Goal: Task Accomplishment & Management: Complete application form

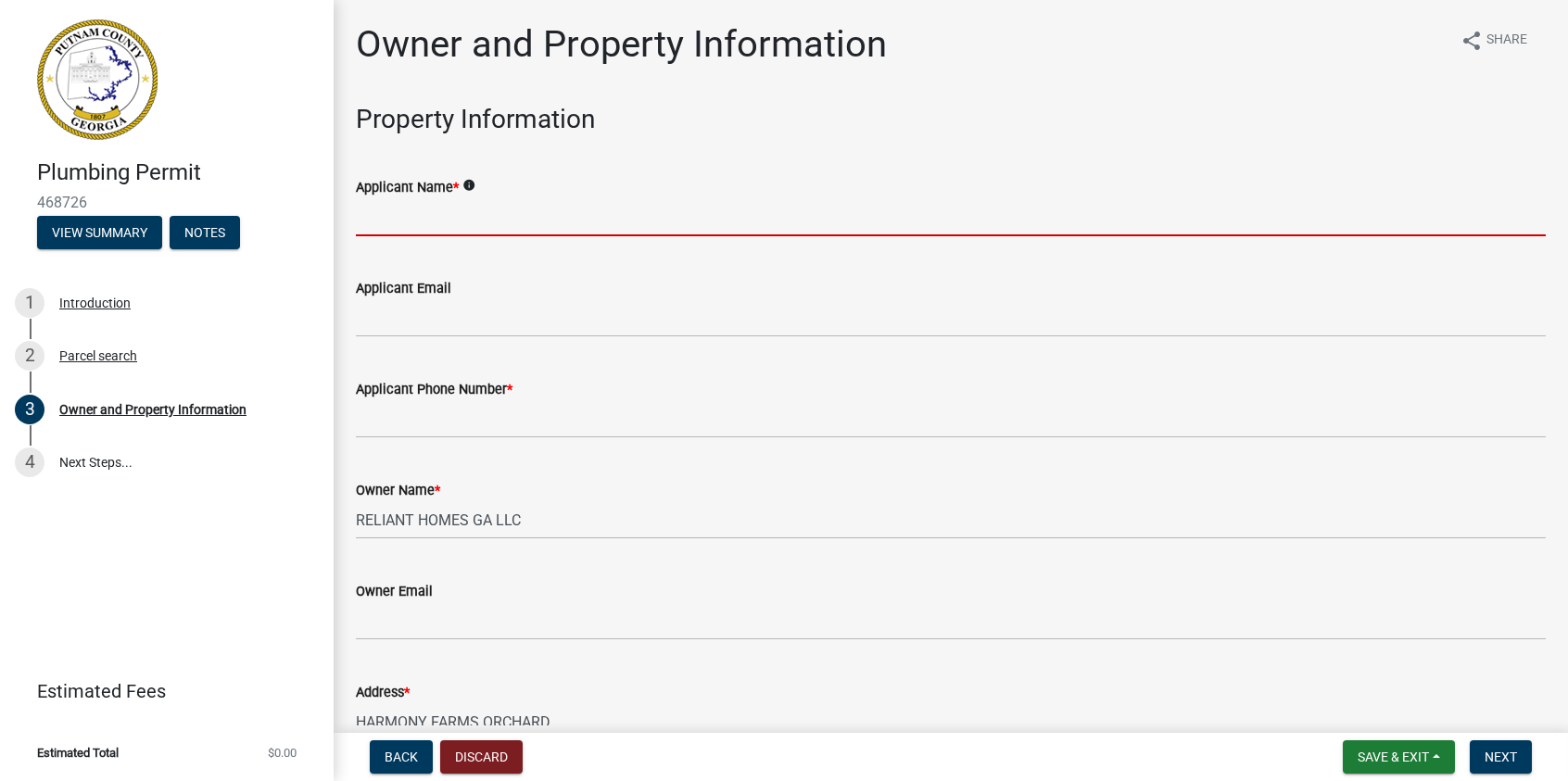
click at [384, 209] on input "Applicant Name *" at bounding box center [950, 217] width 1190 height 38
type input "[PERSON_NAME]"
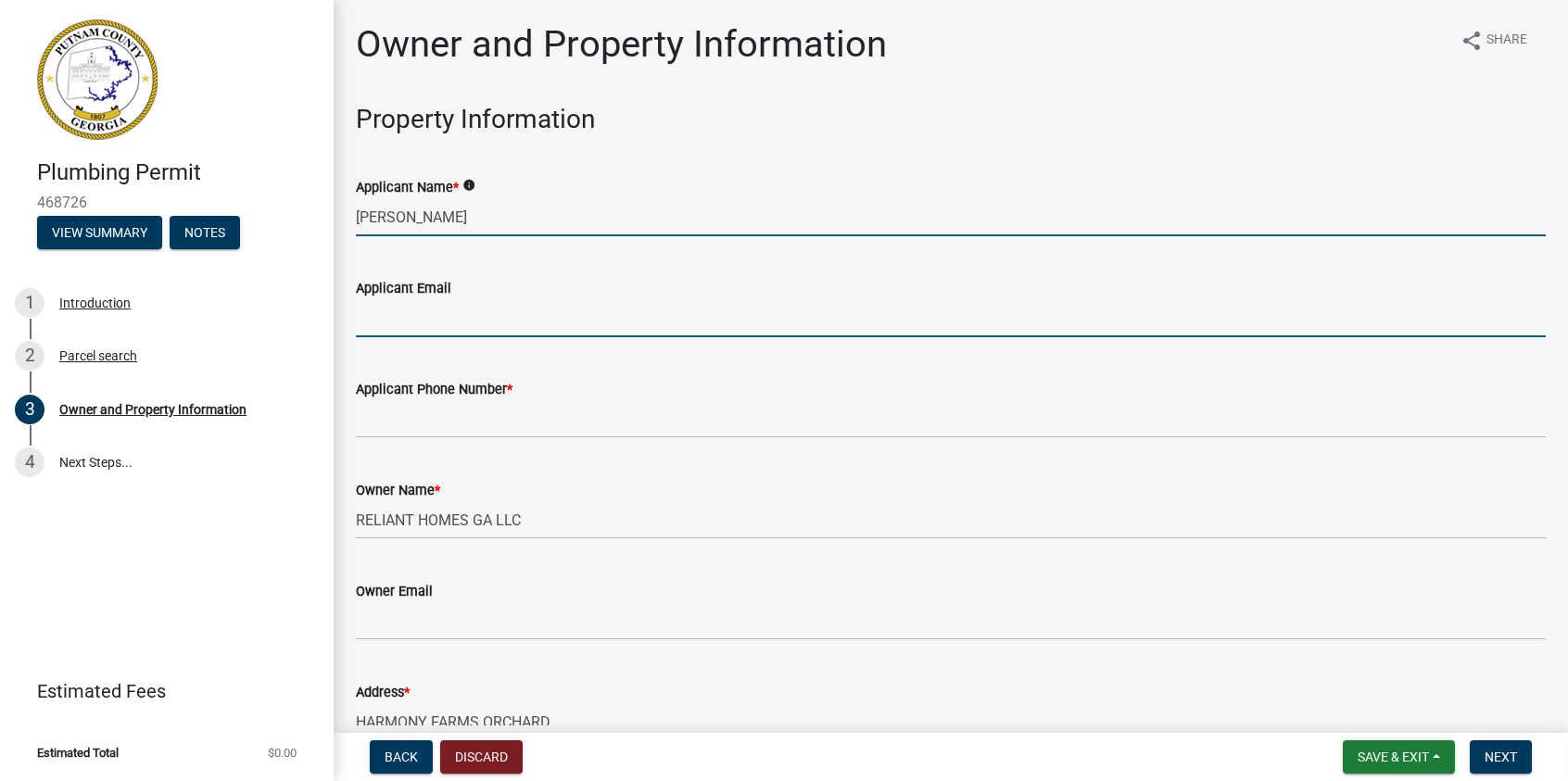
click at [410, 320] on input "Applicant Email" at bounding box center [950, 318] width 1190 height 38
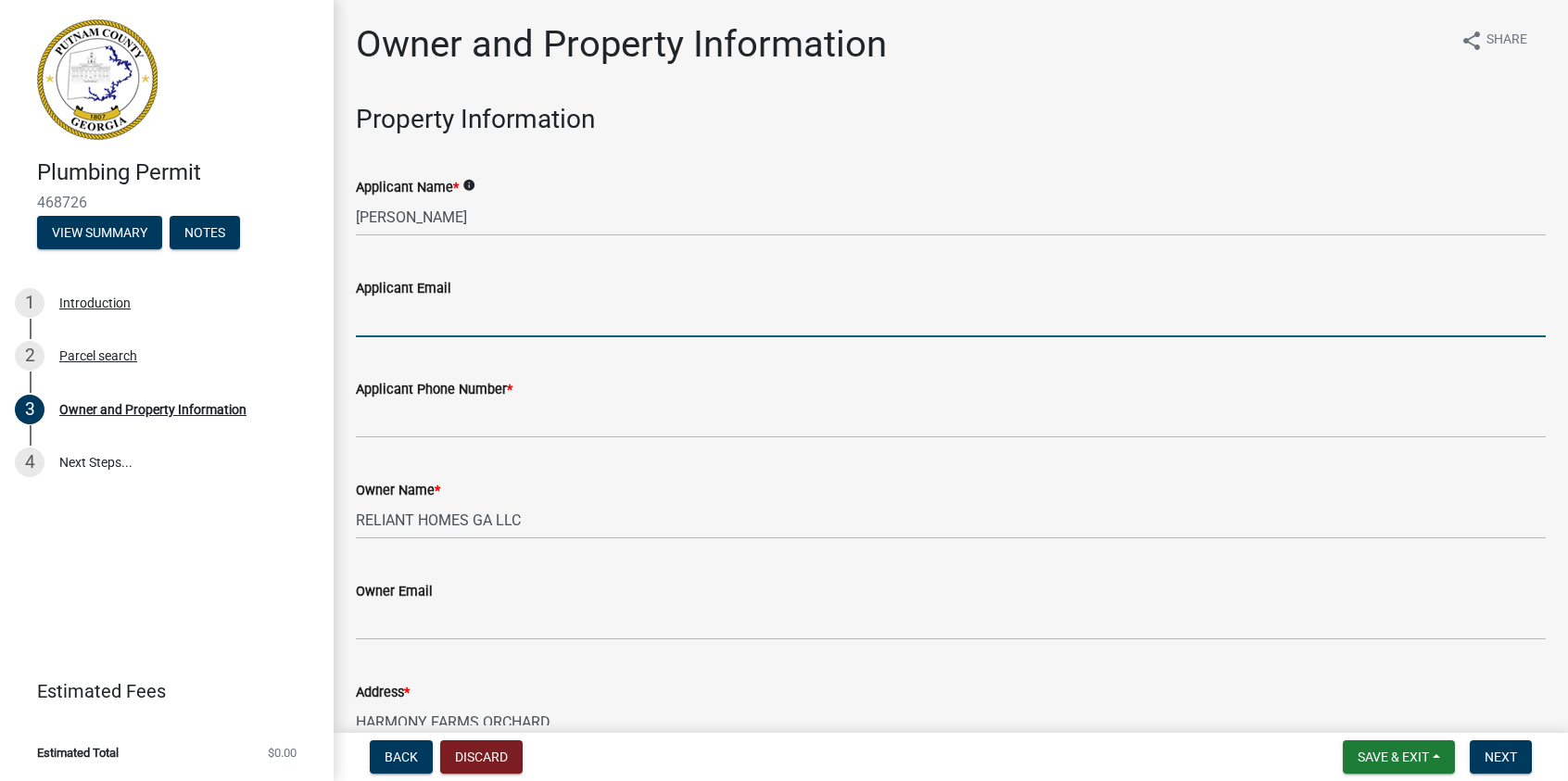
type input "[EMAIL_ADDRESS][DOMAIN_NAME]"
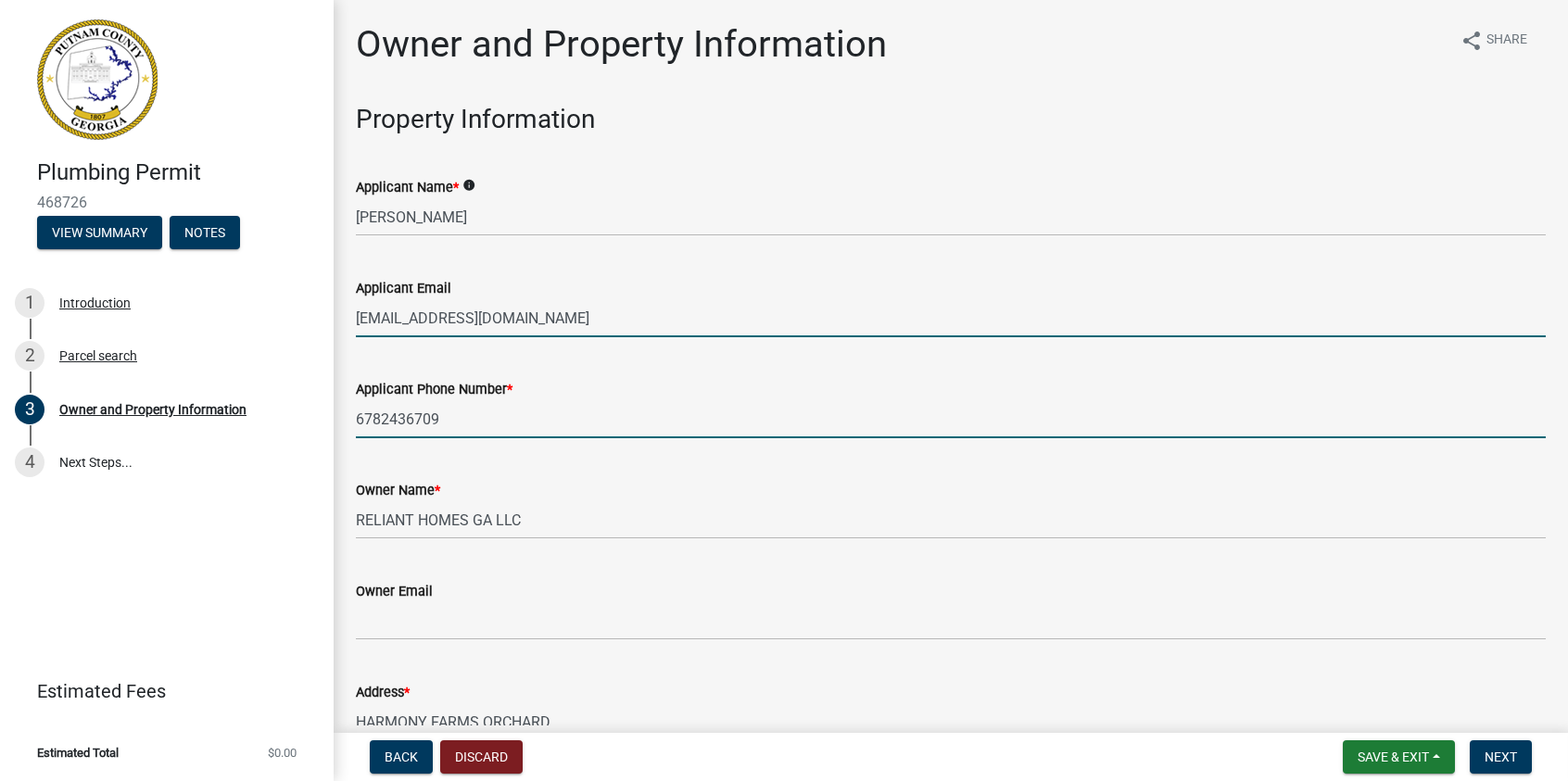
click at [381, 412] on input "6782436709" at bounding box center [950, 419] width 1190 height 38
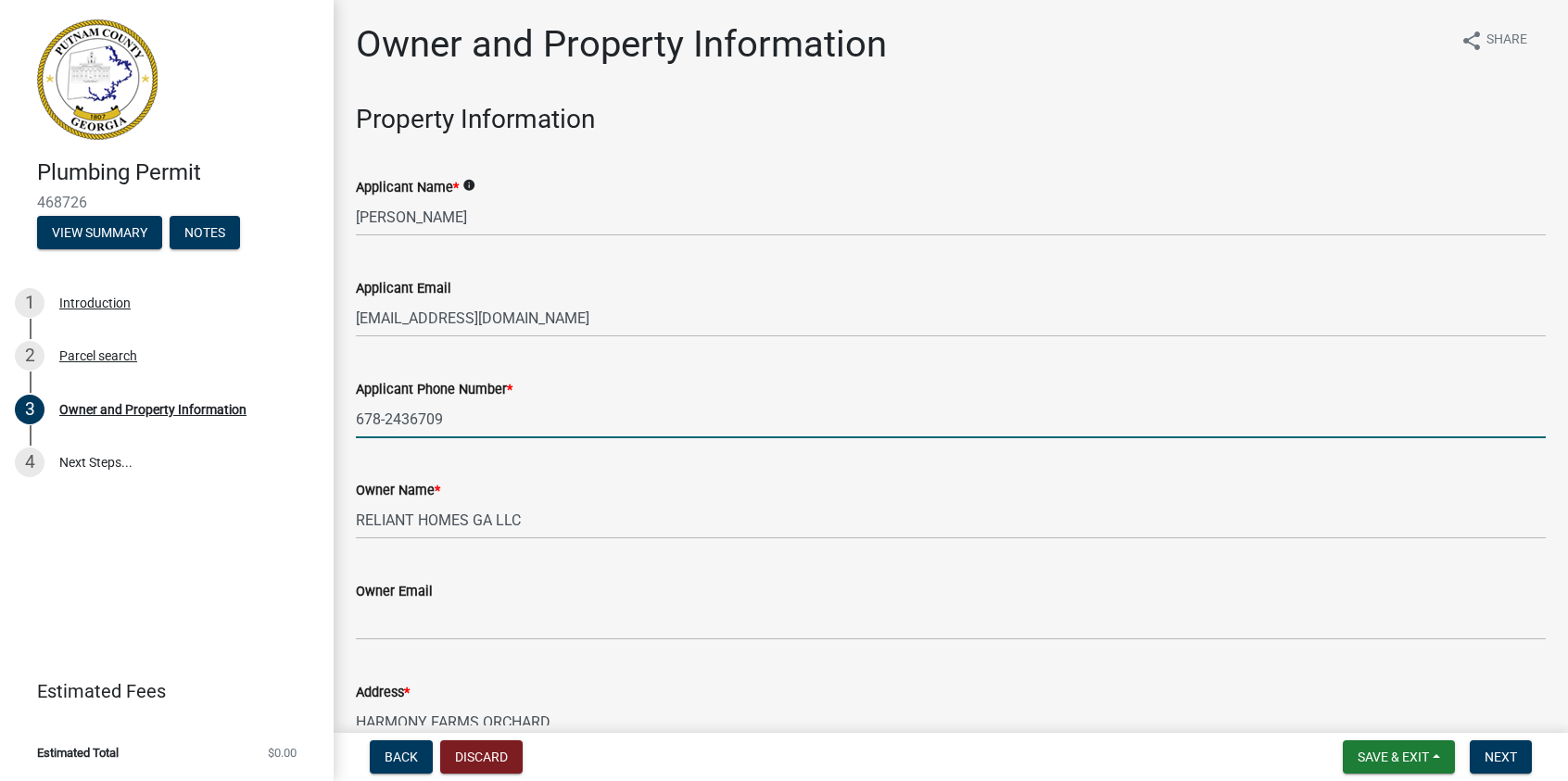
click at [412, 420] on input "678-2436709" at bounding box center [950, 419] width 1190 height 38
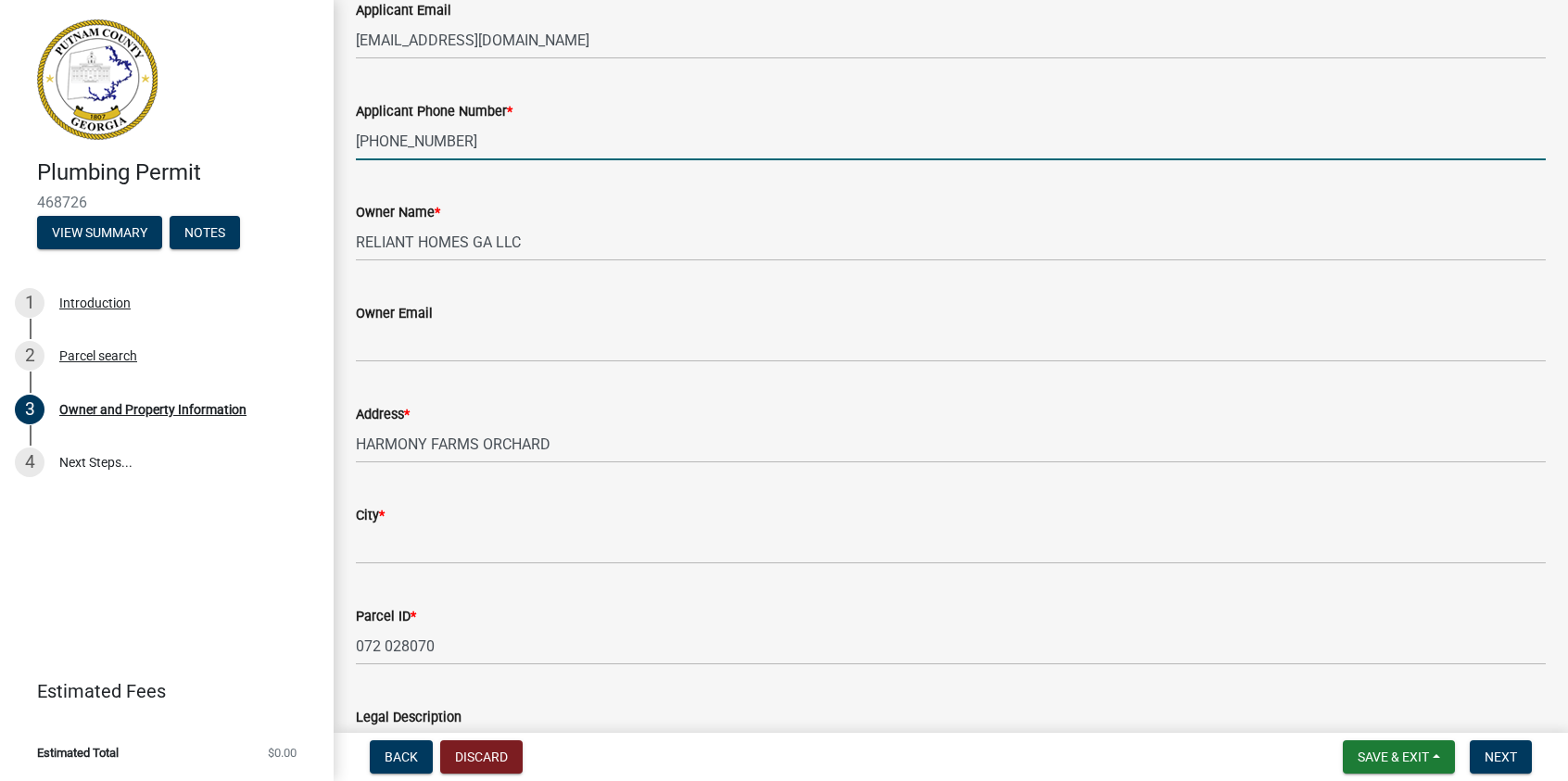
type input "[PHONE_NUMBER]"
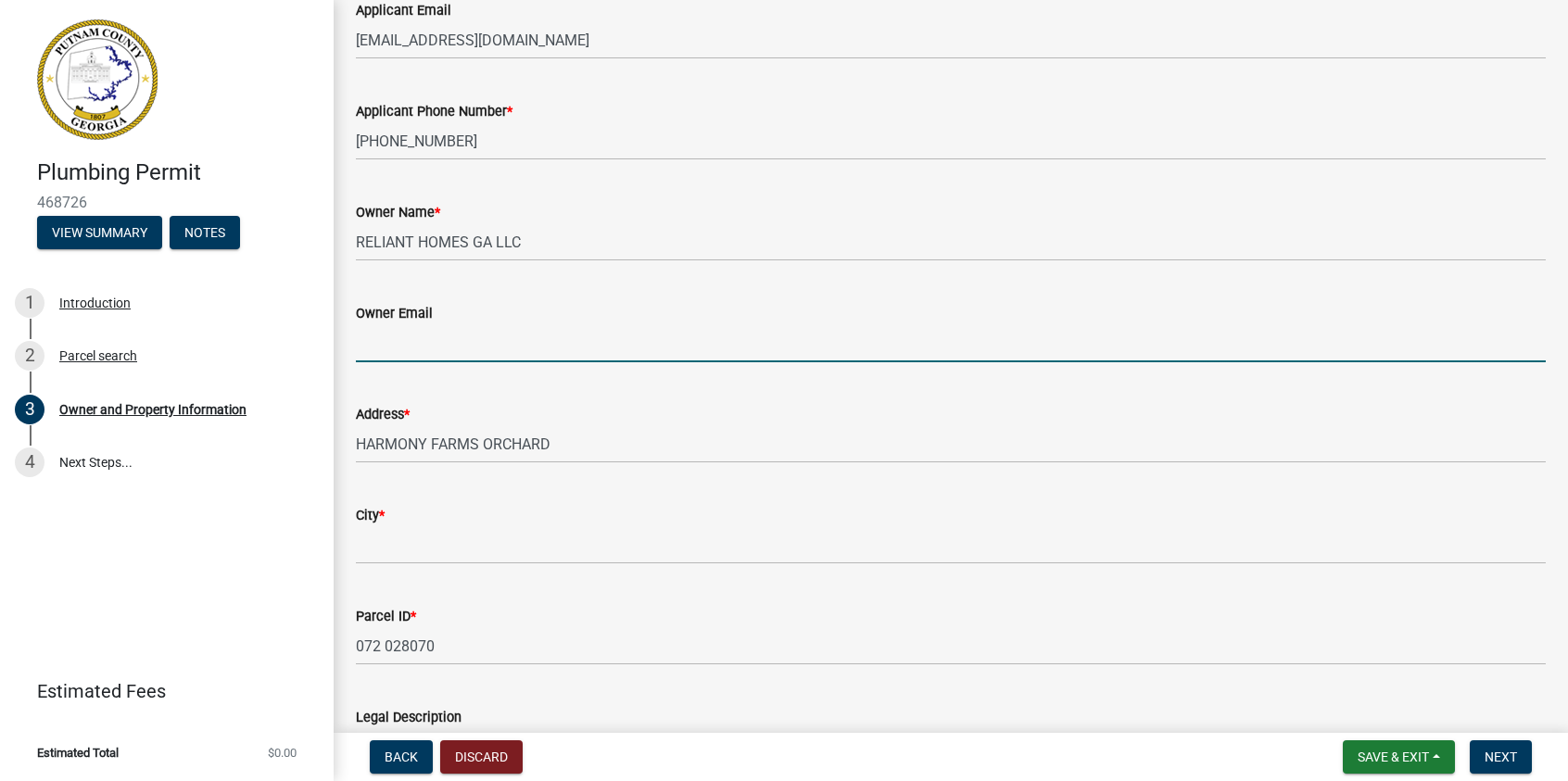
click at [392, 353] on input "Owner Email" at bounding box center [950, 343] width 1190 height 38
type input "[EMAIL_ADDRESS][DOMAIN_NAME]"
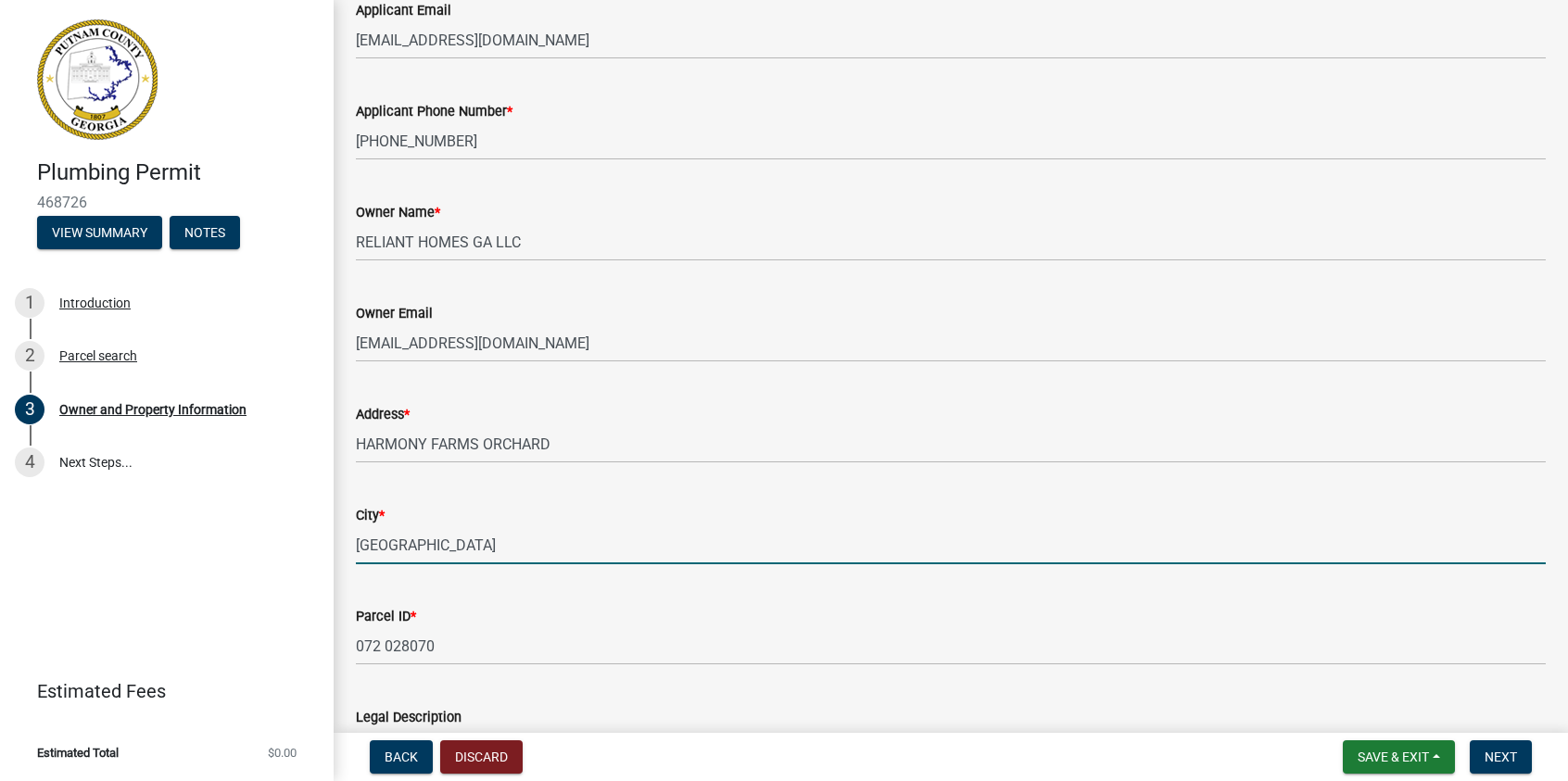
drag, startPoint x: 437, startPoint y: 546, endPoint x: 267, endPoint y: 557, distance: 170.4
click at [267, 557] on div "Plumbing Permit 468726 View Summary Notes 1 Introduction 2 Parcel search 3 Owne…" at bounding box center [784, 390] width 1568 height 781
type input "Eatonton"
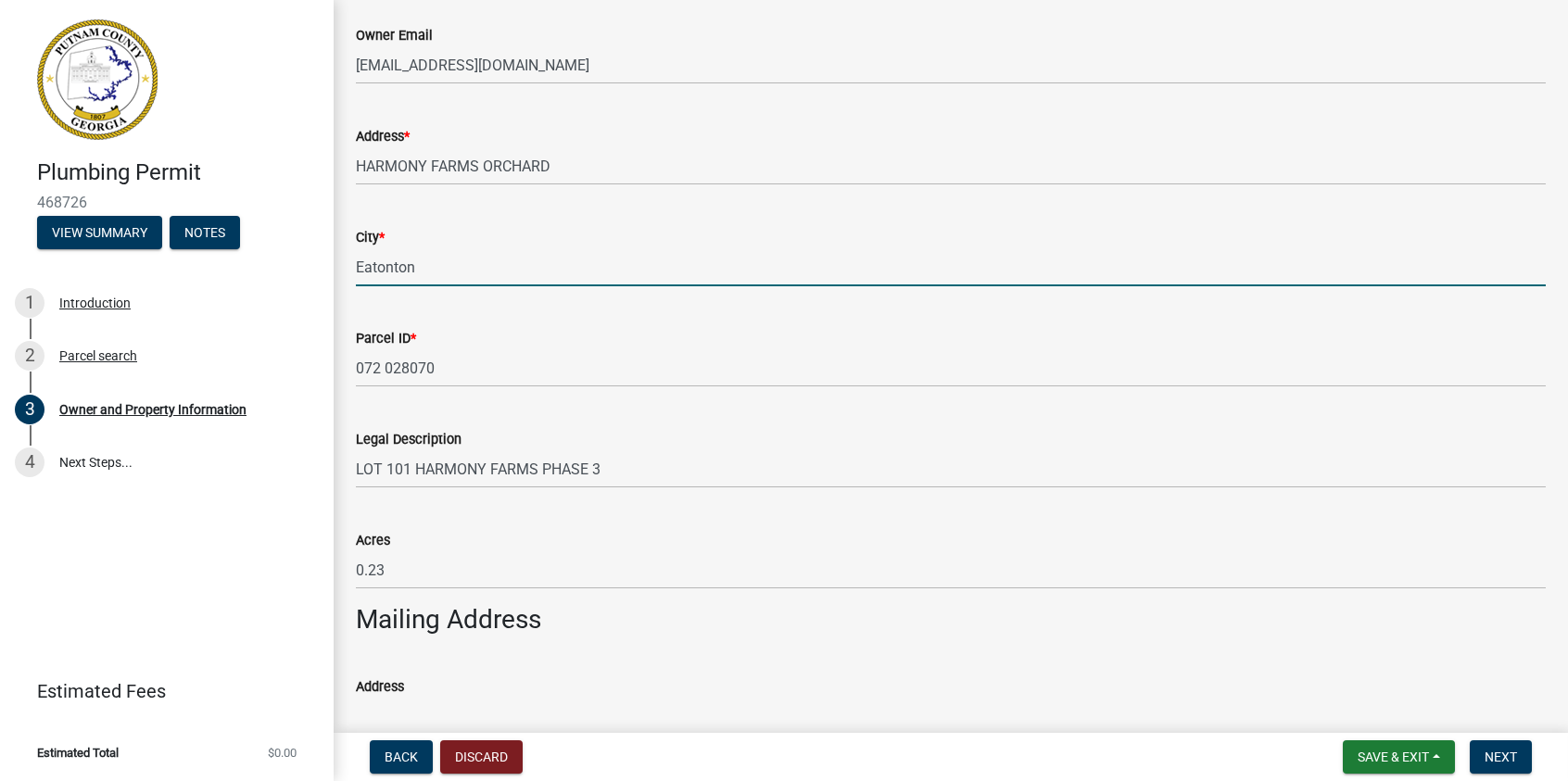
scroll to position [741, 0]
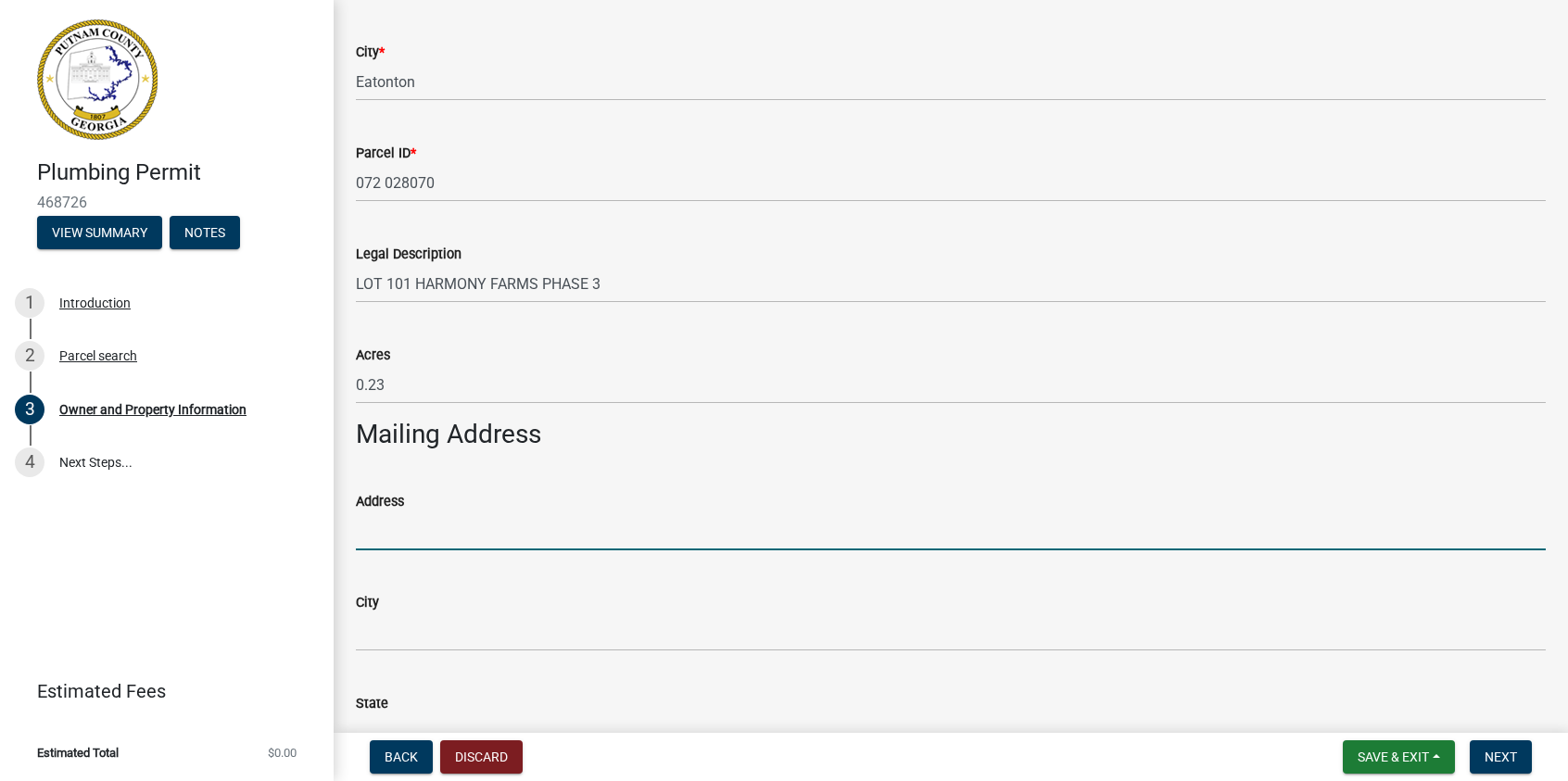
click at [364, 532] on input "Address" at bounding box center [950, 531] width 1190 height 38
click at [407, 533] on input "Address" at bounding box center [950, 531] width 1190 height 38
drag, startPoint x: 407, startPoint y: 533, endPoint x: 391, endPoint y: 536, distance: 16.3
click at [391, 536] on input "Address" at bounding box center [950, 531] width 1190 height 38
type input "P.O. Box 2655"
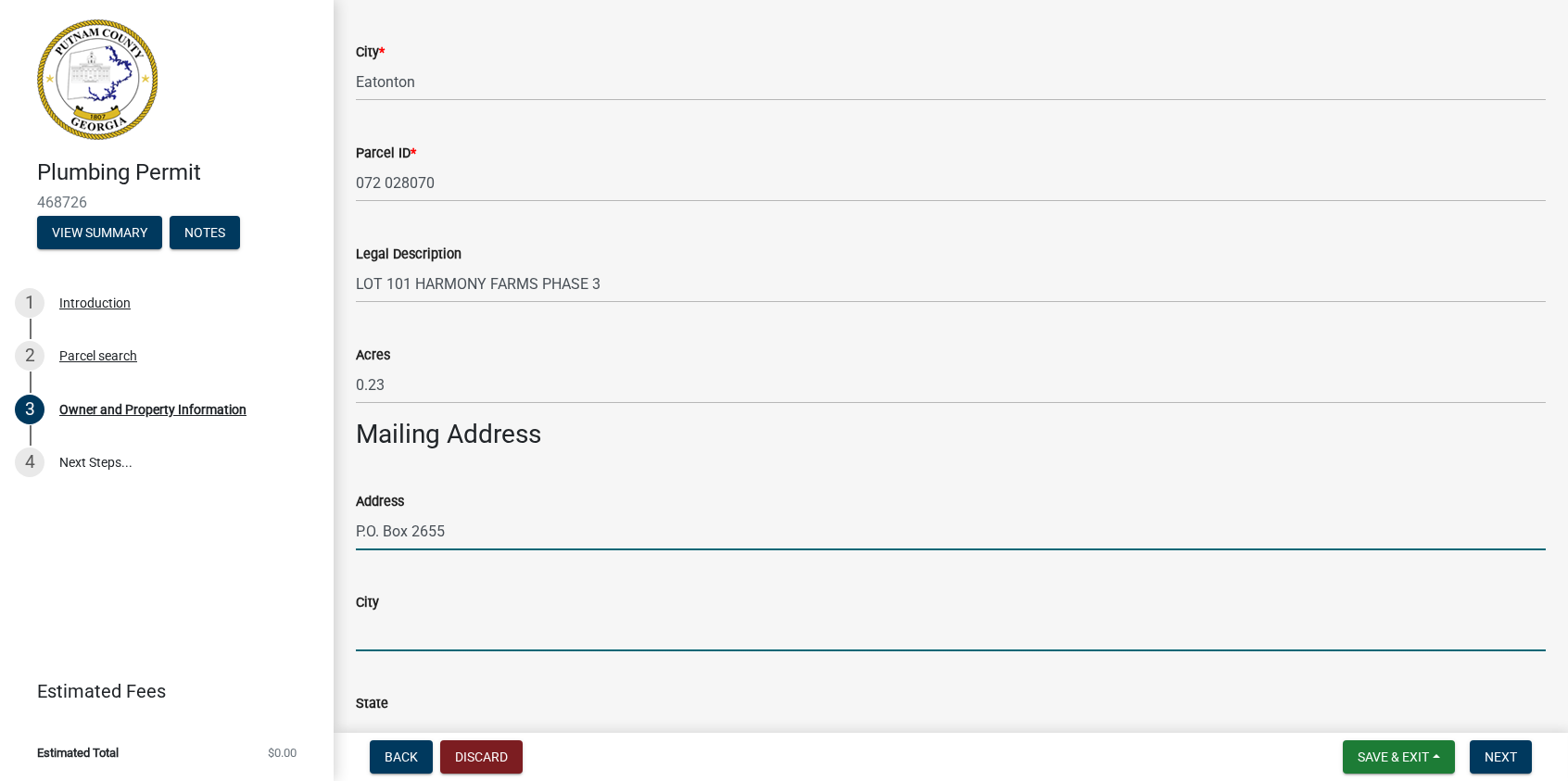
click at [461, 636] on input "City" at bounding box center [950, 632] width 1190 height 38
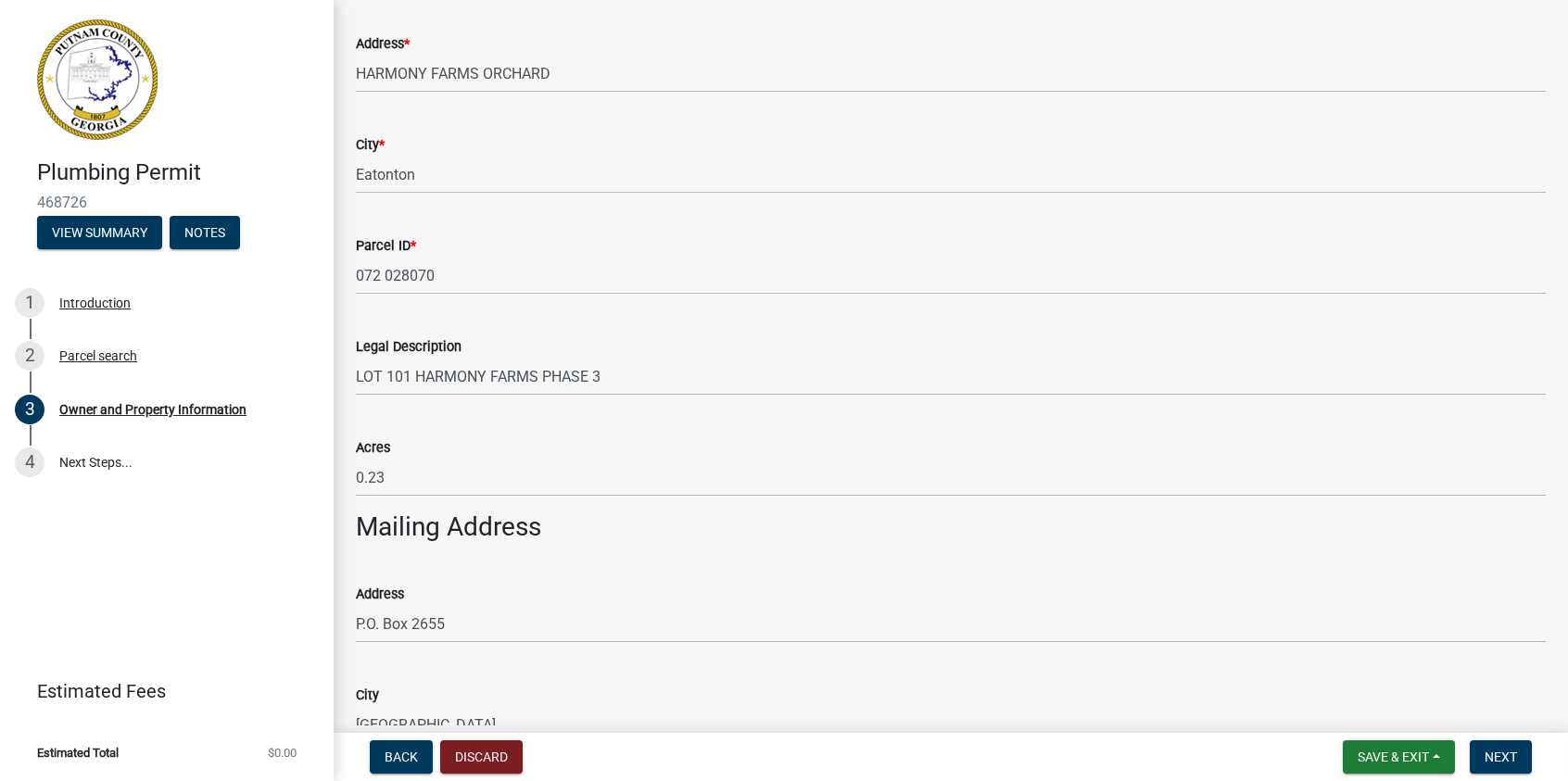
scroll to position [834, 0]
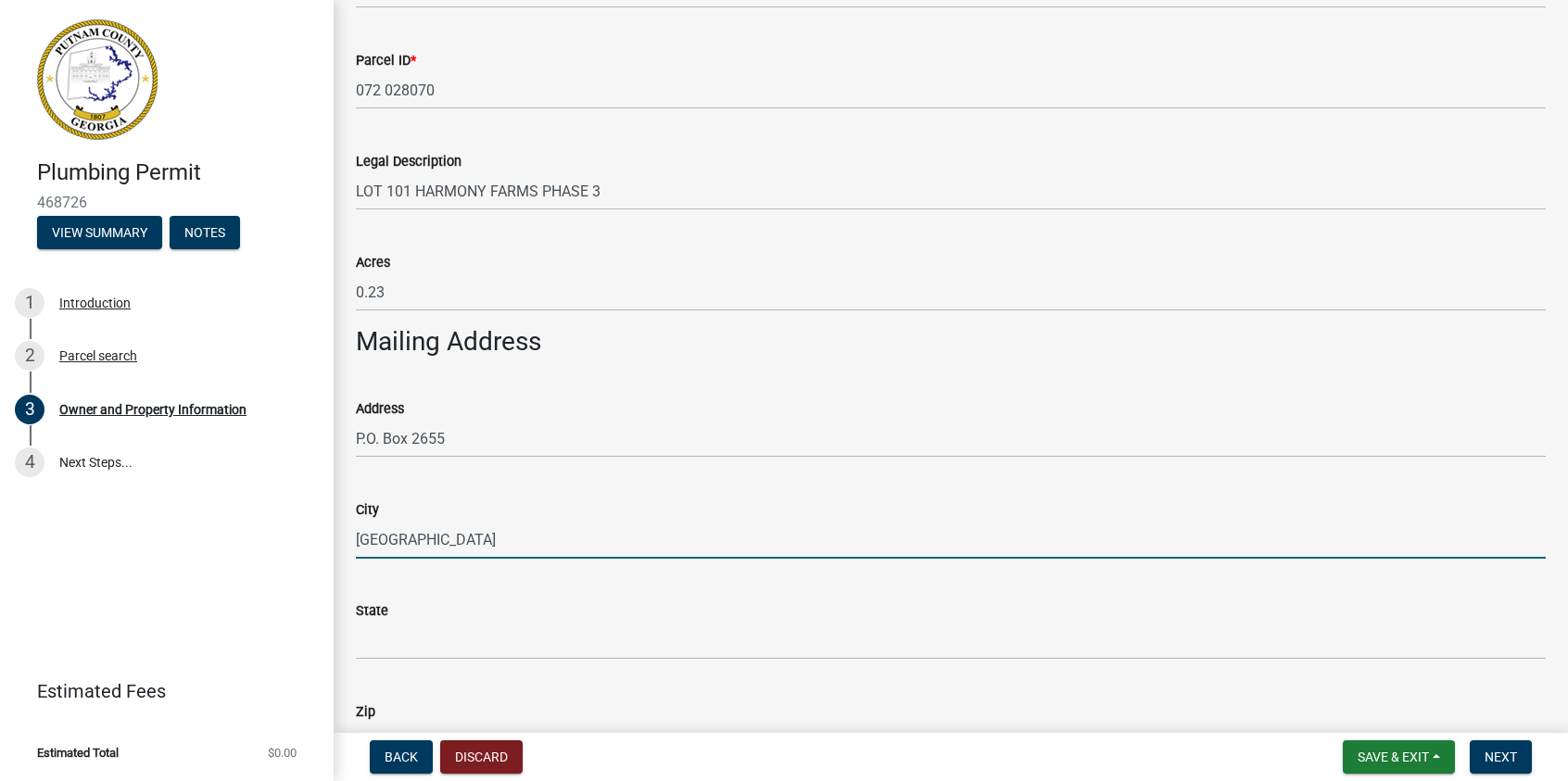
type input "[GEOGRAPHIC_DATA]"
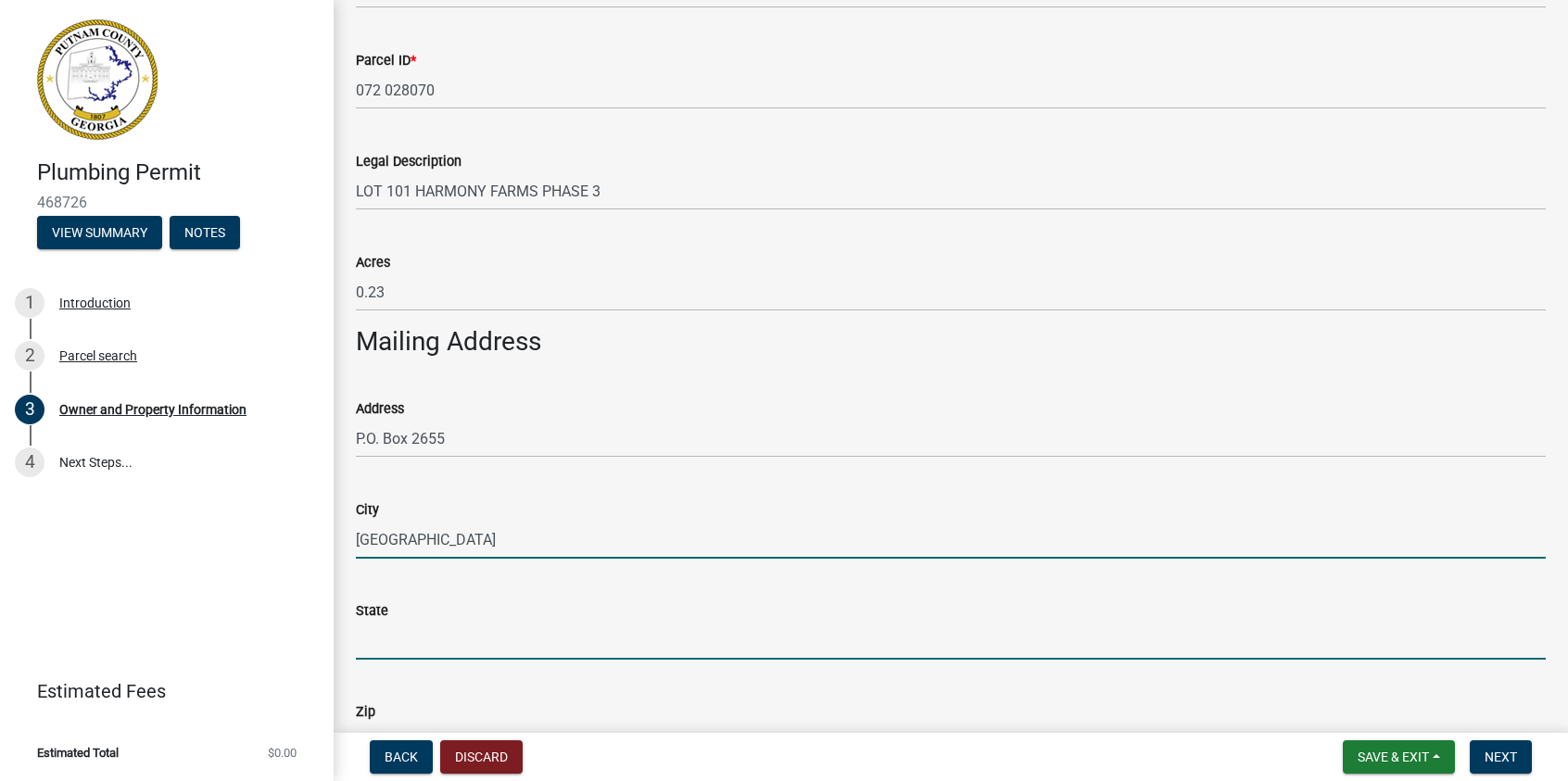
click at [388, 642] on input "State" at bounding box center [950, 640] width 1190 height 38
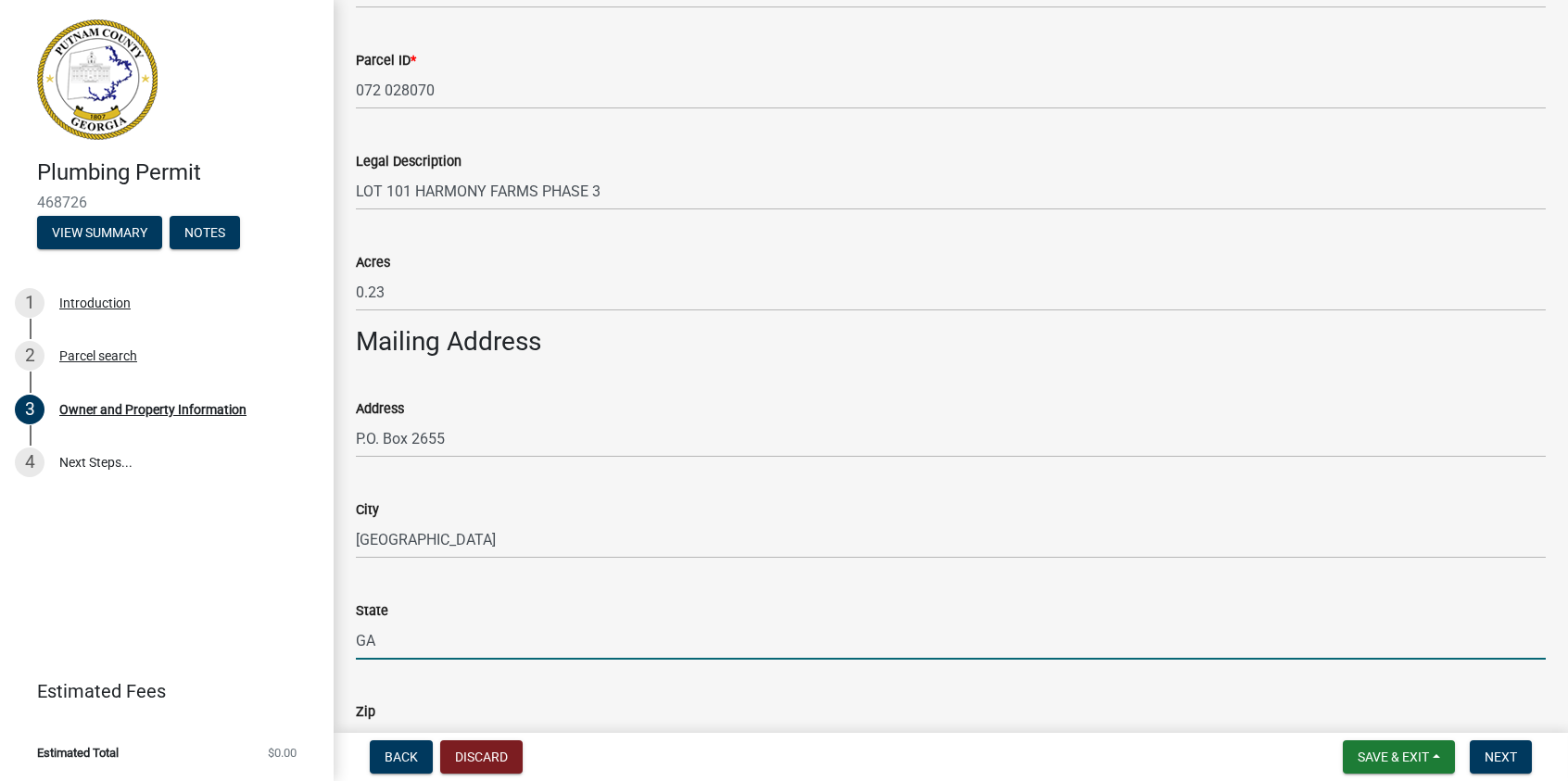
scroll to position [1020, 0]
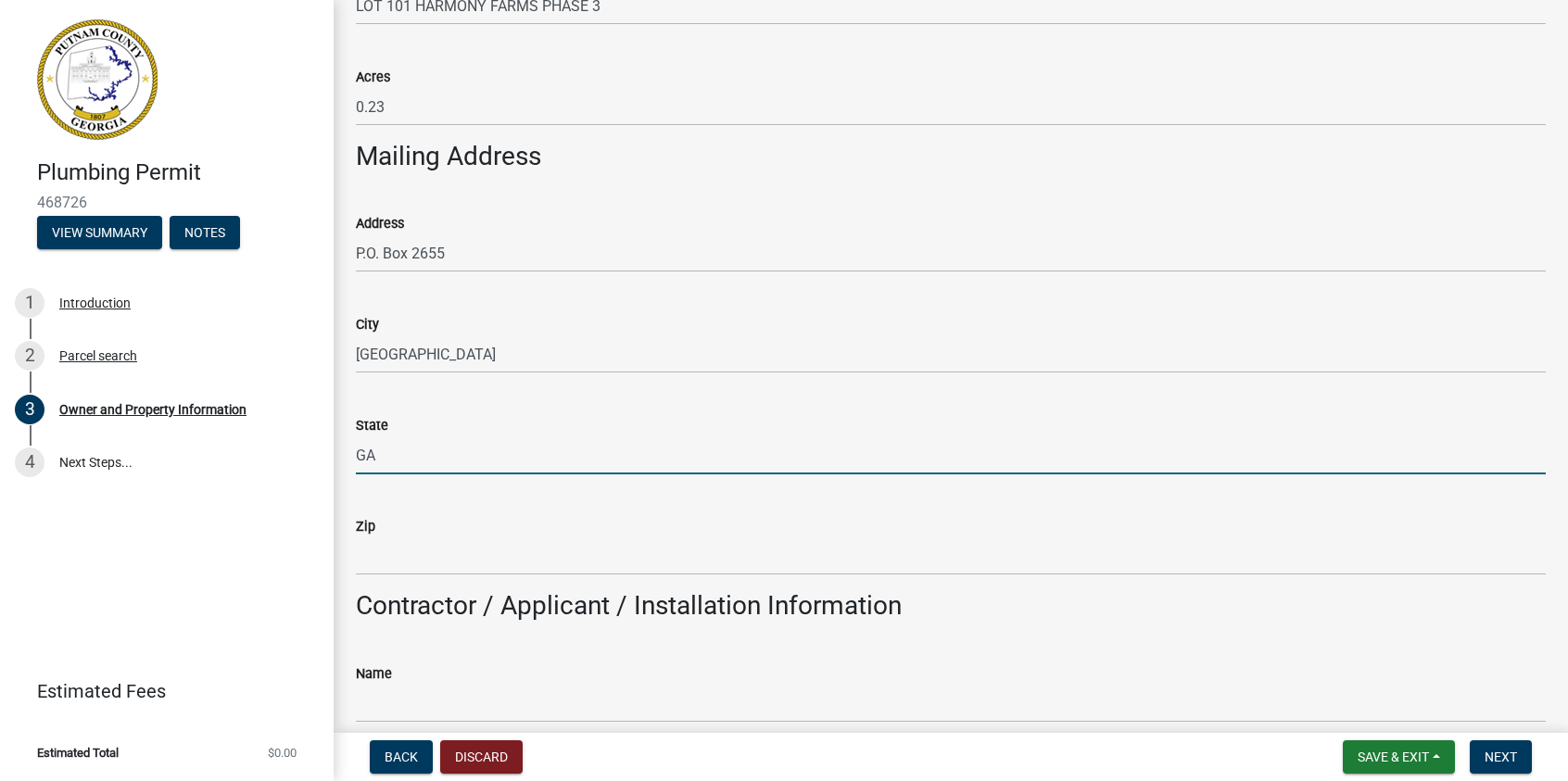
type input "GA"
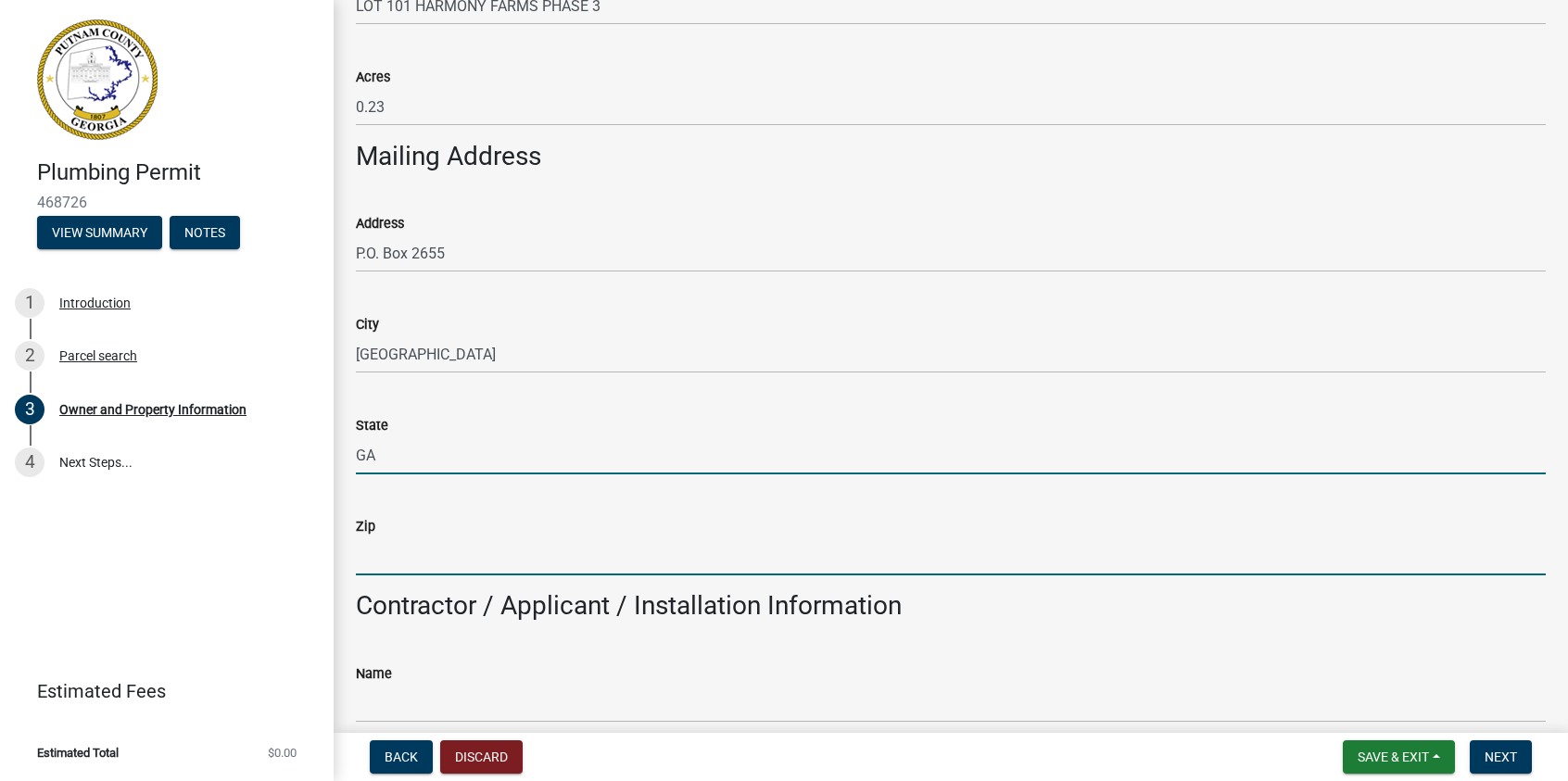
click at [398, 562] on input "Zip" at bounding box center [950, 556] width 1190 height 38
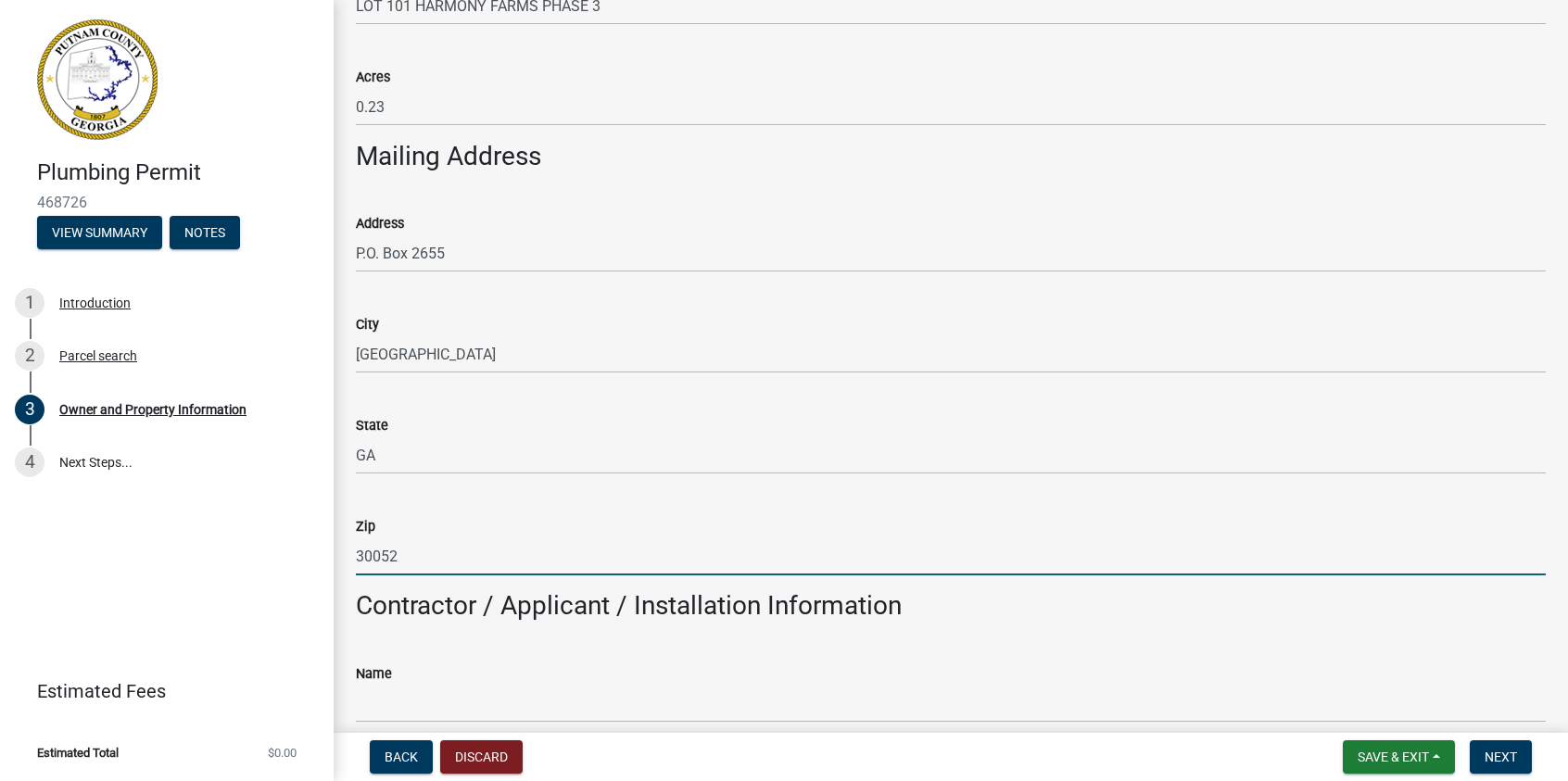
scroll to position [1204, 0]
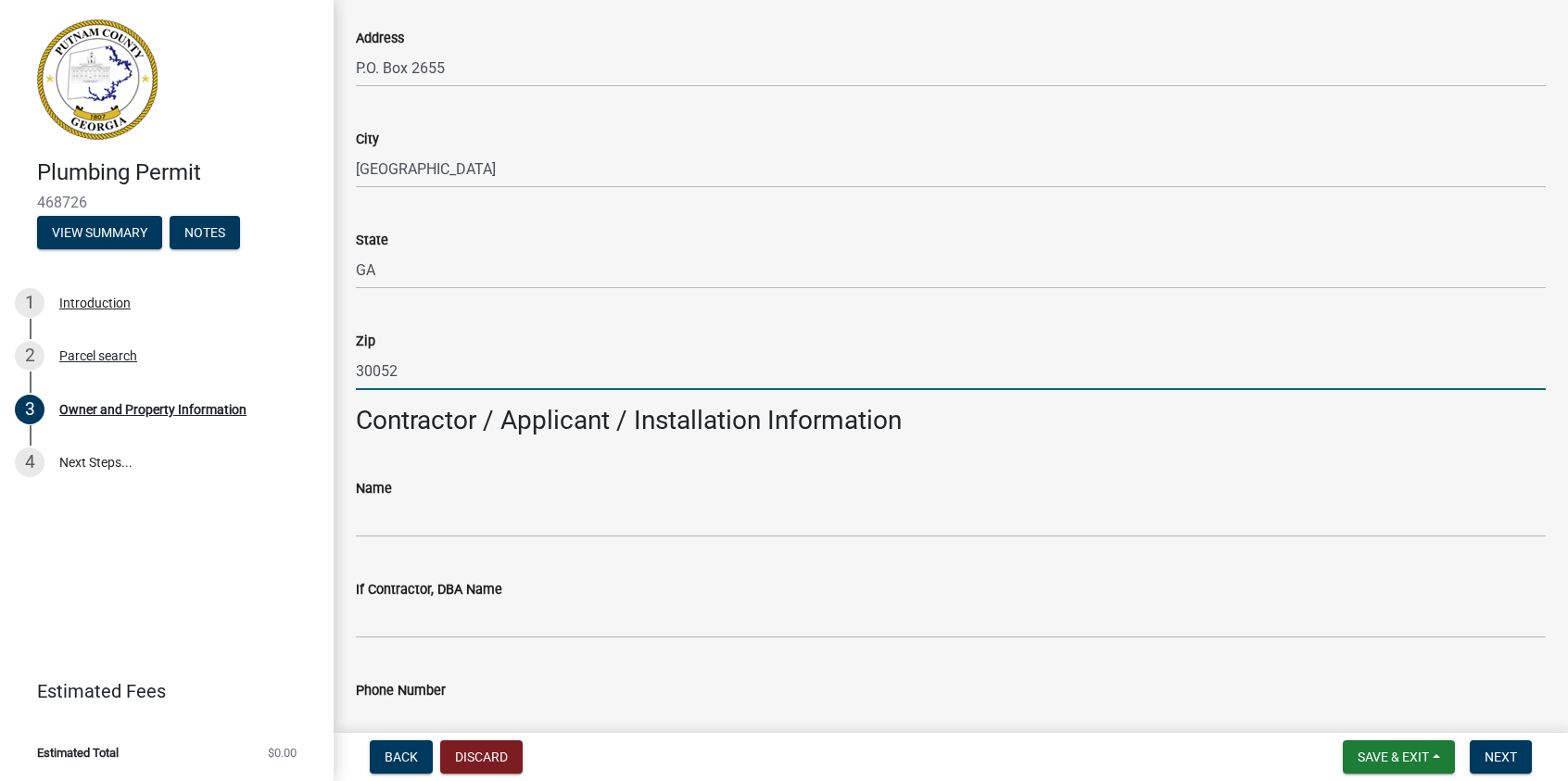
type input "30052"
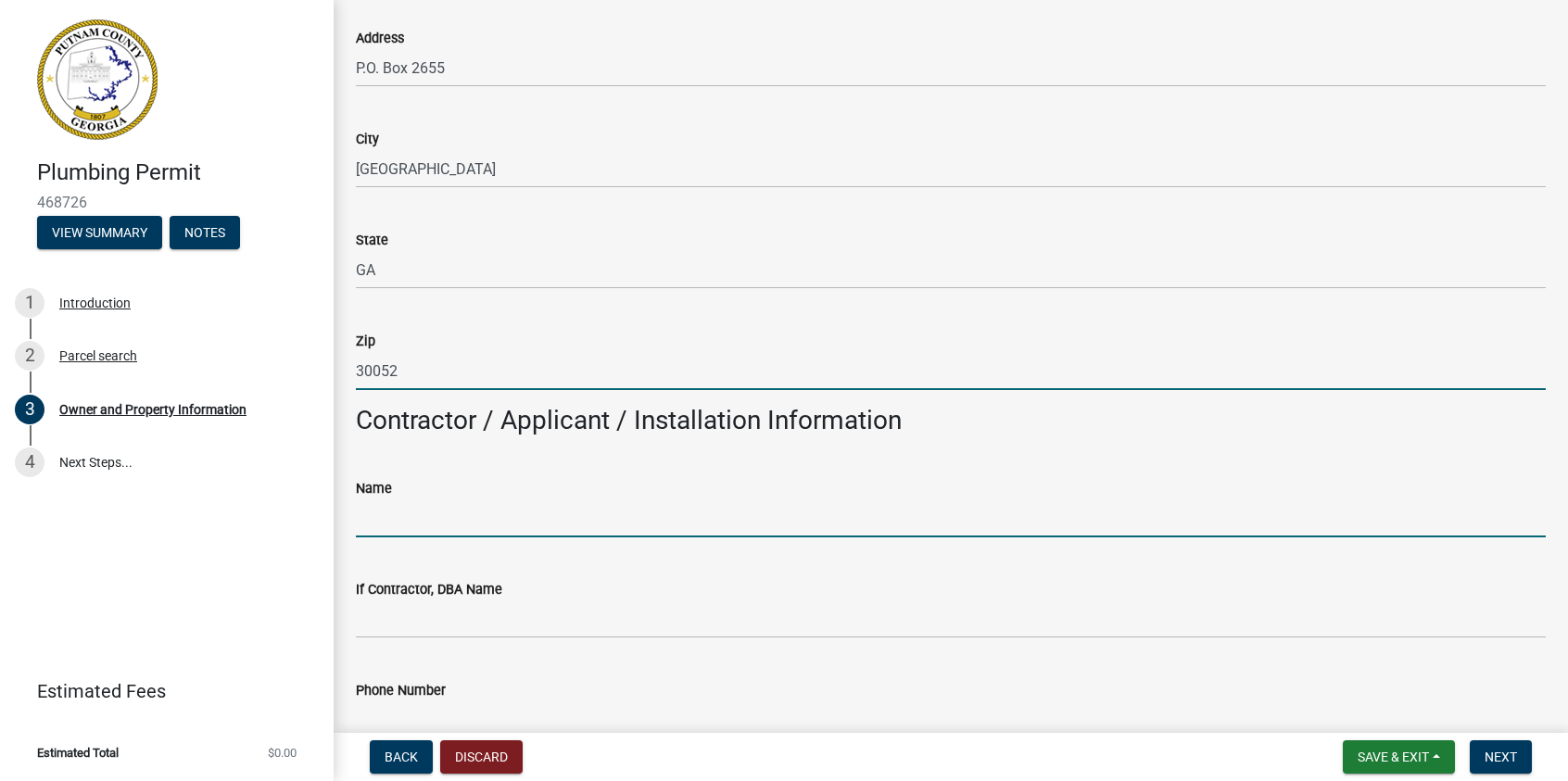
click at [362, 516] on input "Name" at bounding box center [950, 518] width 1190 height 38
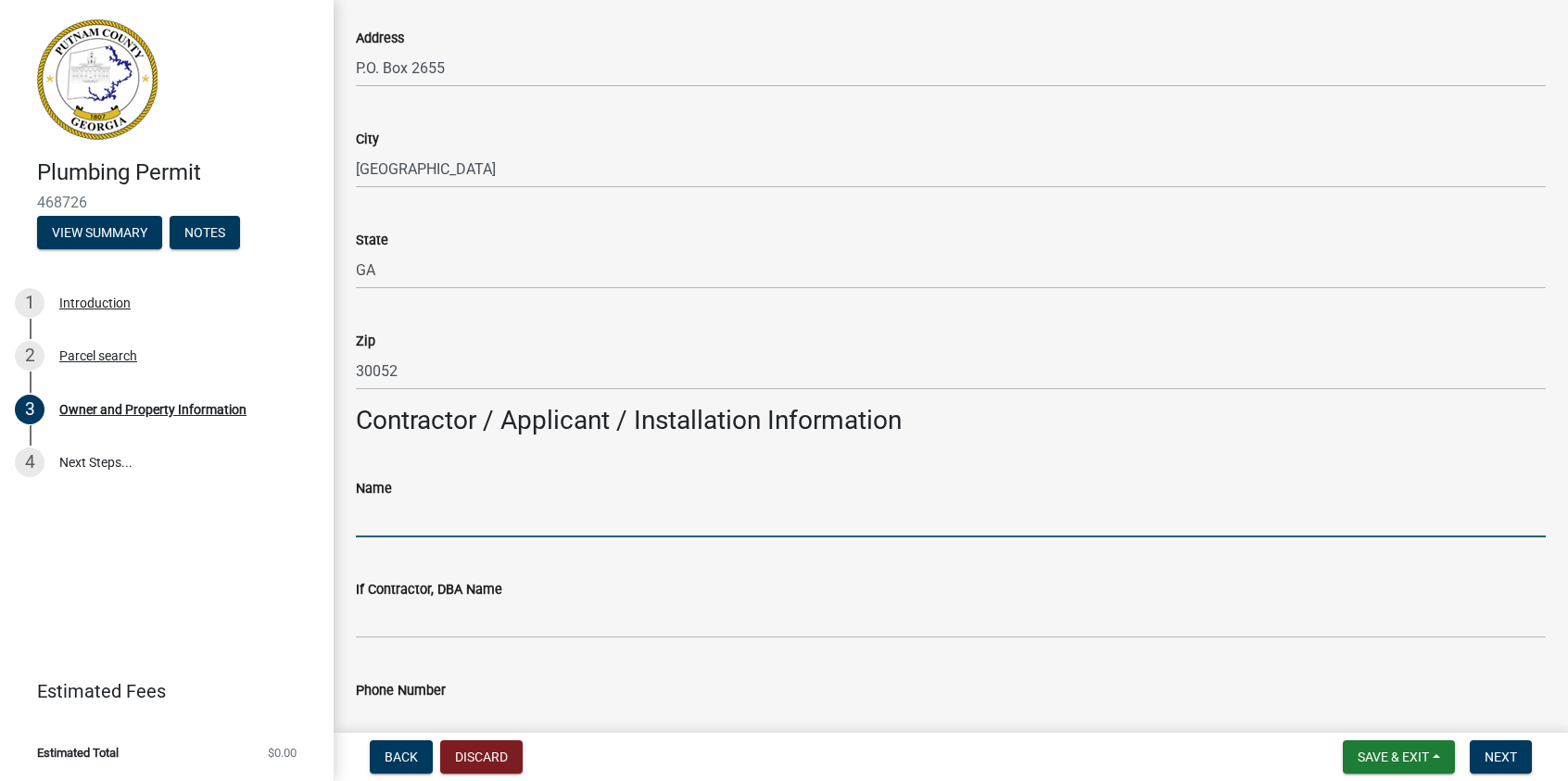
click at [878, 507] on input "Name" at bounding box center [950, 518] width 1190 height 38
click at [414, 529] on input "Name" at bounding box center [950, 518] width 1190 height 38
type input "[PERSON_NAME]"
type input "7704661057"
drag, startPoint x: 430, startPoint y: 517, endPoint x: 355, endPoint y: 518, distance: 75.0
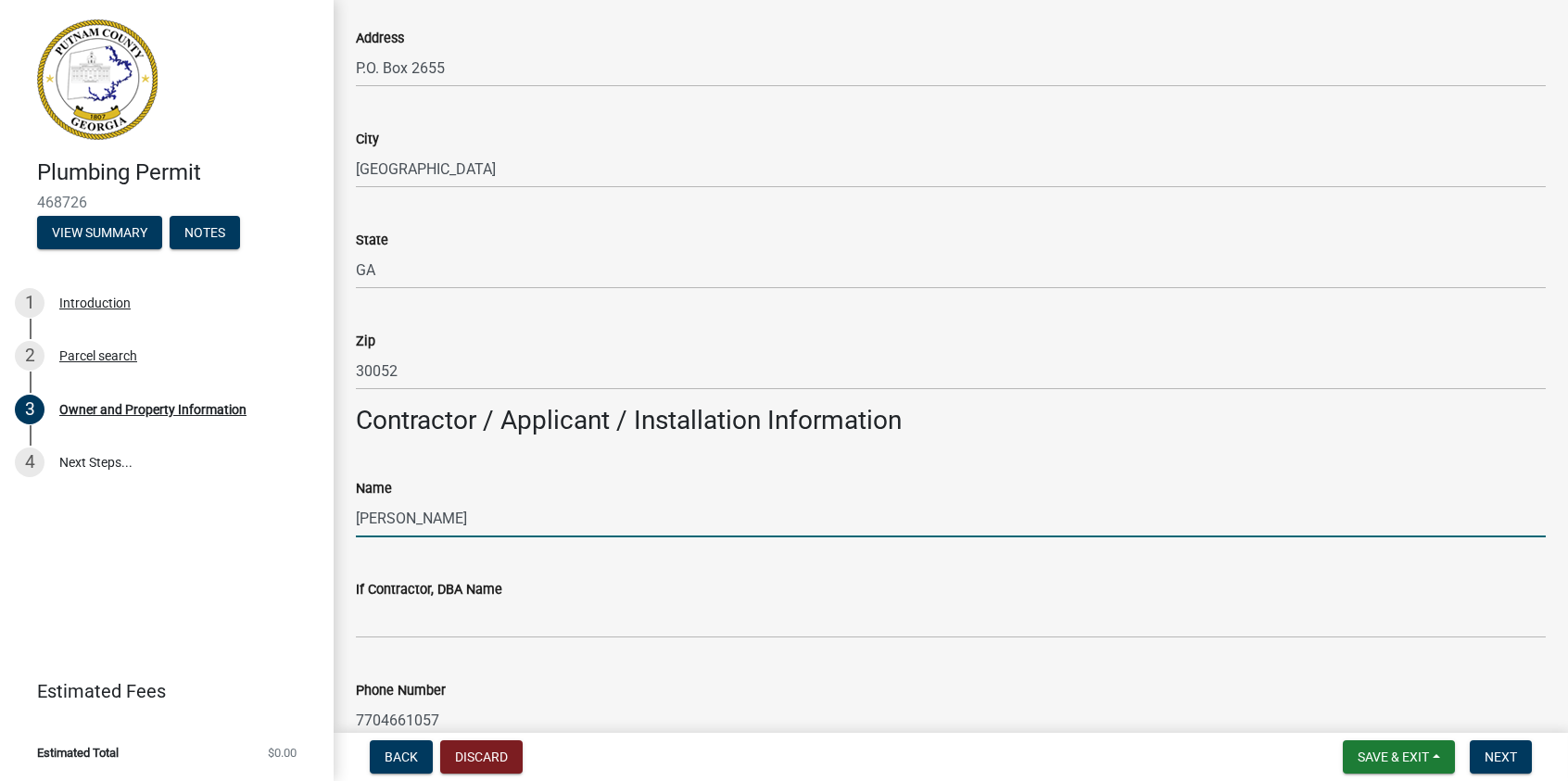
click at [357, 518] on input "[PERSON_NAME]" at bounding box center [950, 518] width 1190 height 38
type input "[PERSON_NAME]"
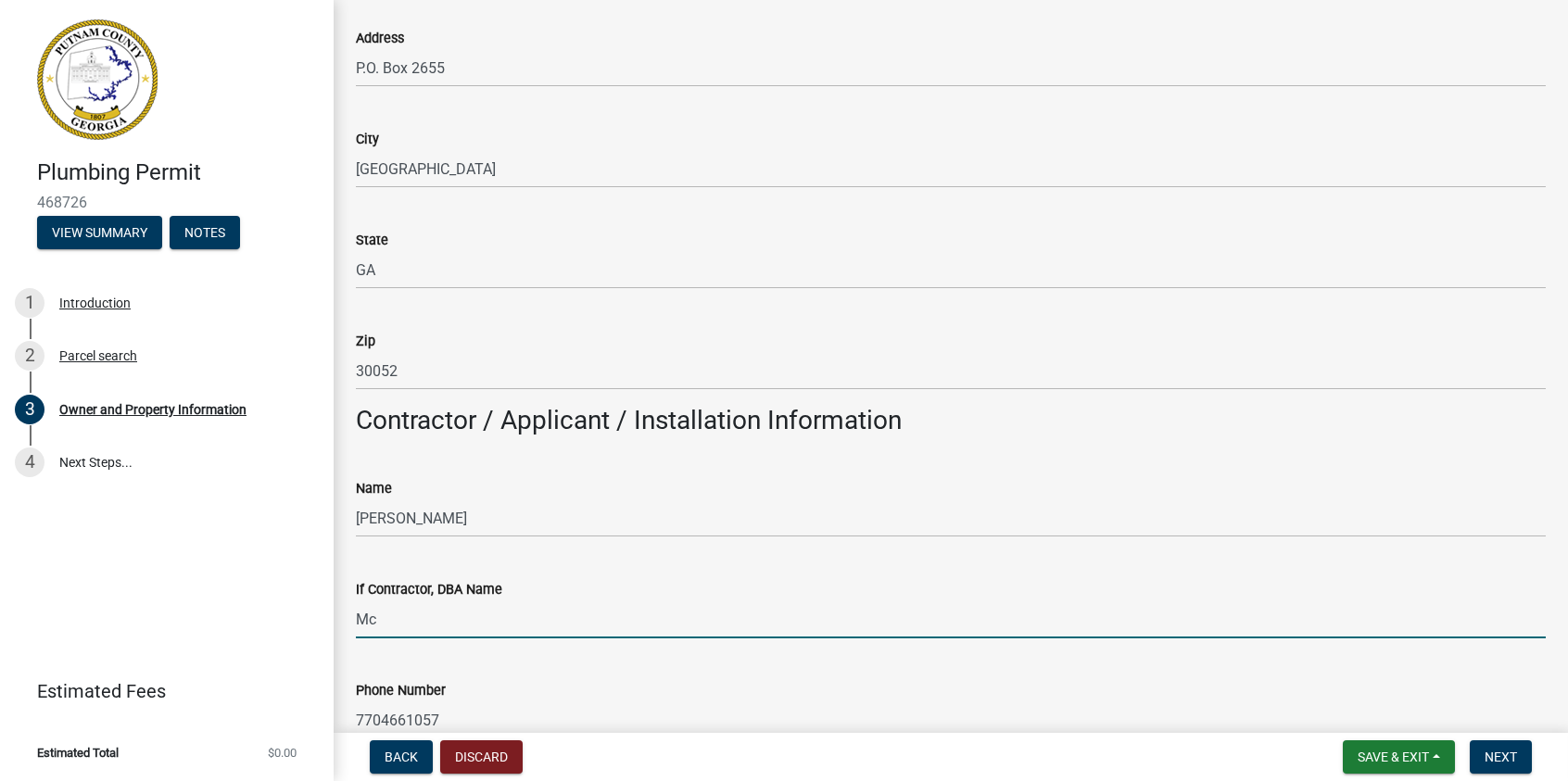
type input "[PERSON_NAME] Plumbing Inc."
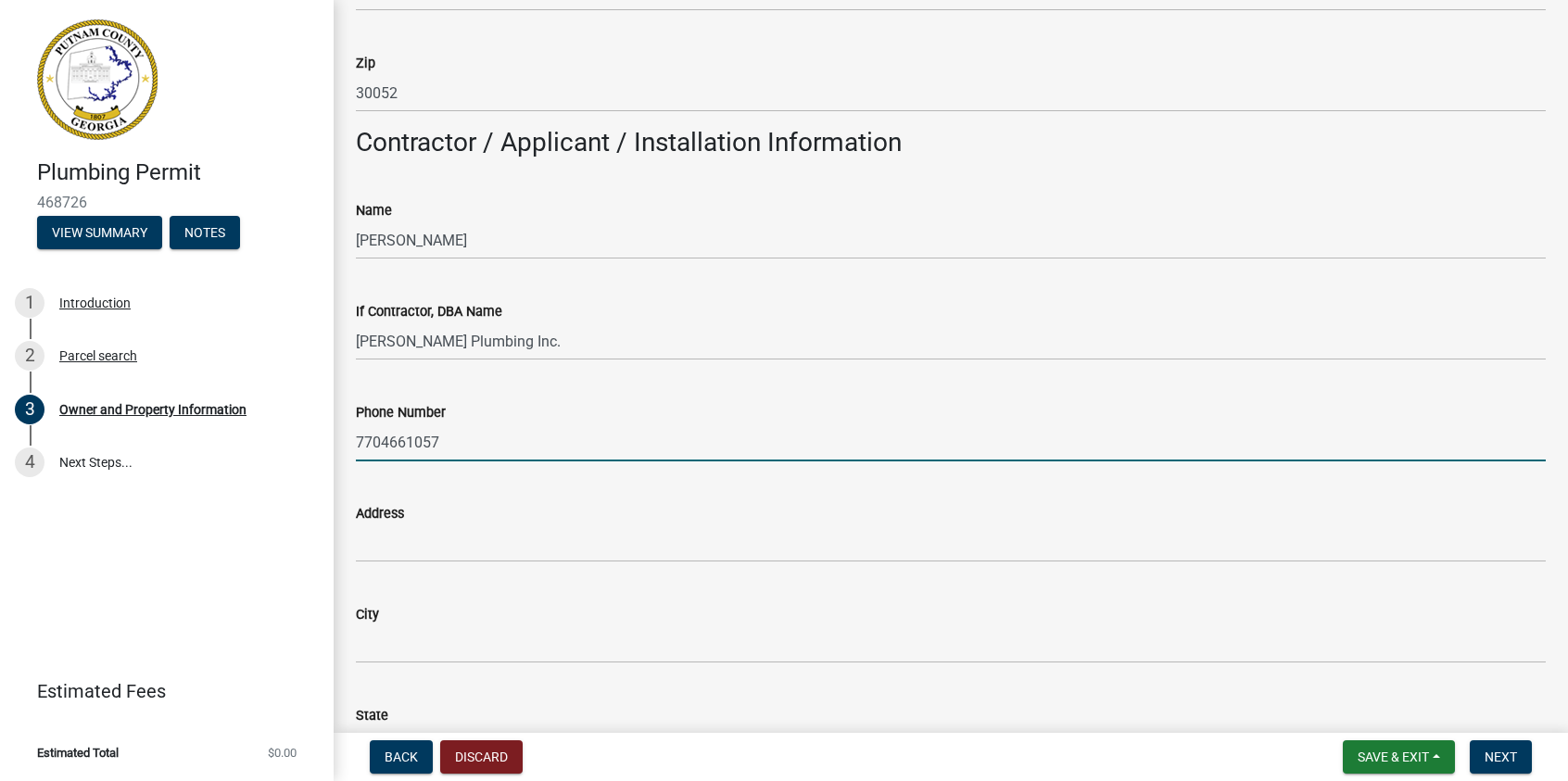
click at [381, 436] on input "7704661057" at bounding box center [950, 442] width 1190 height 38
click at [407, 440] on input "770-4661057" at bounding box center [950, 442] width 1190 height 38
type input "[PHONE_NUMBER]"
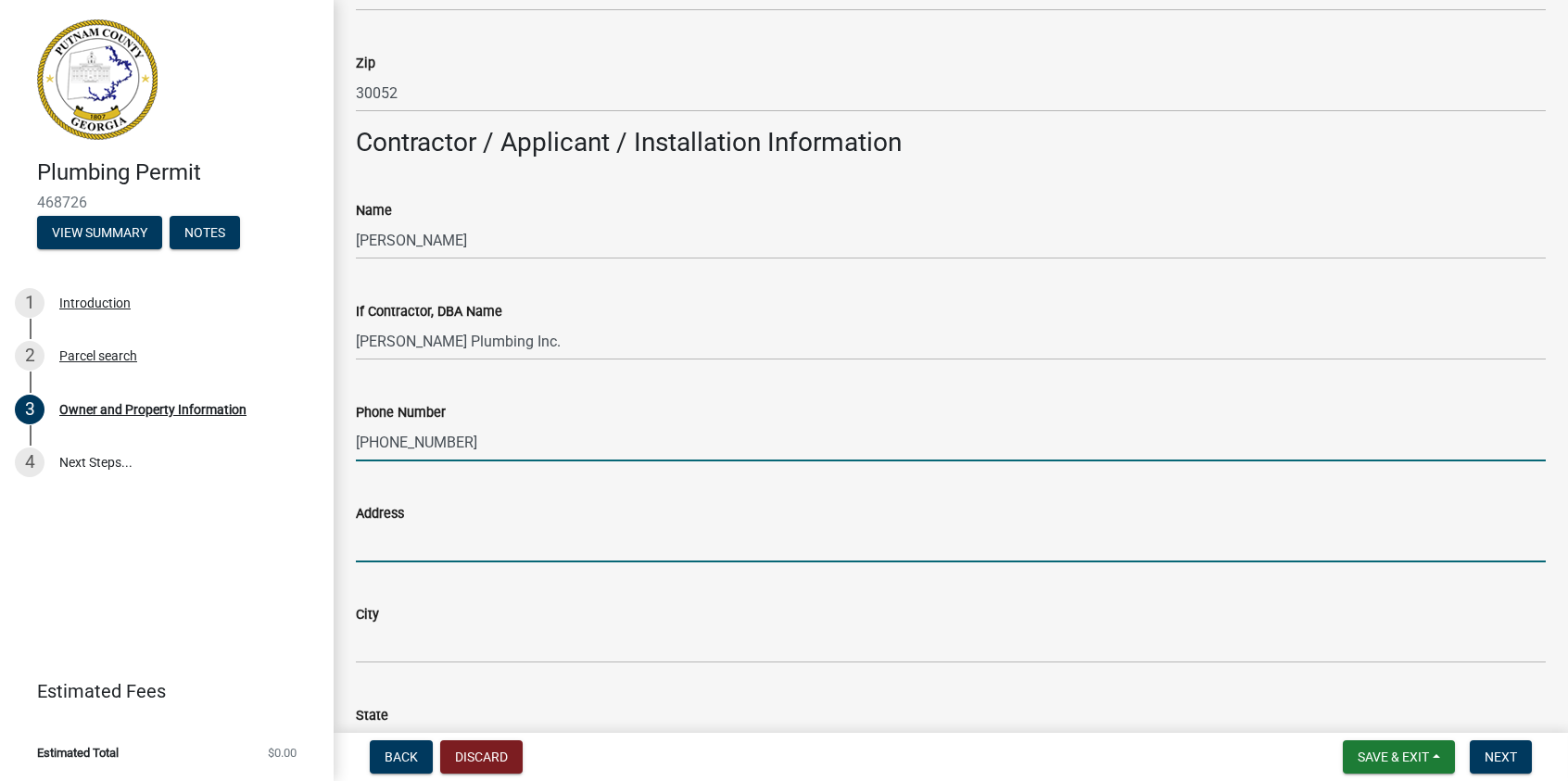
click at [416, 543] on input "Address" at bounding box center [950, 543] width 1190 height 38
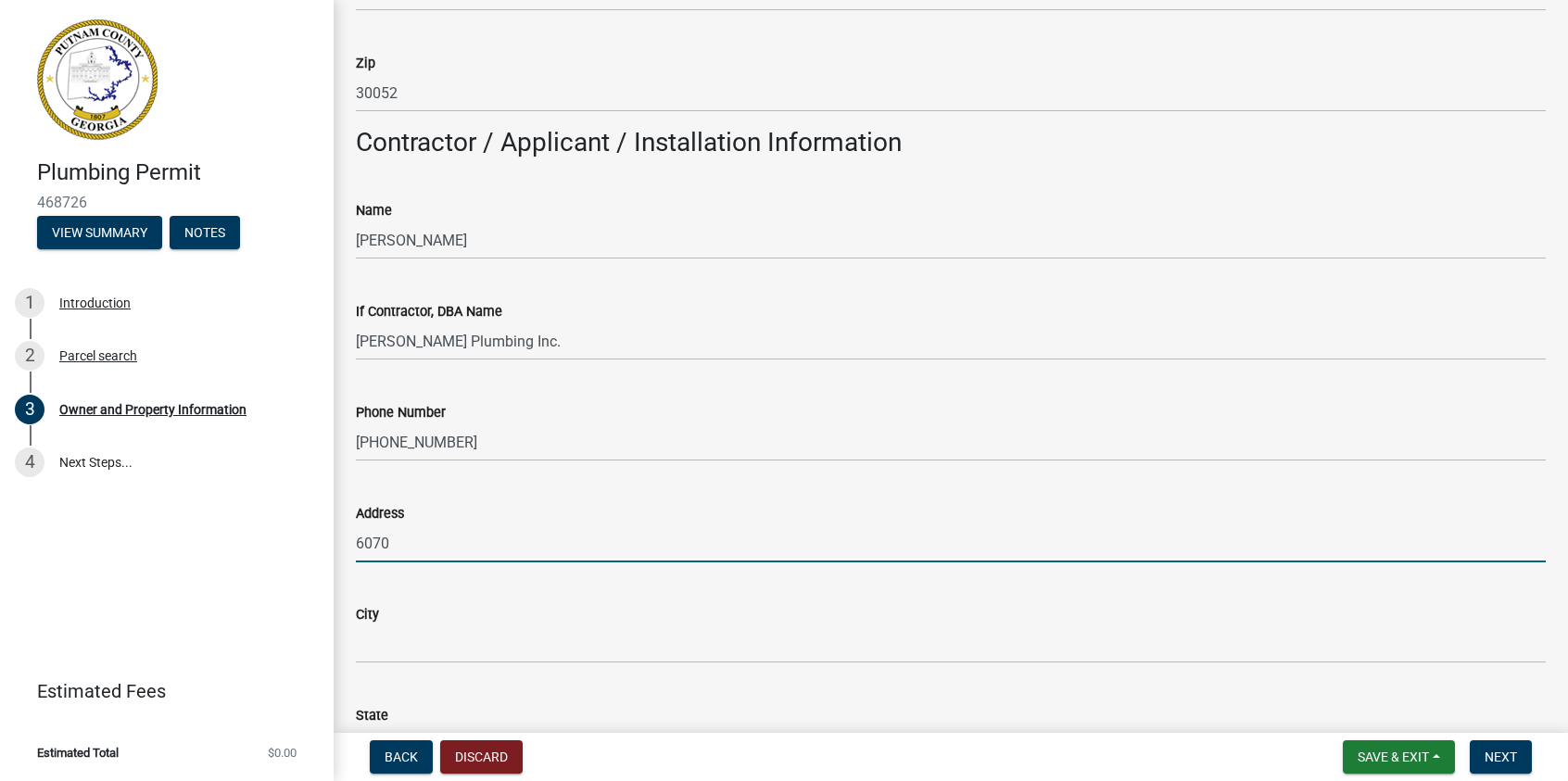
type input "[STREET_ADDRESS]"
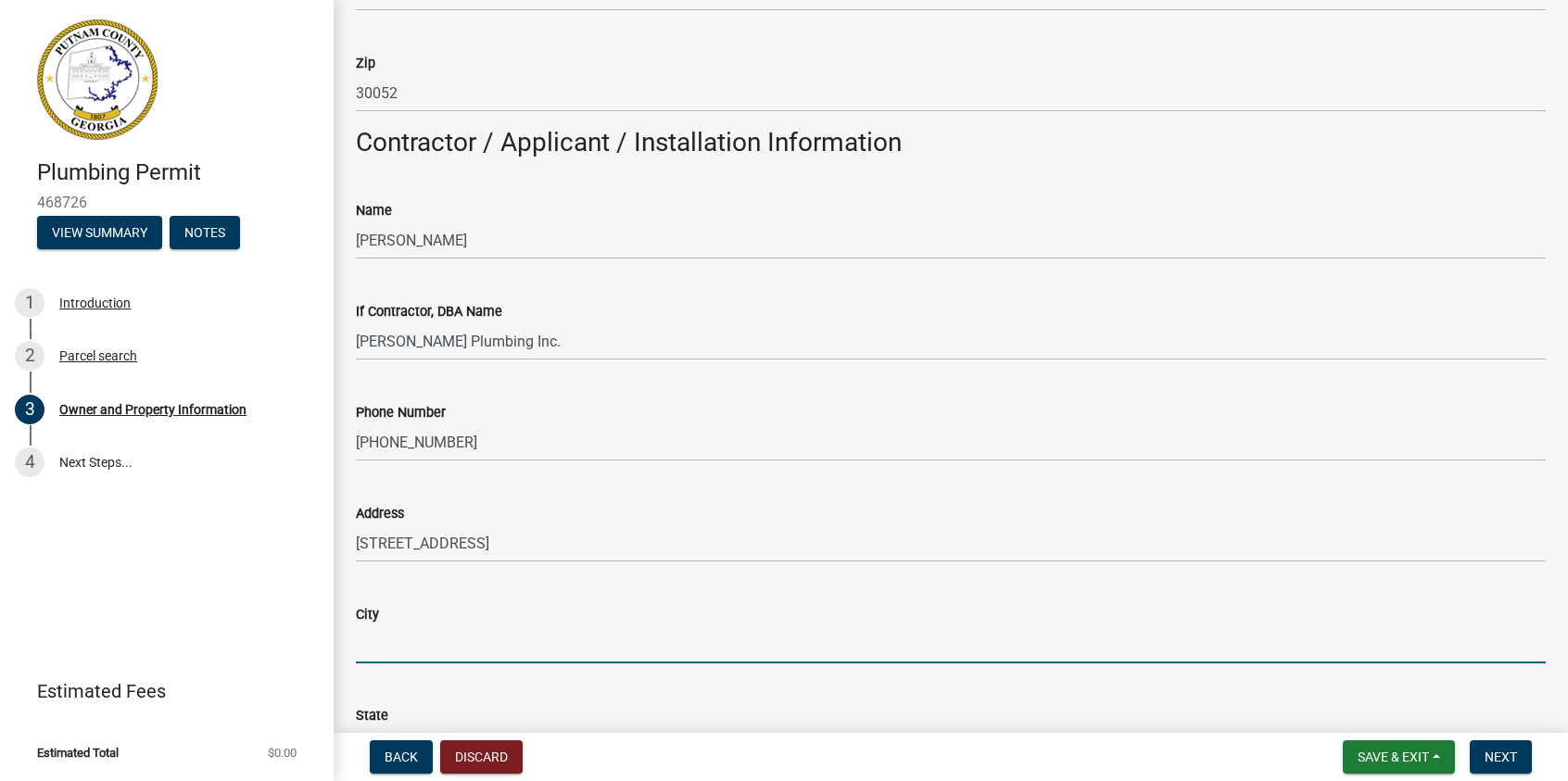
click at [379, 654] on input "City" at bounding box center [950, 644] width 1190 height 38
type input "[GEOGRAPHIC_DATA]"
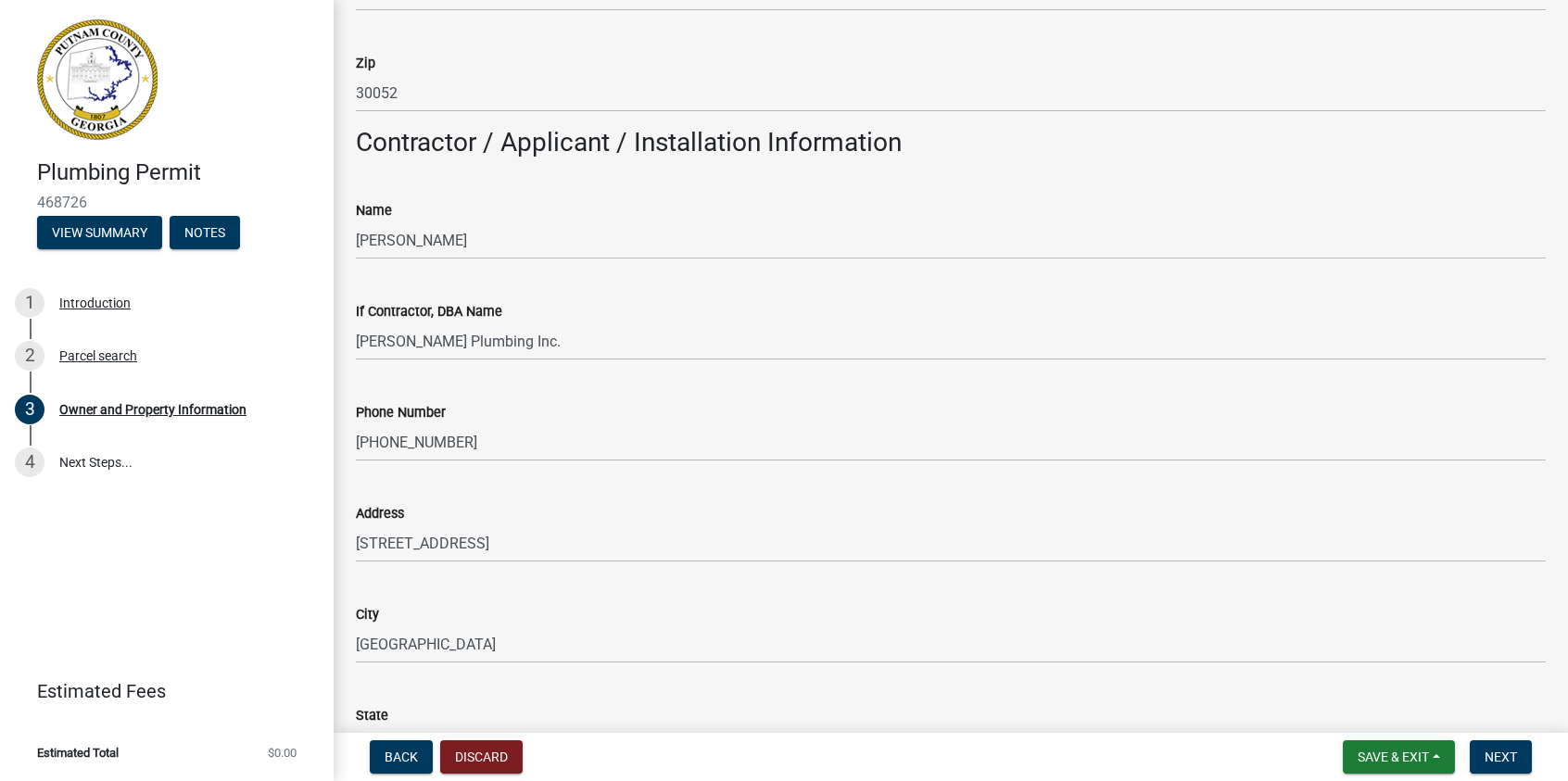
click at [1009, 622] on div "City" at bounding box center [950, 614] width 1190 height 22
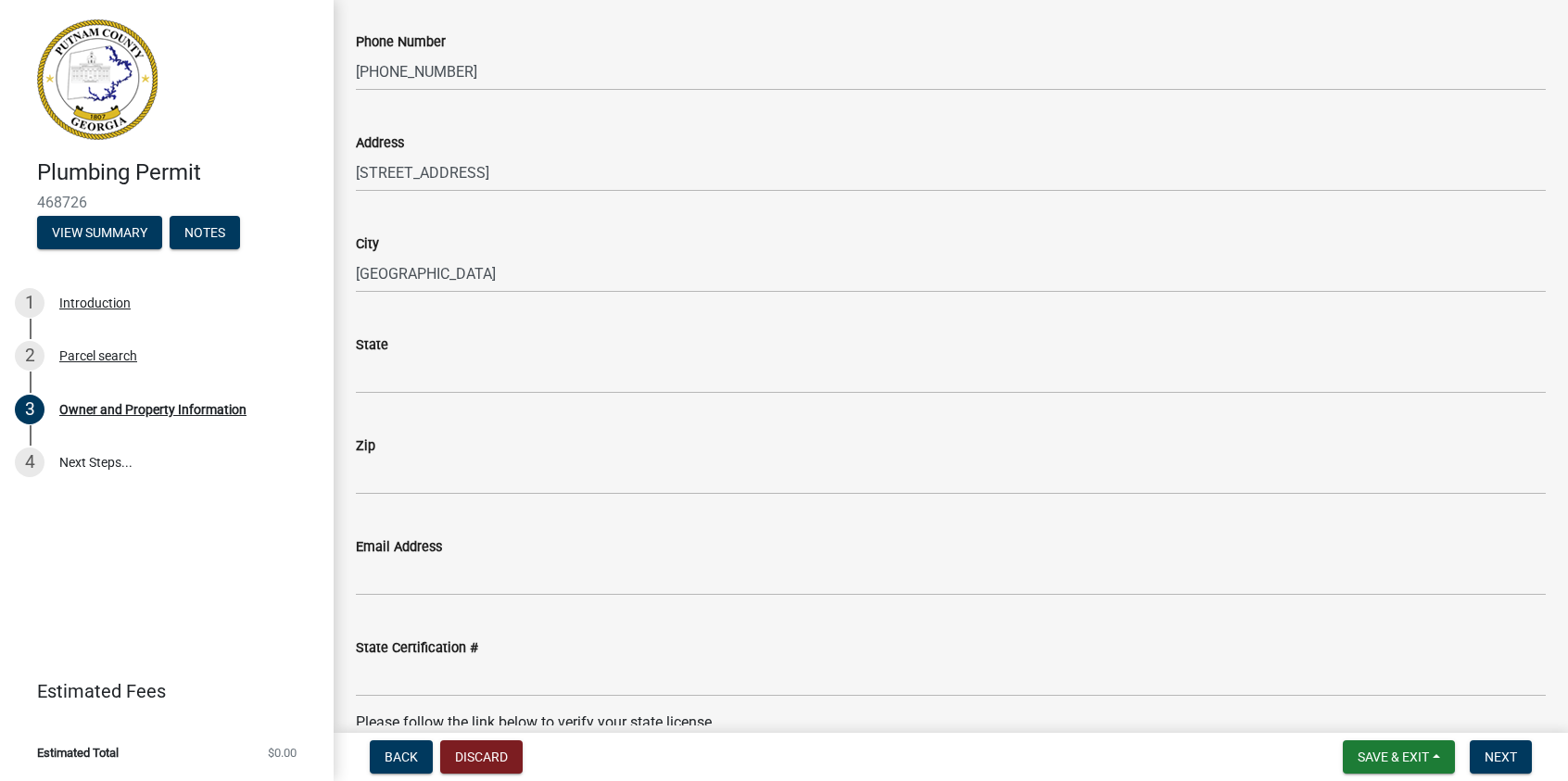
scroll to position [1946, 0]
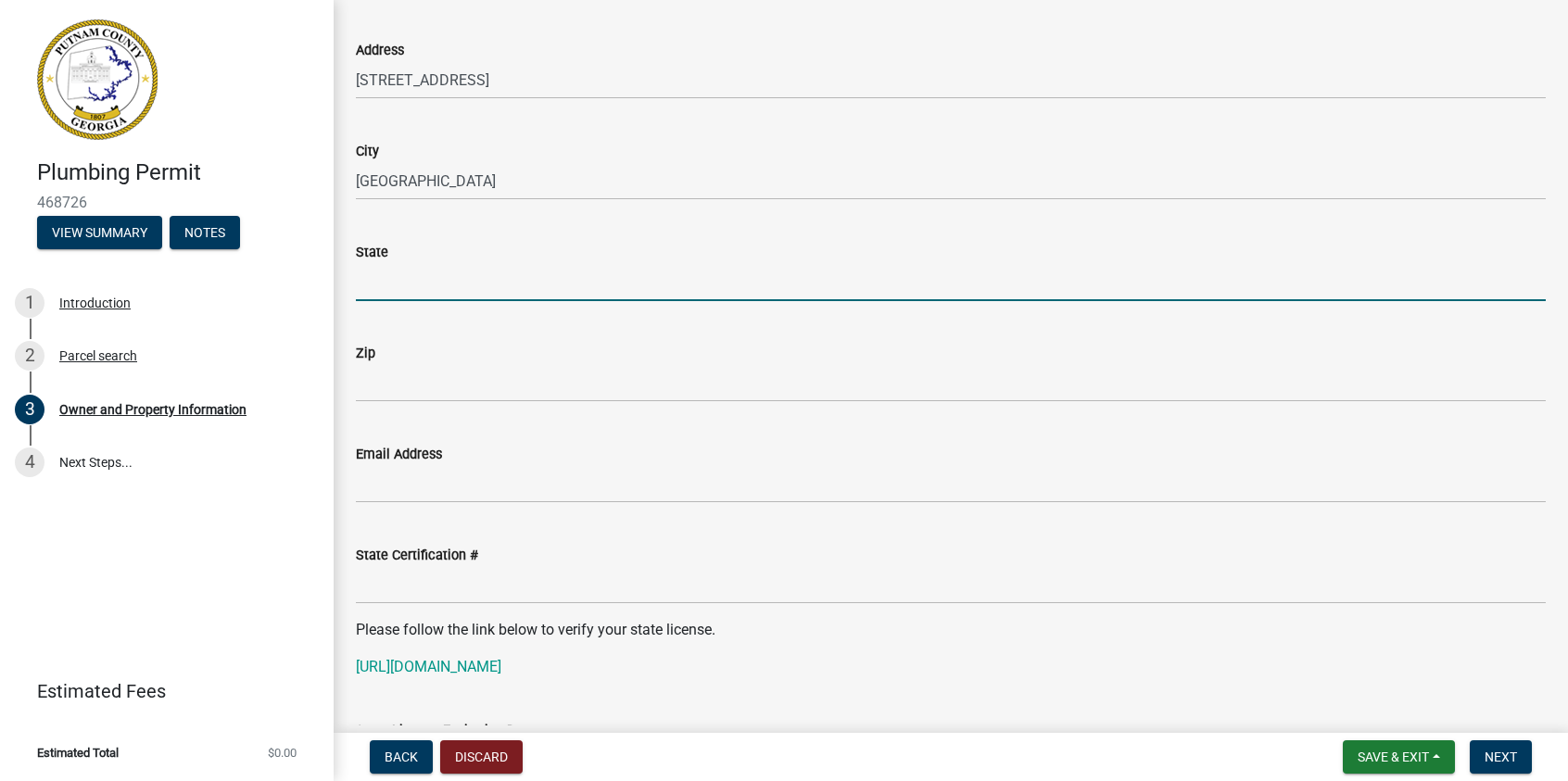
click at [381, 274] on input "State" at bounding box center [950, 281] width 1190 height 38
type input "GA"
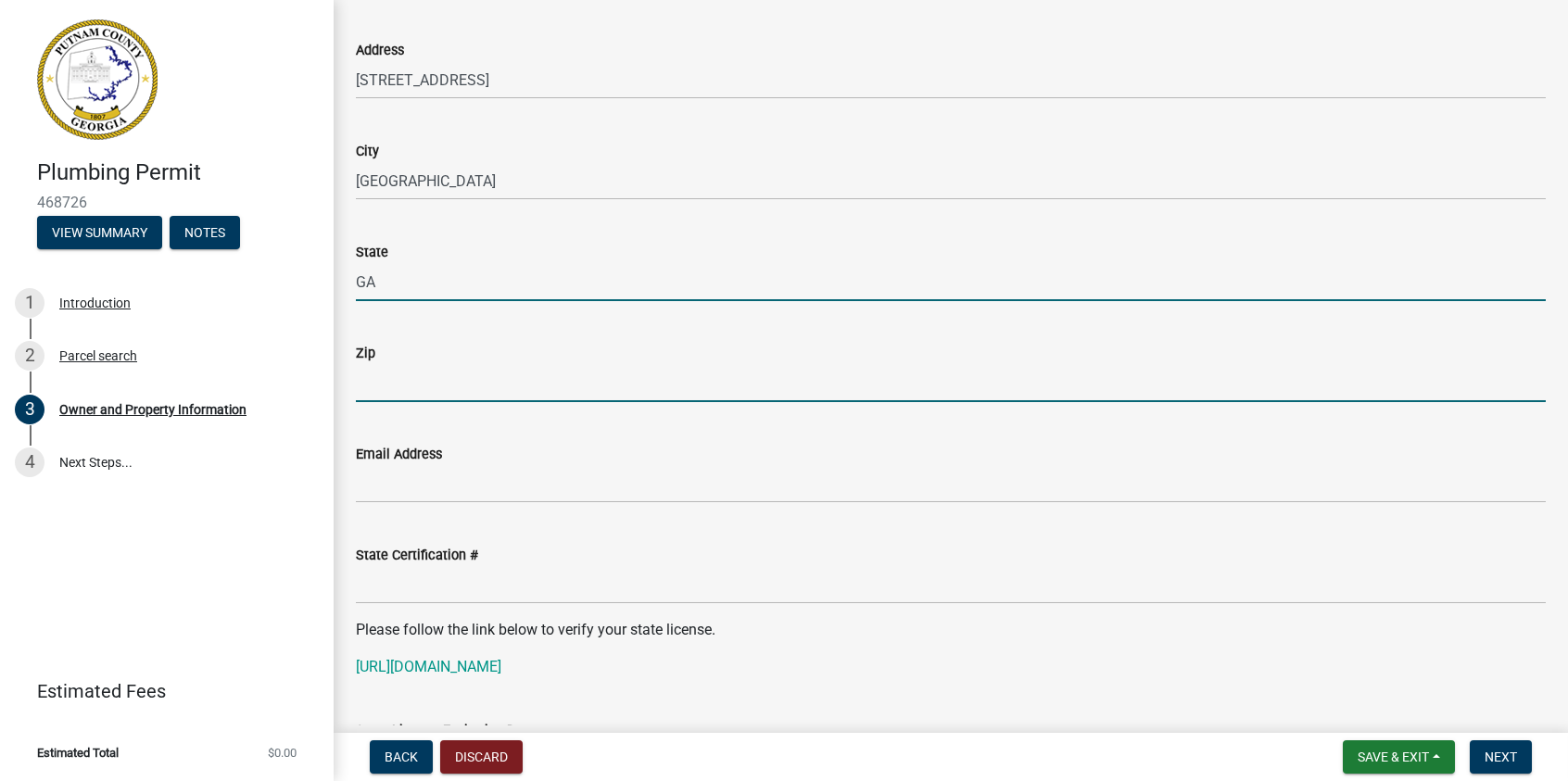
type input "30052"
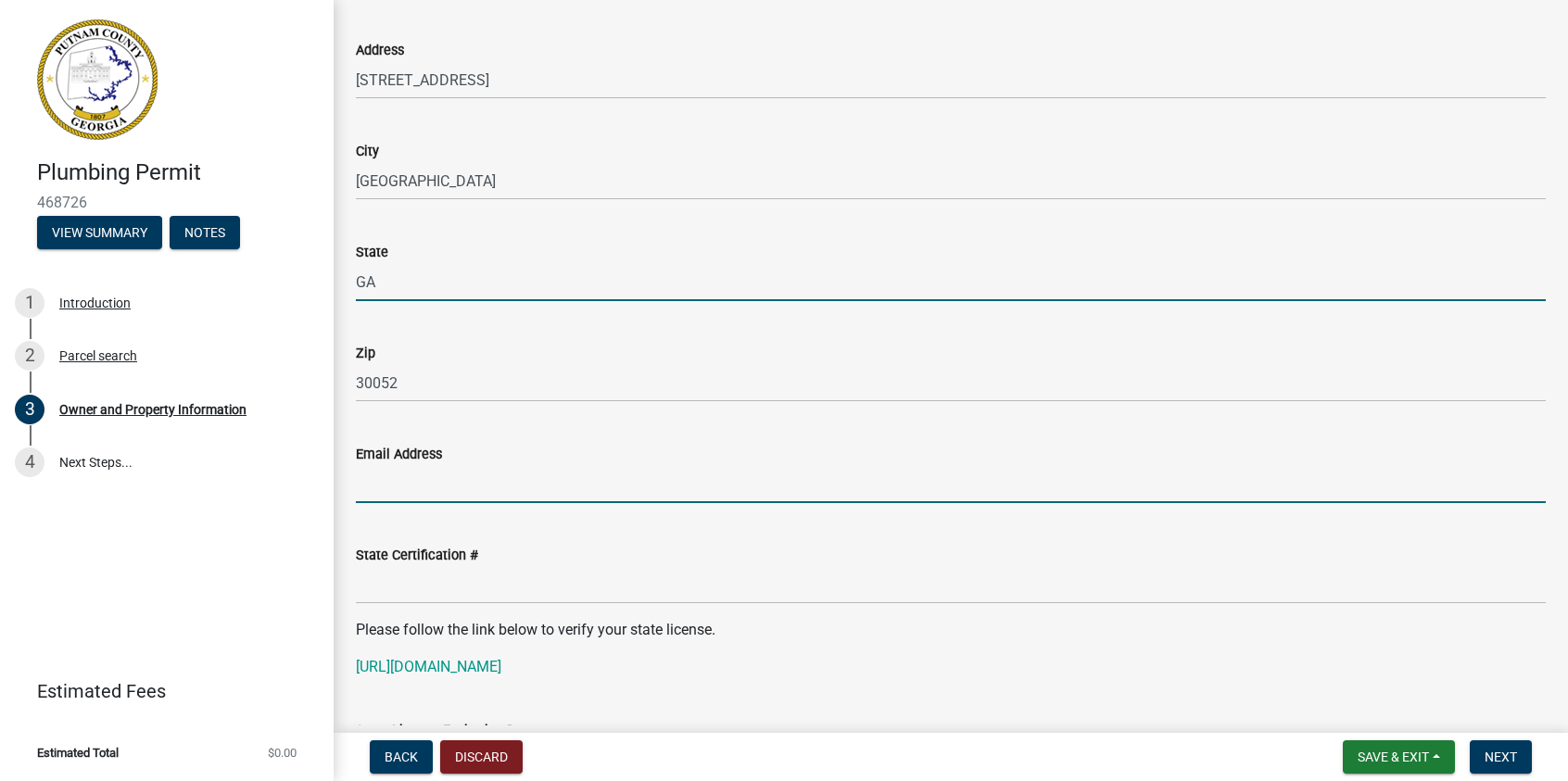
type input "[EMAIL_ADDRESS][DOMAIN_NAME]"
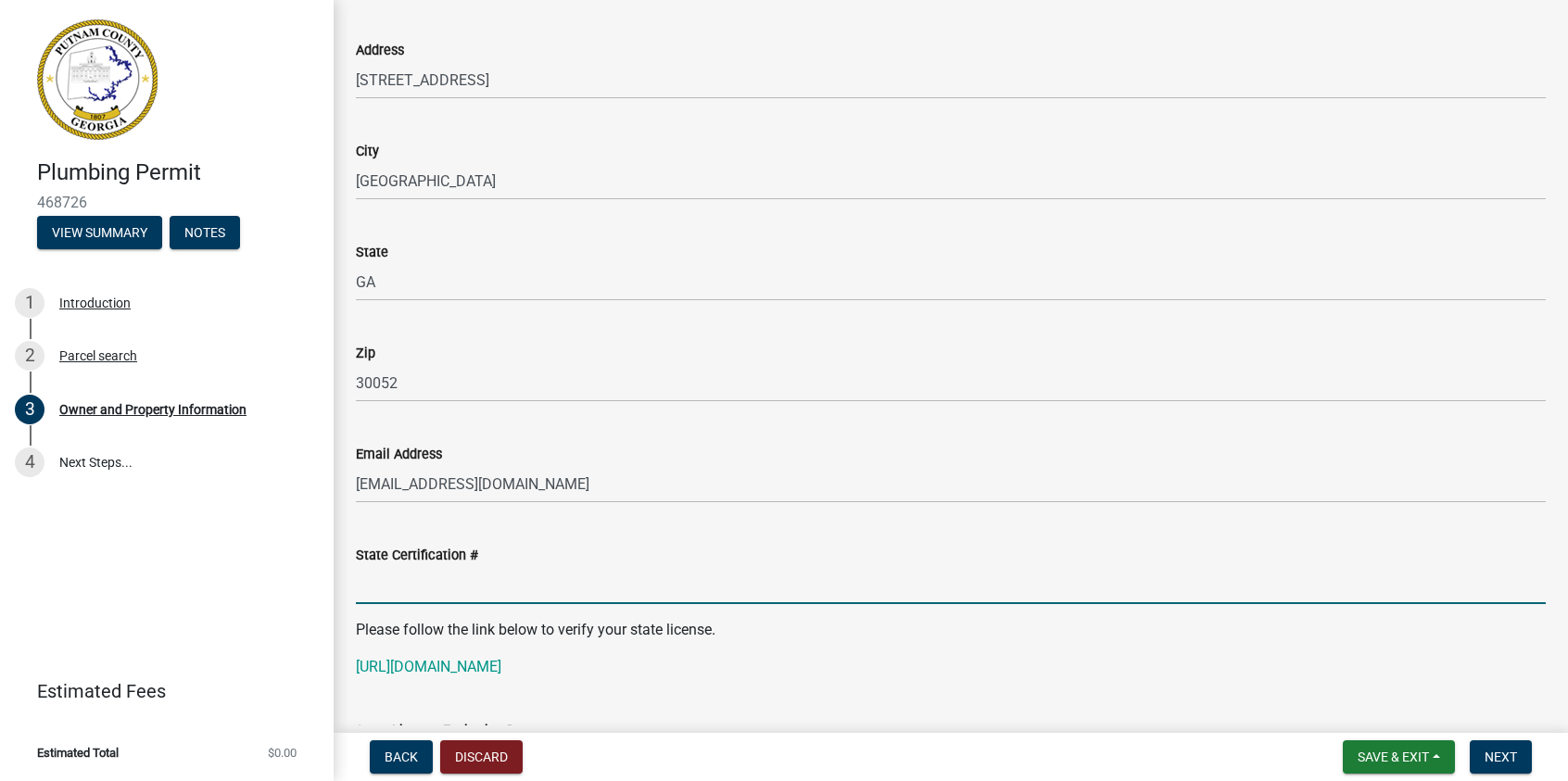
click at [444, 582] on input "State Certification #" at bounding box center [950, 585] width 1190 height 38
type input "MPR108092"
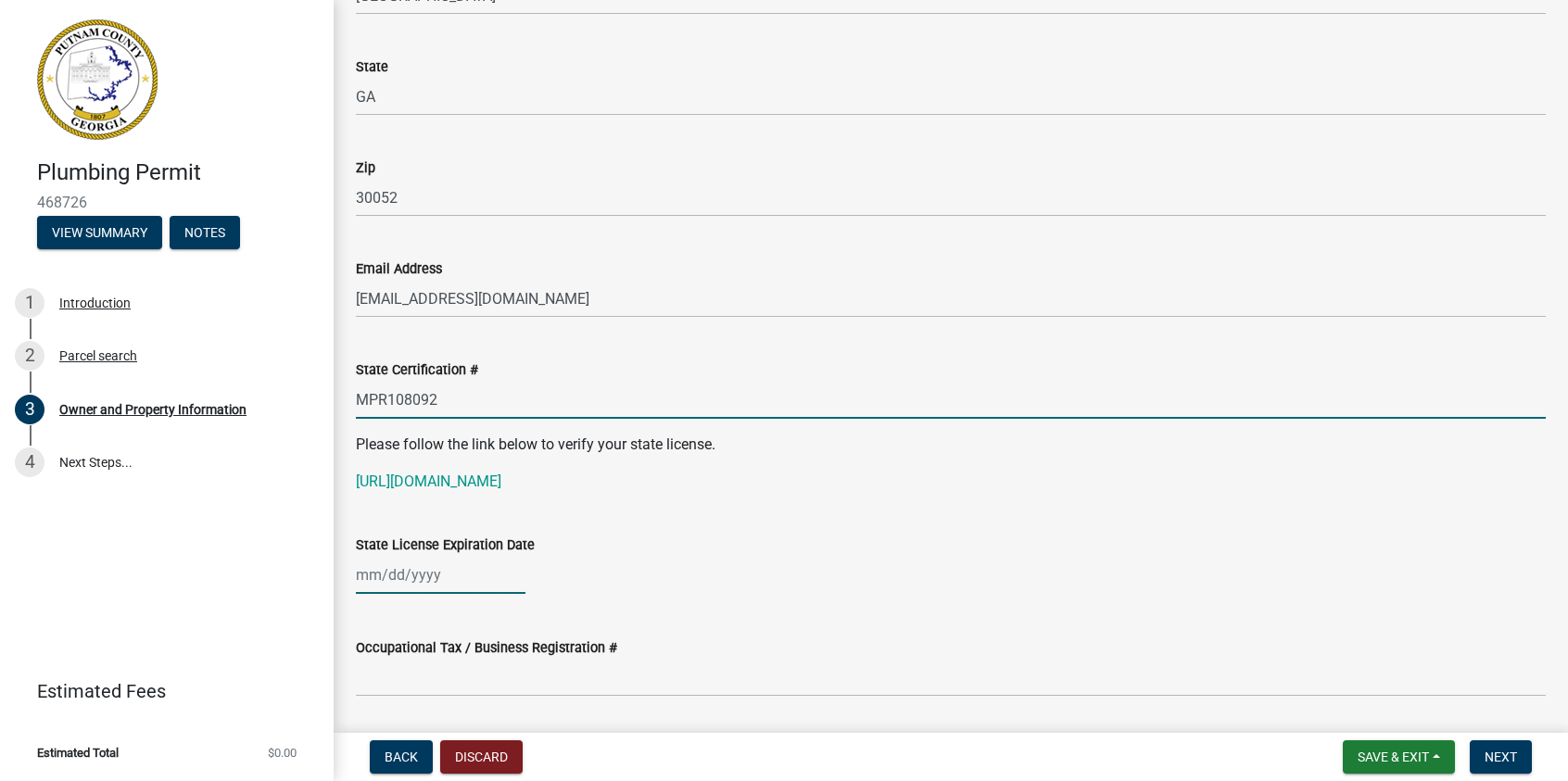
click at [364, 575] on div at bounding box center [440, 574] width 169 height 38
select select "8"
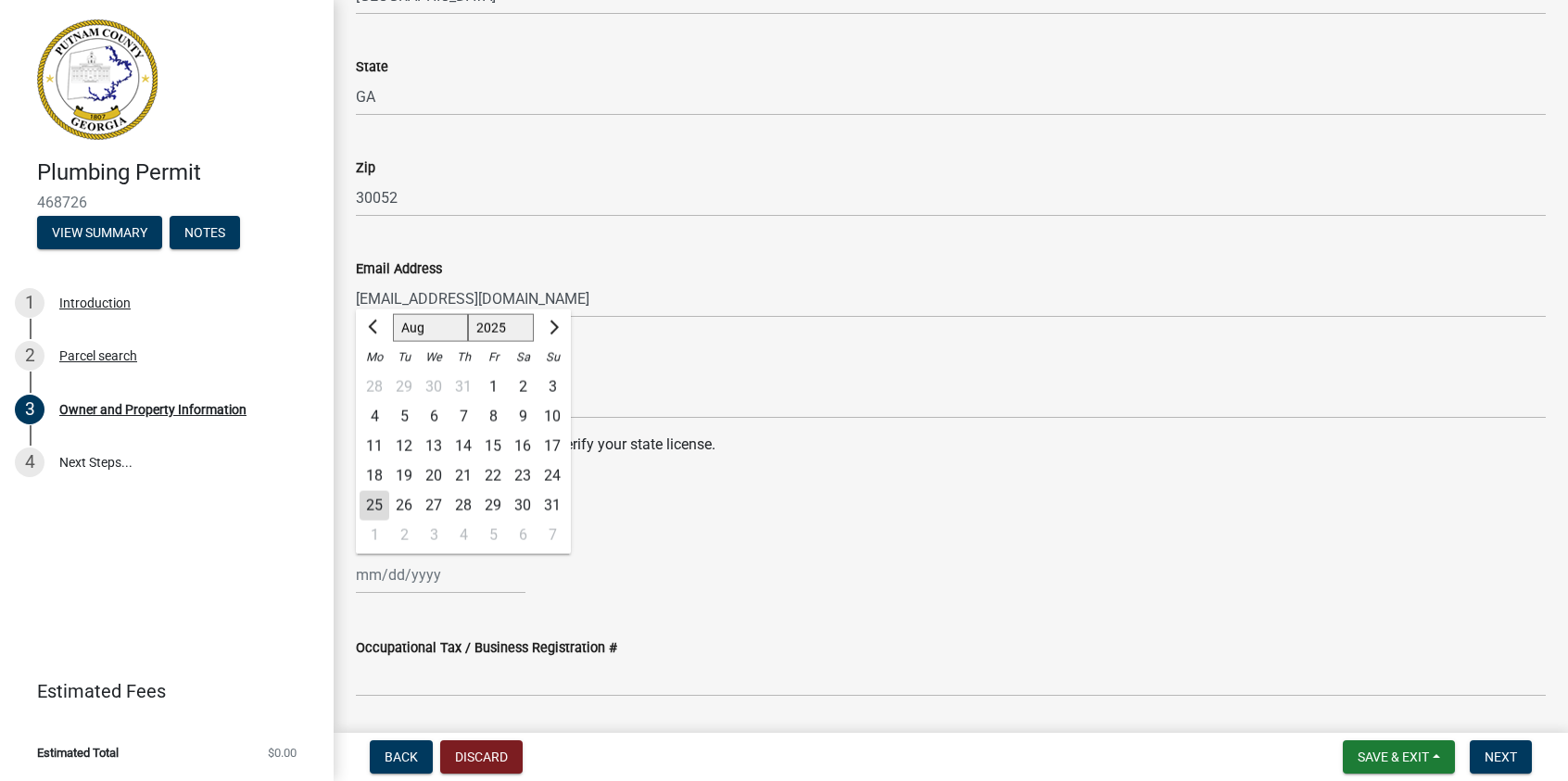
click at [491, 326] on select "1525 1526 1527 1528 1529 1530 1531 1532 1533 1534 1535 1536 1537 1538 1539 1540…" at bounding box center [501, 328] width 67 height 28
select select "2026"
click at [468, 314] on select "1525 1526 1527 1528 1529 1530 1531 1532 1533 1534 1535 1536 1537 1538 1539 1540…" at bounding box center [501, 328] width 67 height 28
click at [416, 327] on select "Jan Feb Mar Apr May Jun [DATE] Aug Sep Oct Nov Dec" at bounding box center [431, 328] width 75 height 28
select select "11"
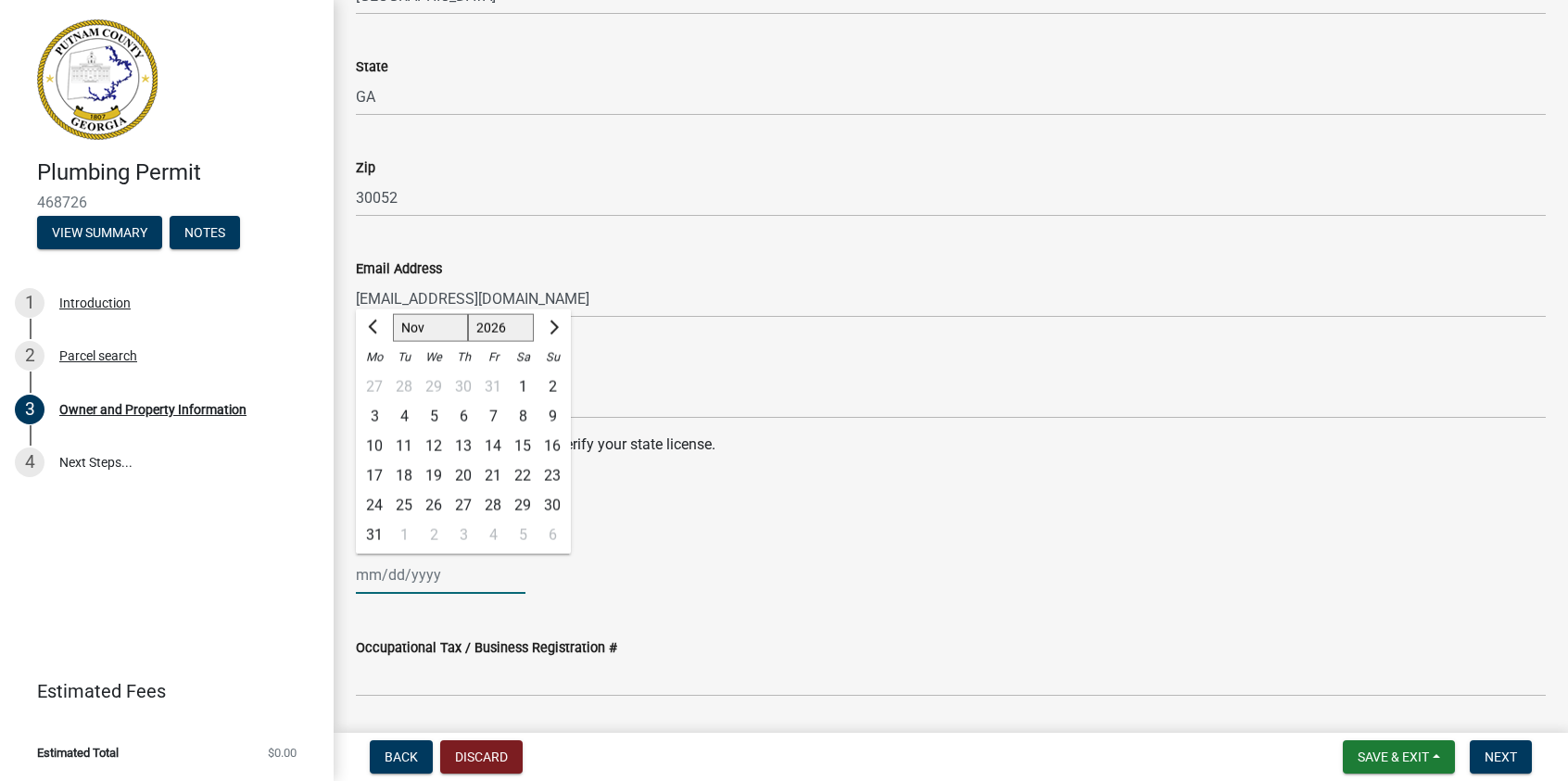
click at [393, 314] on select "Jan Feb Mar Apr May Jun [DATE] Aug Sep Oct Nov Dec" at bounding box center [431, 328] width 75 height 28
click at [373, 535] on div "30" at bounding box center [374, 535] width 30 height 30
type input "[DATE]"
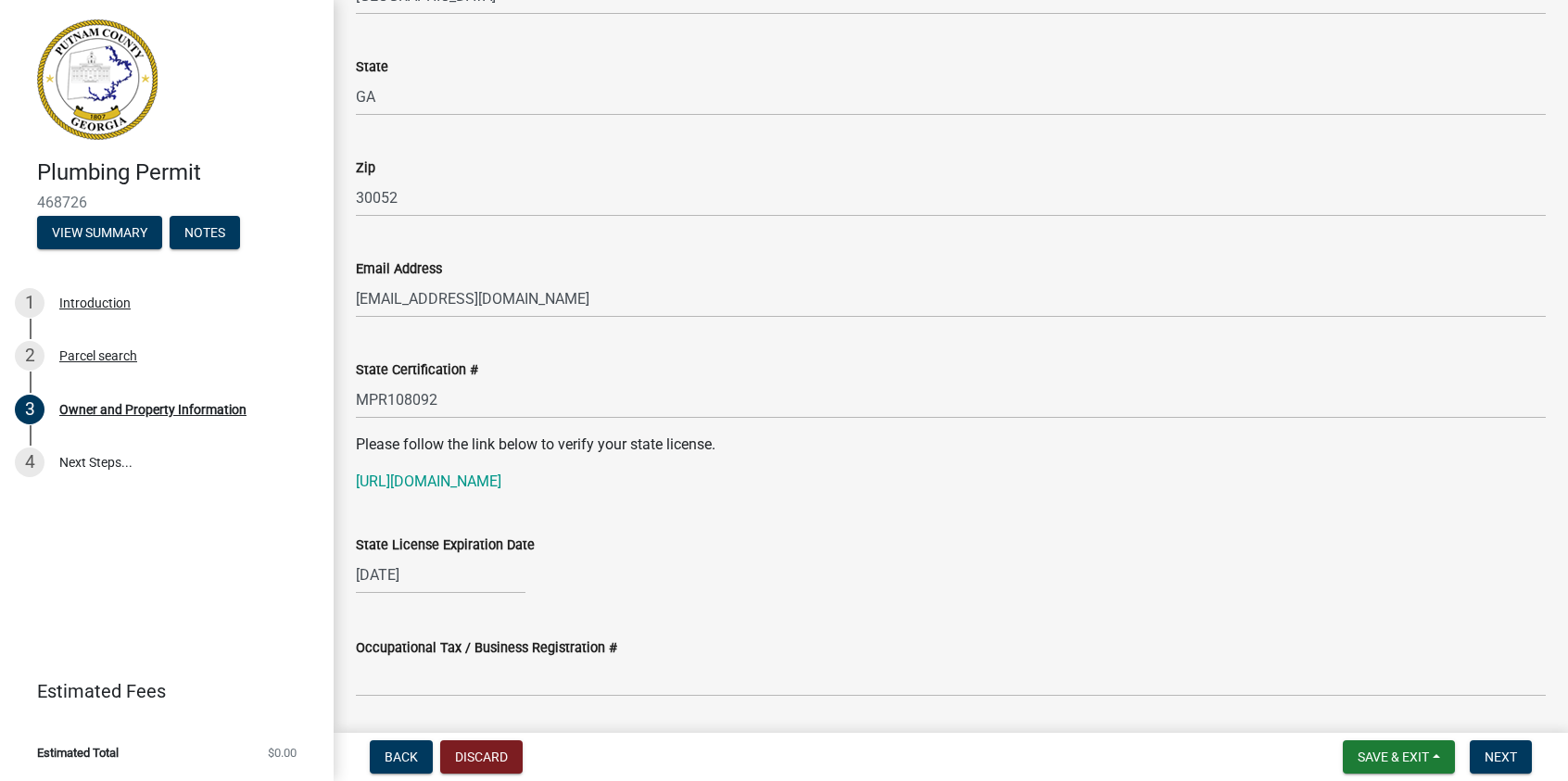
scroll to position [2224, 0]
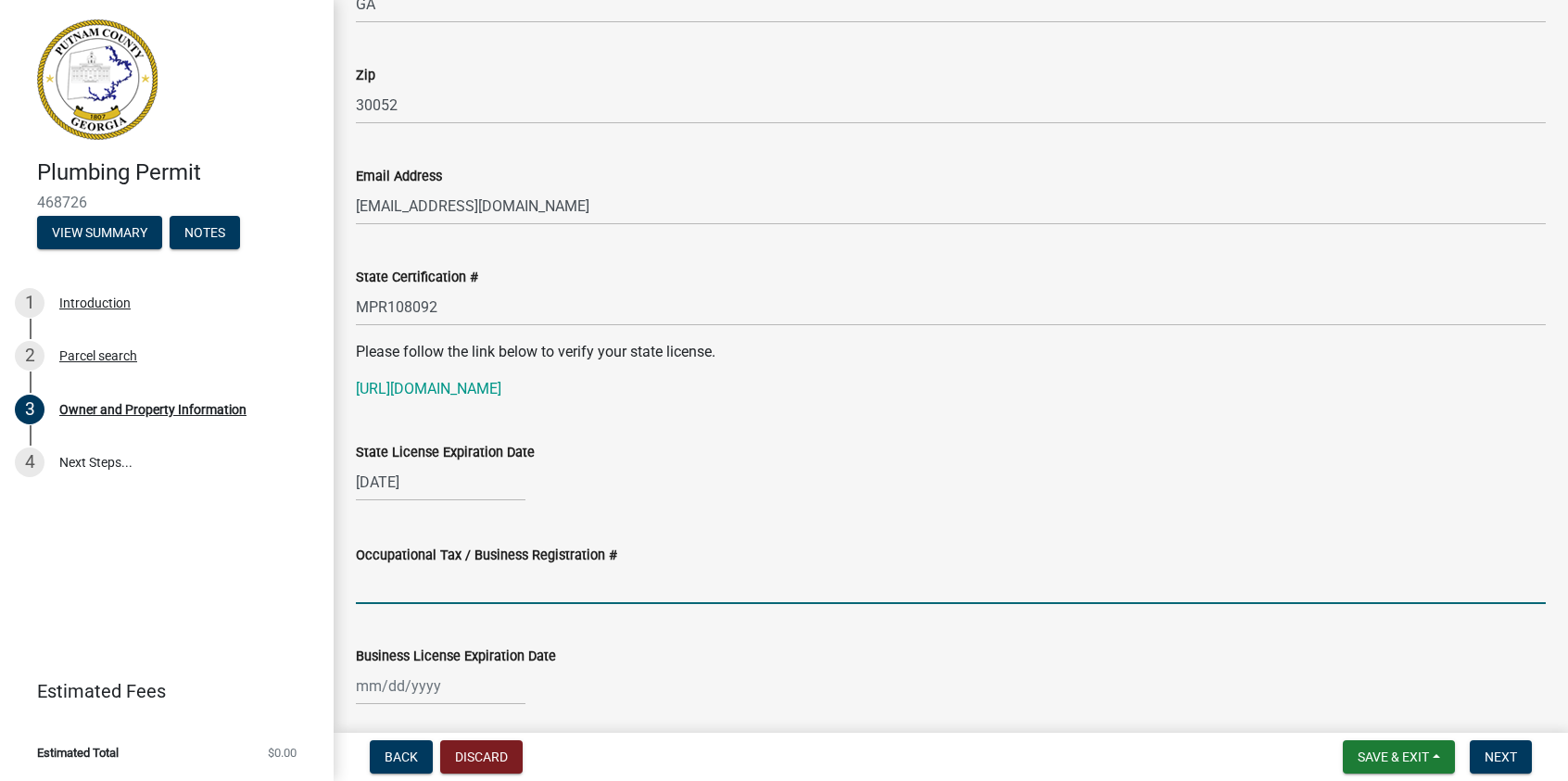
click at [411, 576] on input "Occupational Tax / Business Registration #" at bounding box center [950, 585] width 1190 height 38
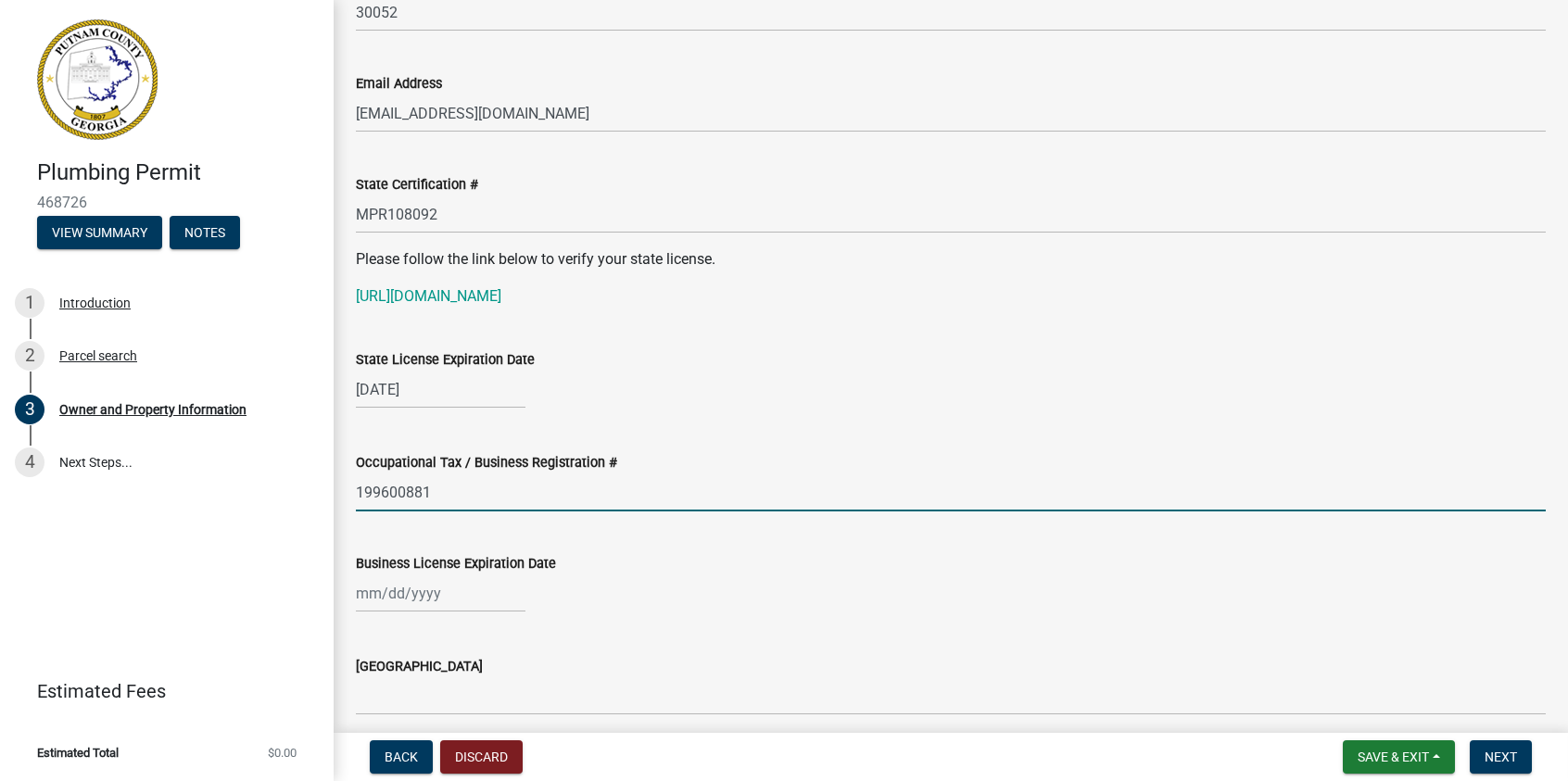
type input "199600881"
click at [372, 587] on div at bounding box center [440, 593] width 169 height 38
select select "8"
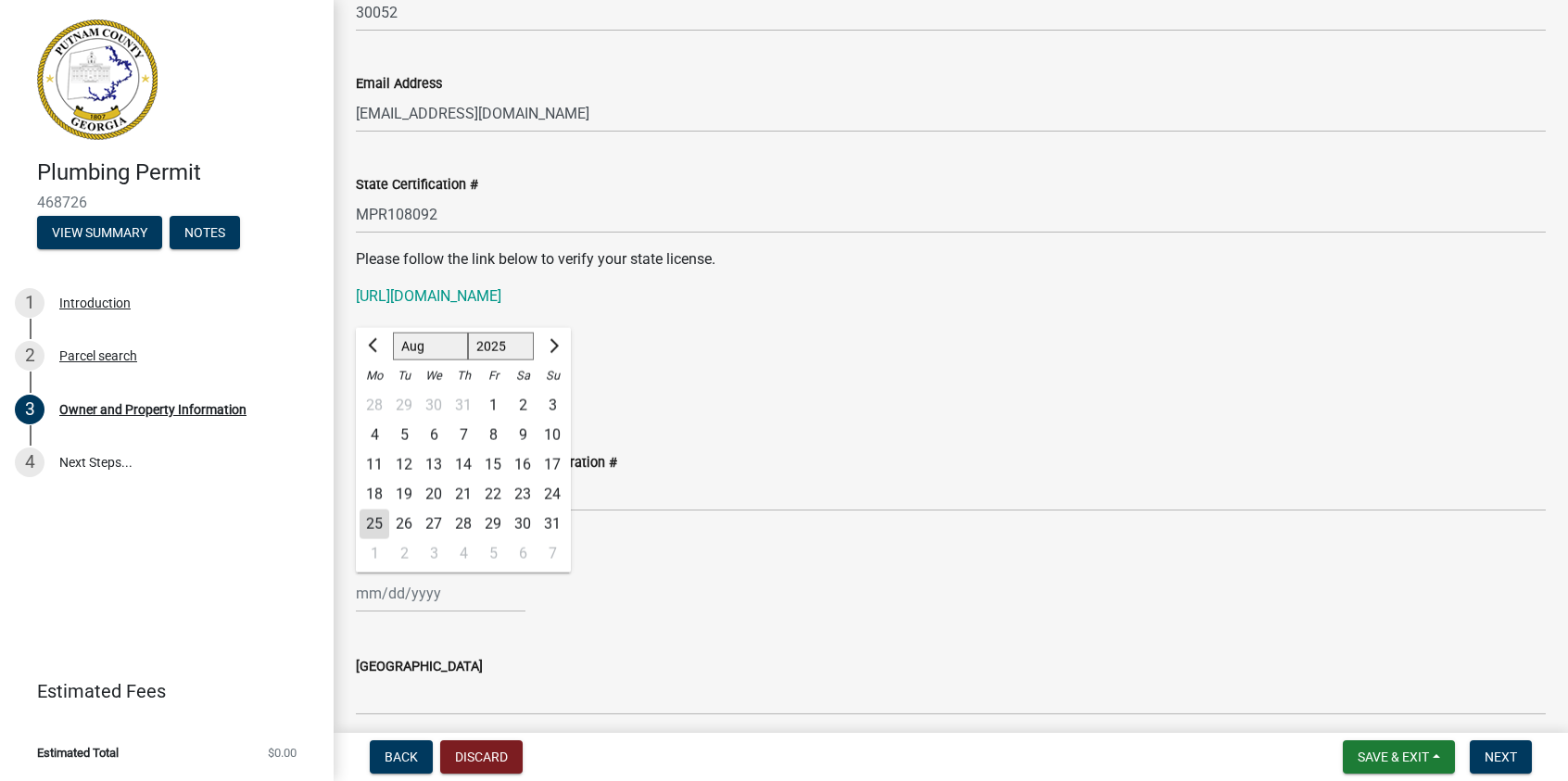
click at [505, 350] on select "1525 1526 1527 1528 1529 1530 1531 1532 1533 1534 1535 1536 1537 1538 1539 1540…" at bounding box center [501, 346] width 67 height 28
select select "2026"
click at [468, 333] on select "1525 1526 1527 1528 1529 1530 1531 1532 1533 1534 1535 1536 1537 1538 1539 1540…" at bounding box center [501, 346] width 67 height 28
click at [419, 349] on select "Jan Feb Mar Apr May Jun [DATE] Aug Sep Oct Nov Dec" at bounding box center [431, 346] width 75 height 28
select select "1"
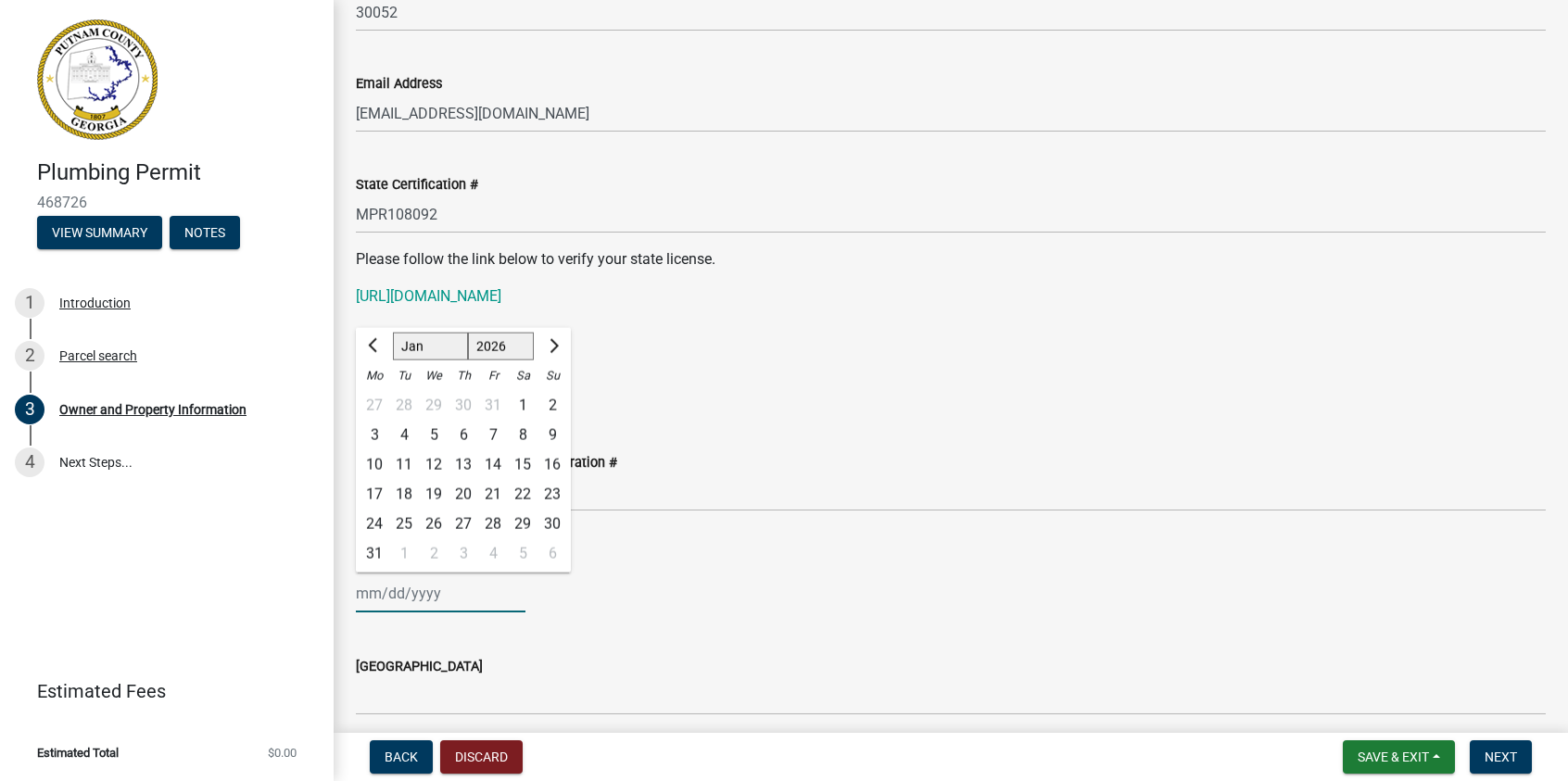
click at [393, 333] on select "Jan Feb Mar Apr May Jun [DATE] Aug Sep Oct Nov Dec" at bounding box center [431, 346] width 75 height 28
click at [466, 431] on div "8" at bounding box center [463, 434] width 30 height 30
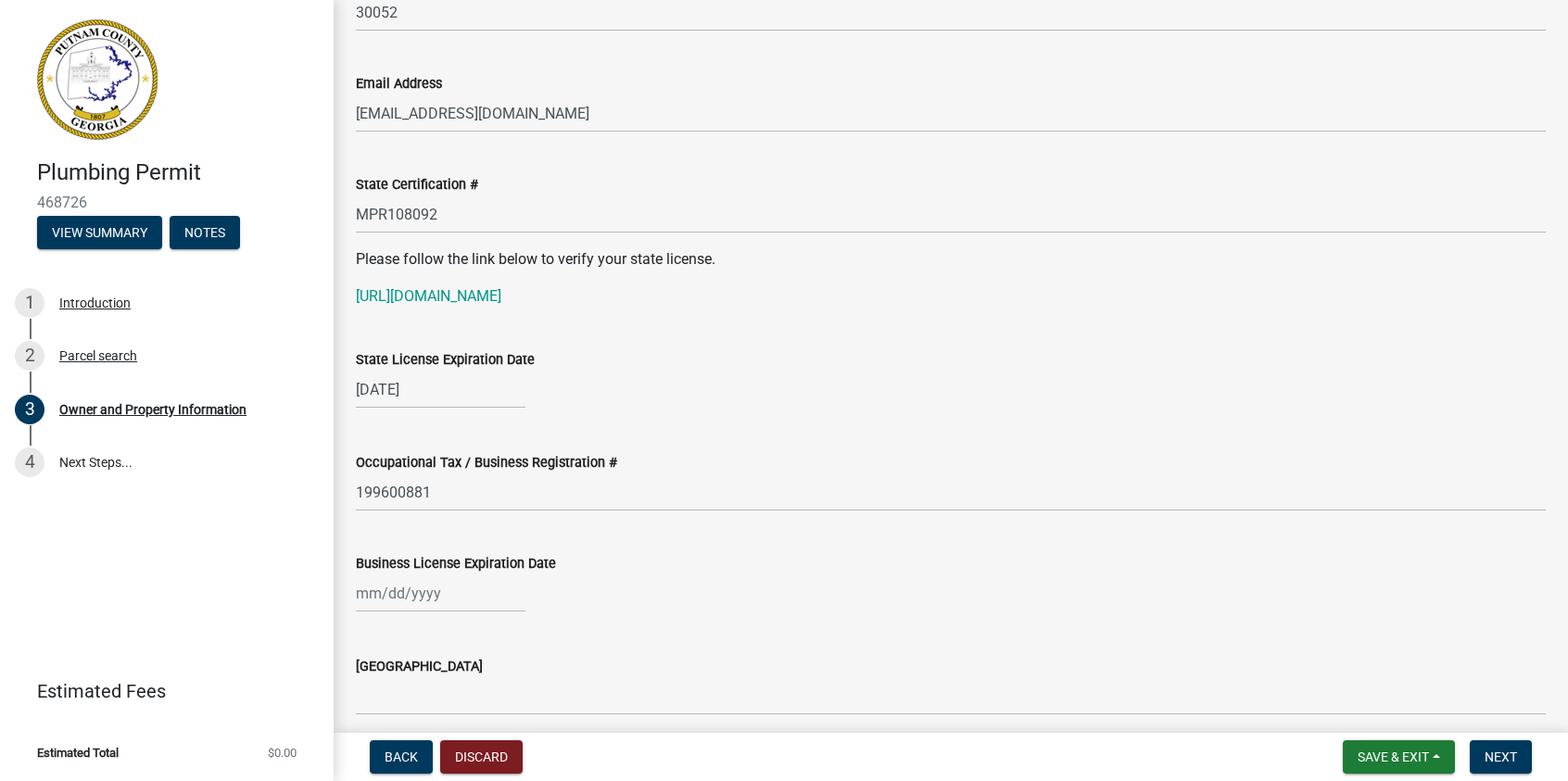
type input "[DATE]"
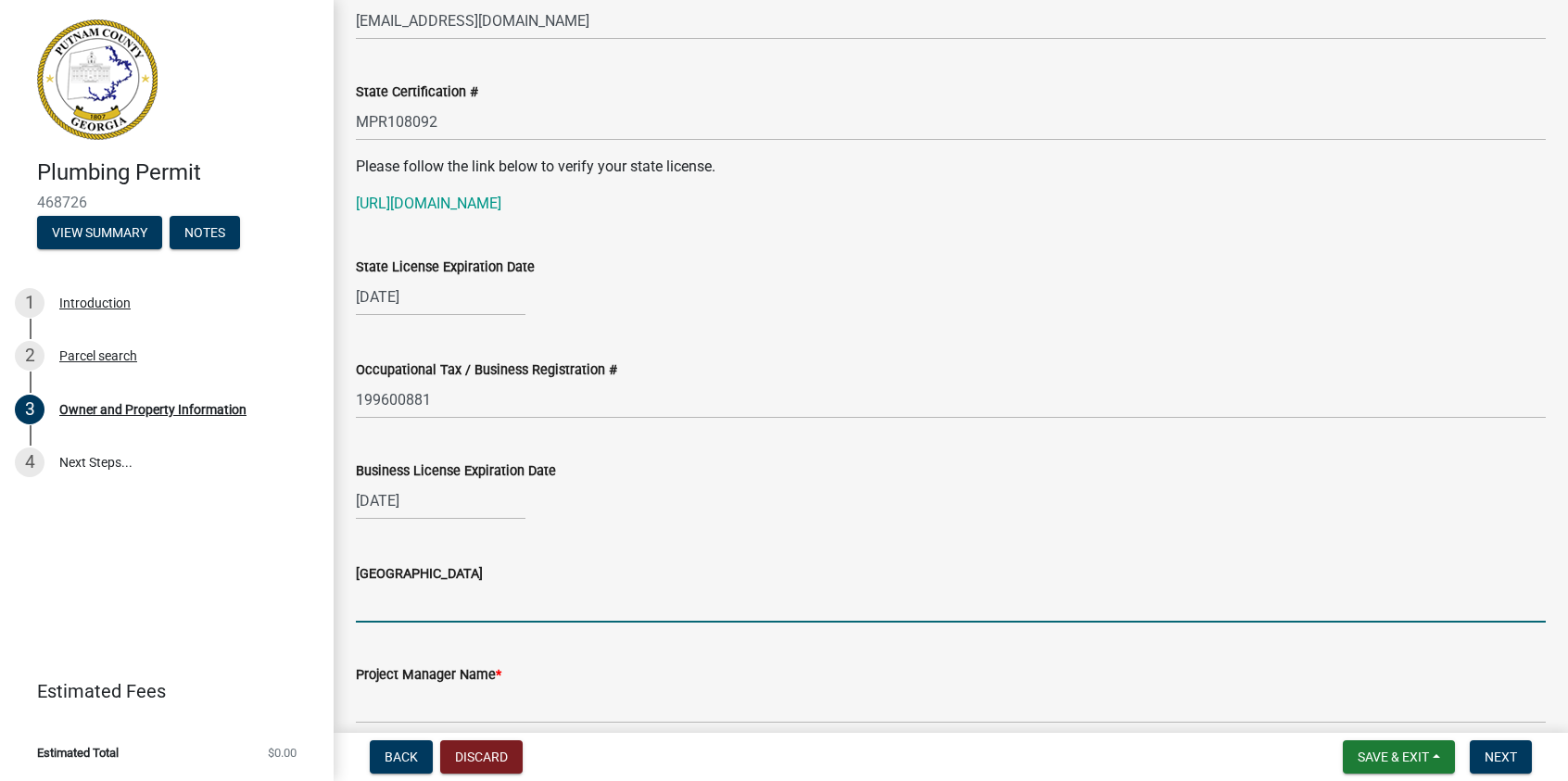
click at [462, 617] on input "[GEOGRAPHIC_DATA]" at bounding box center [950, 603] width 1190 height 38
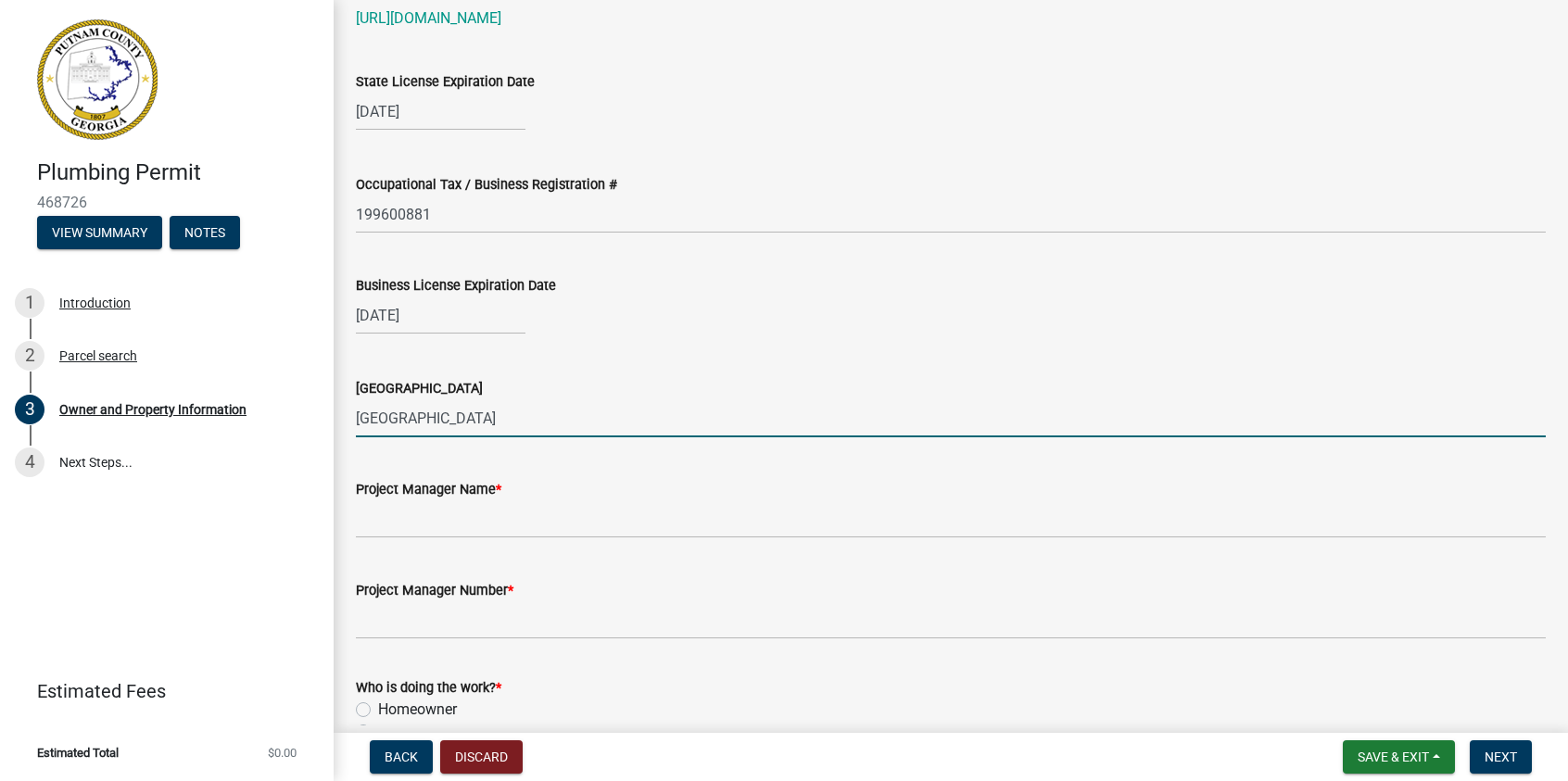
type input "[GEOGRAPHIC_DATA]"
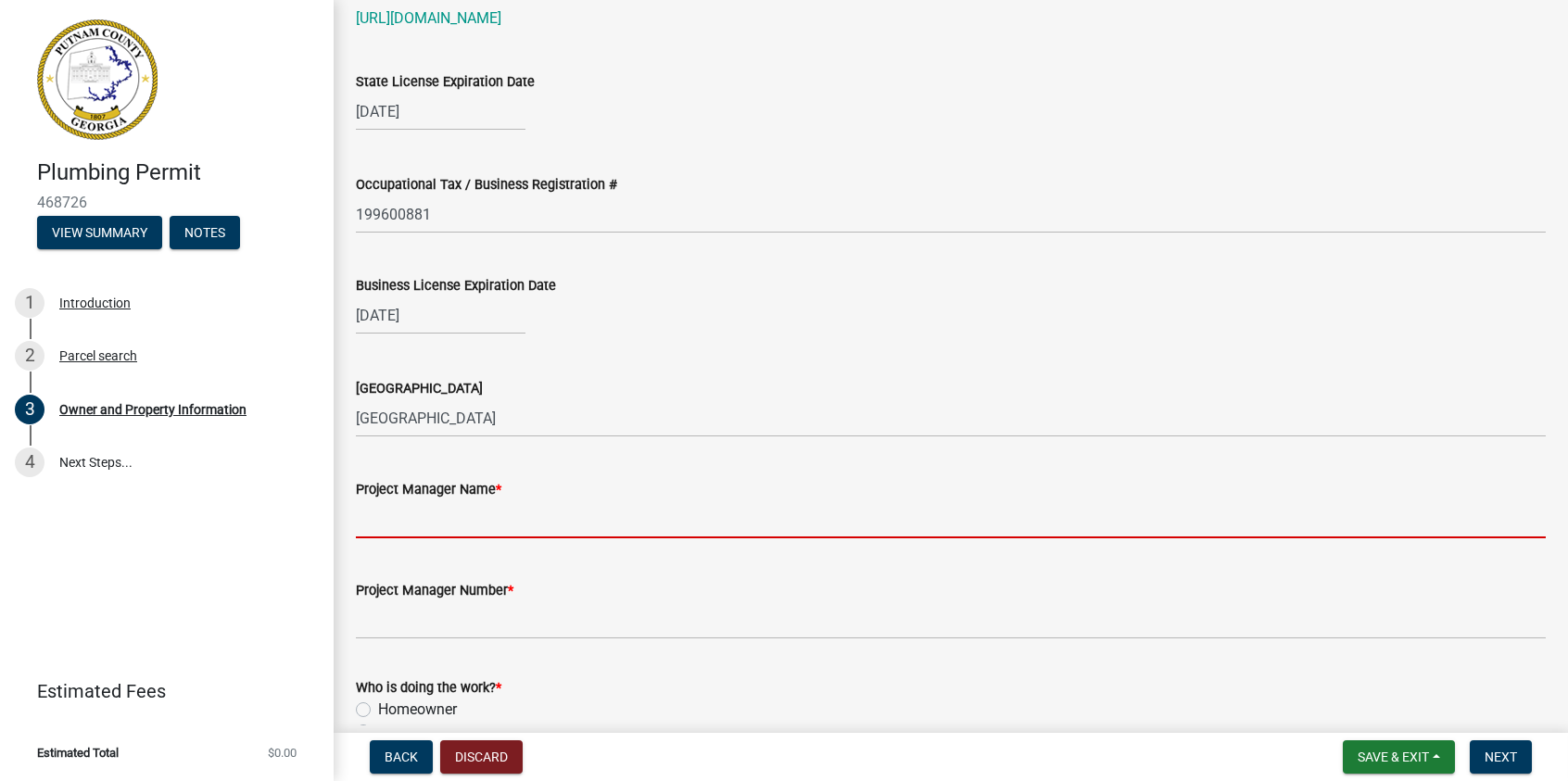
click at [431, 535] on input "Project Manager Name *" at bounding box center [950, 519] width 1190 height 38
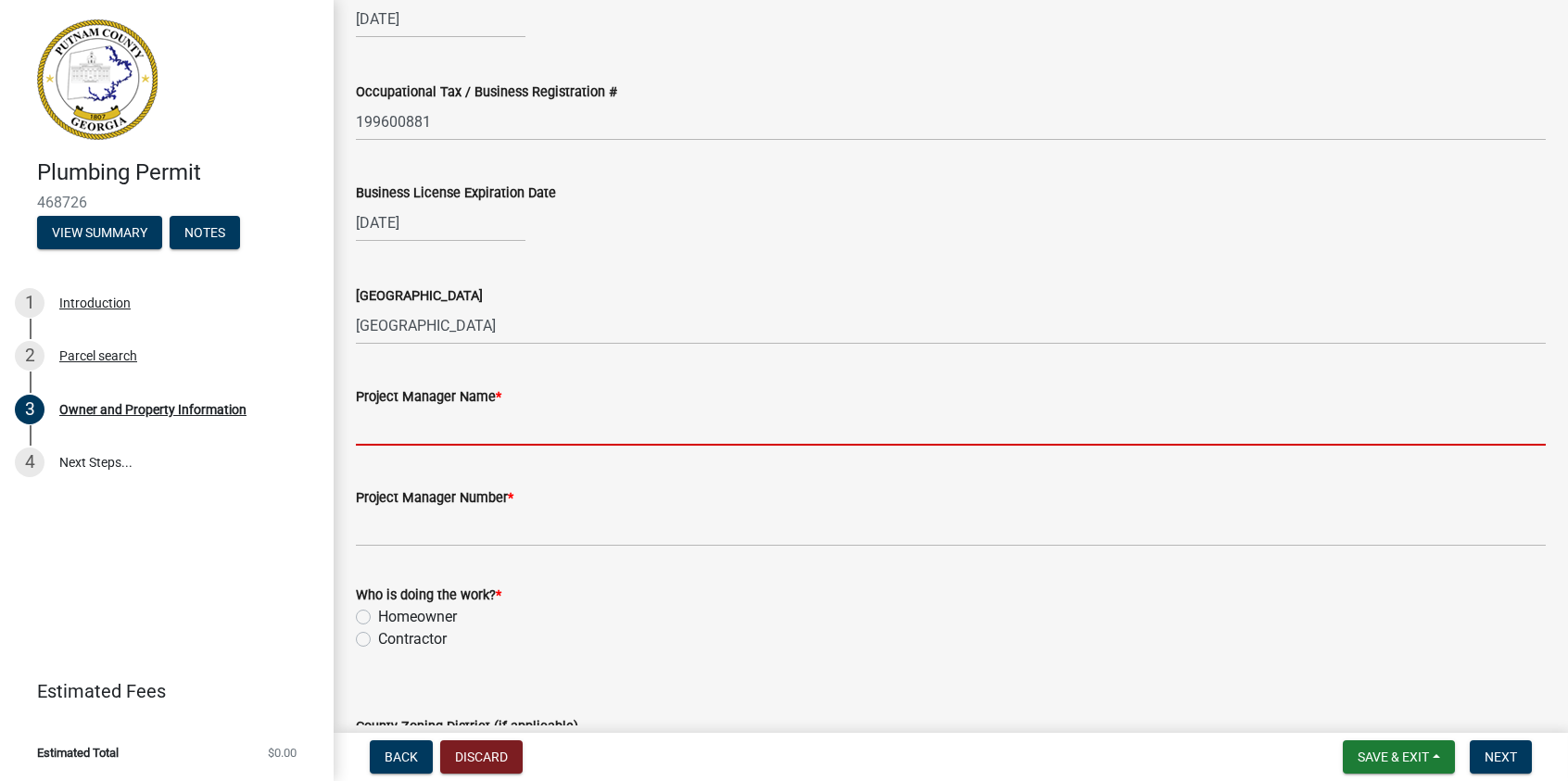
scroll to position [2780, 0]
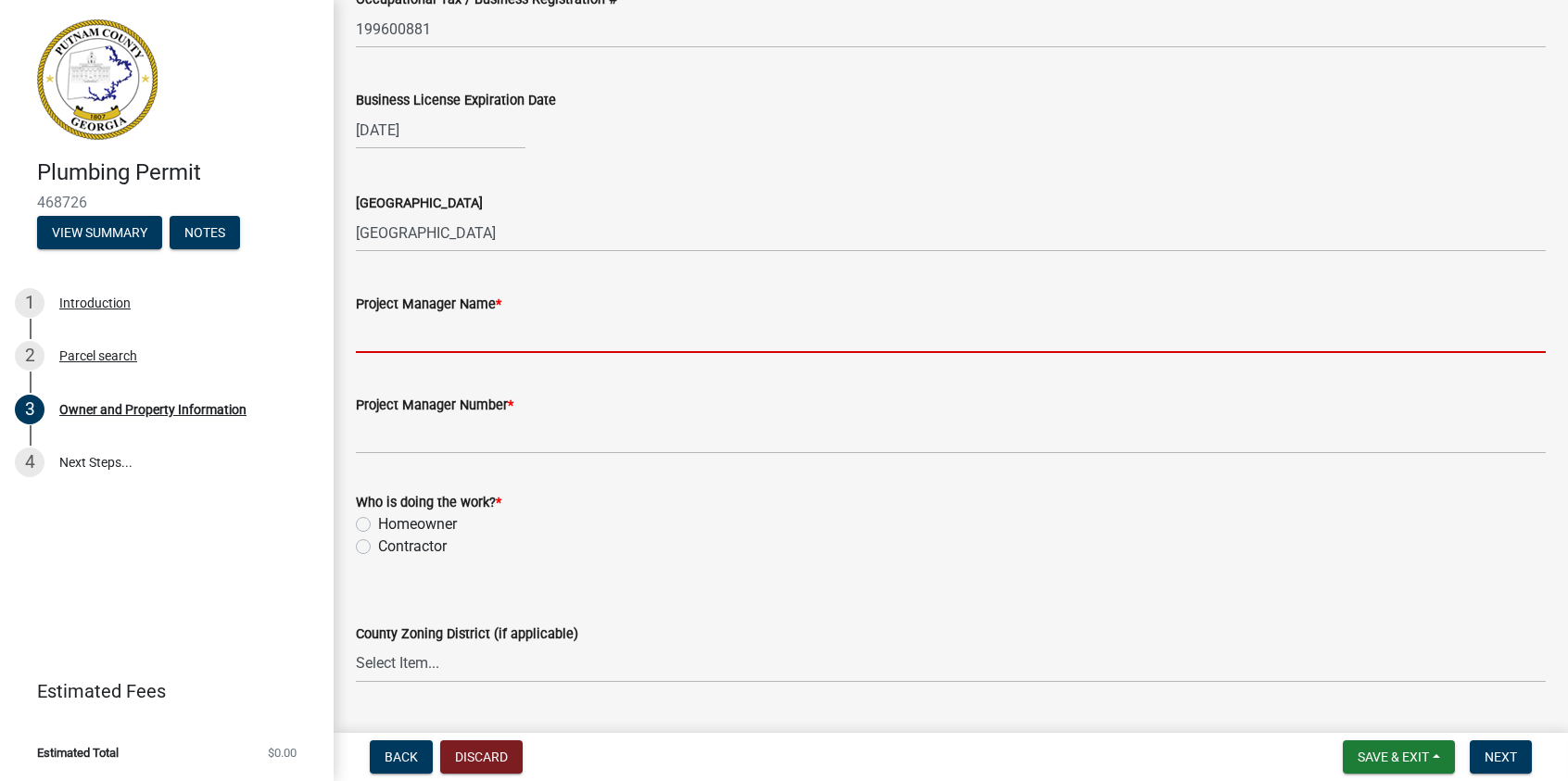
type input "[PERSON_NAME]"
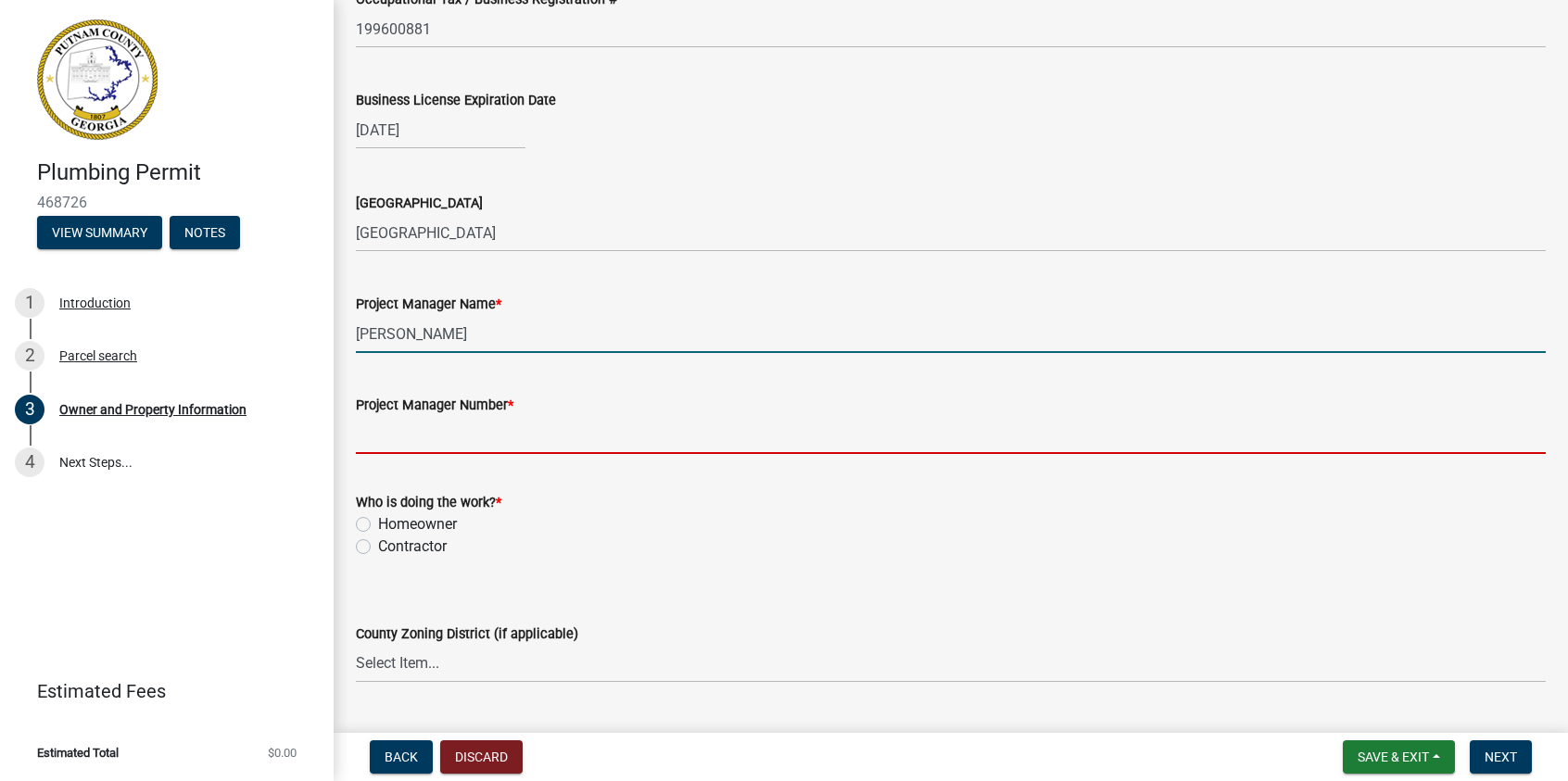
click at [454, 434] on input "Project Manager Number *" at bounding box center [950, 434] width 1190 height 38
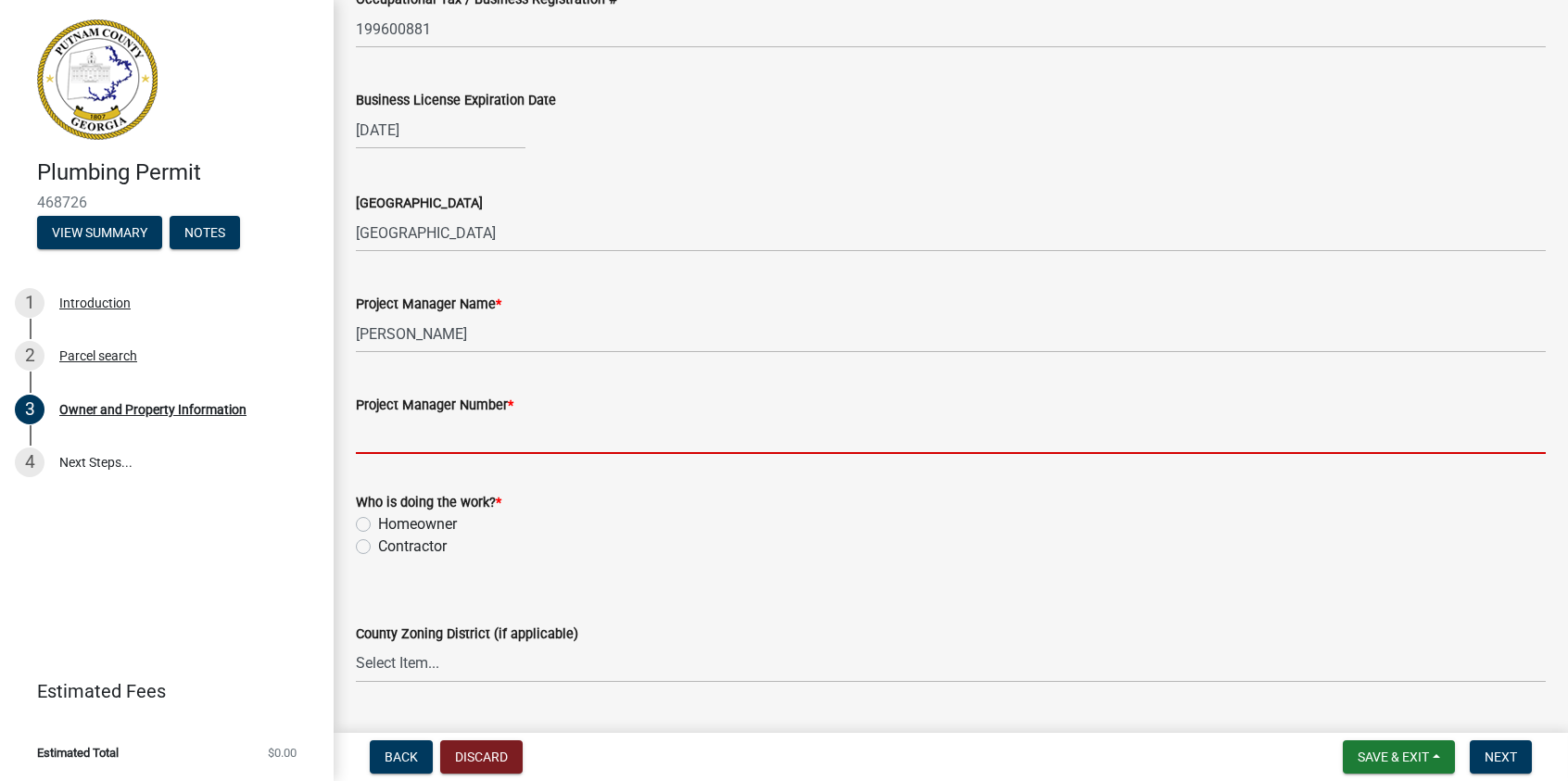
type input "[PHONE_NUMBER]"
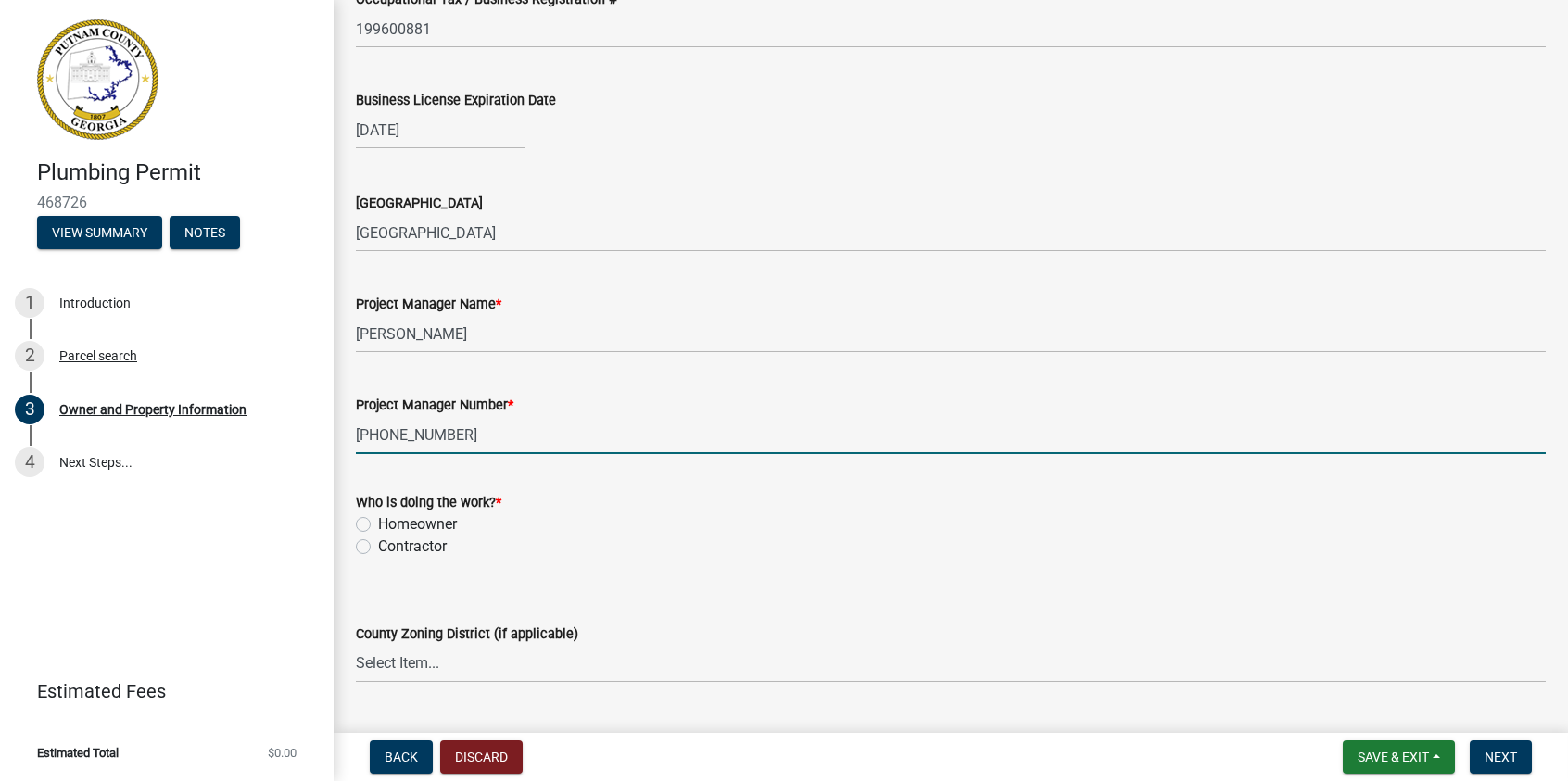
click at [378, 548] on label "Contractor" at bounding box center [412, 546] width 69 height 22
click at [378, 548] on input "Contractor" at bounding box center [384, 541] width 12 height 12
radio input "true"
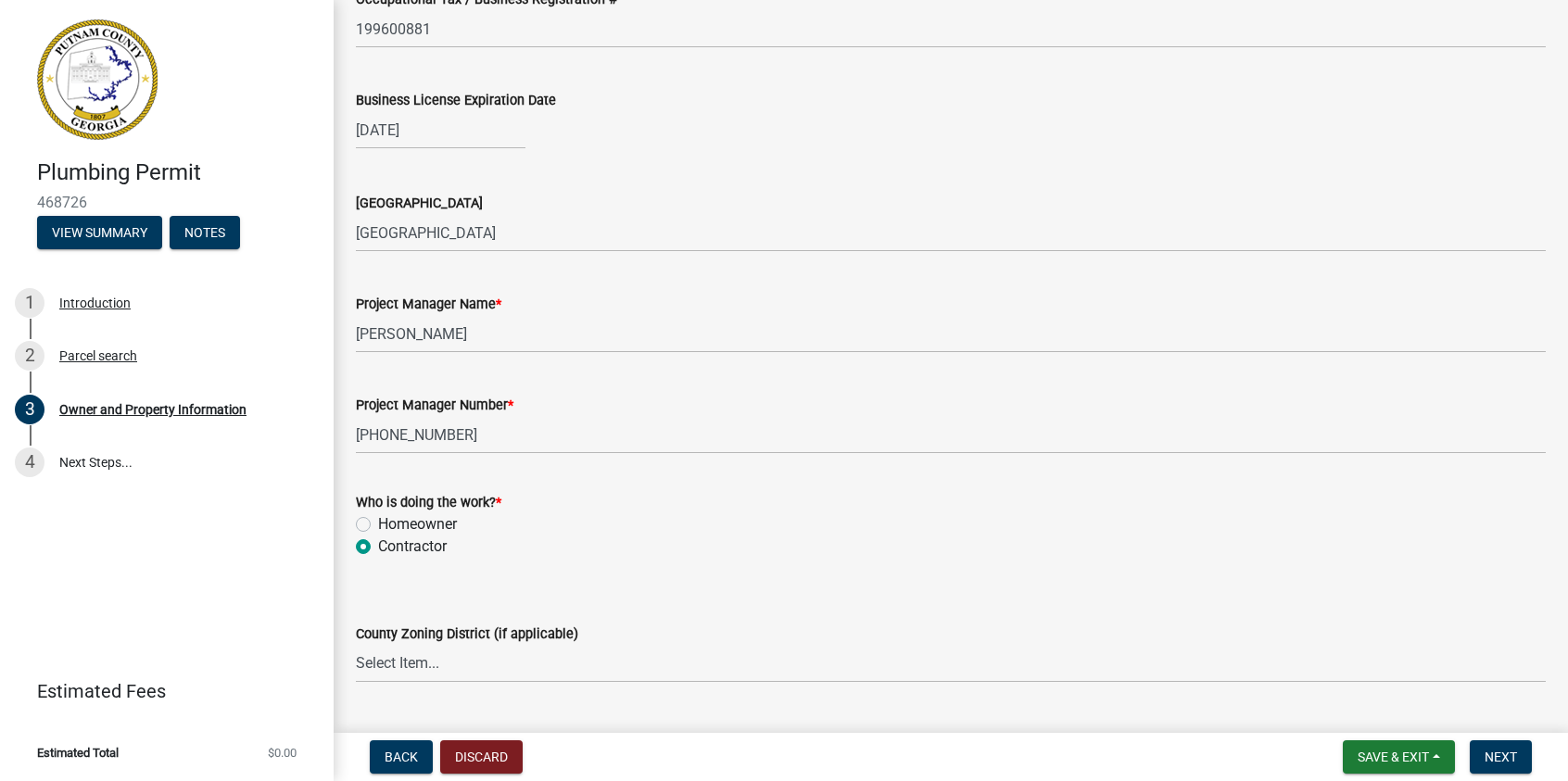
scroll to position [3058, 0]
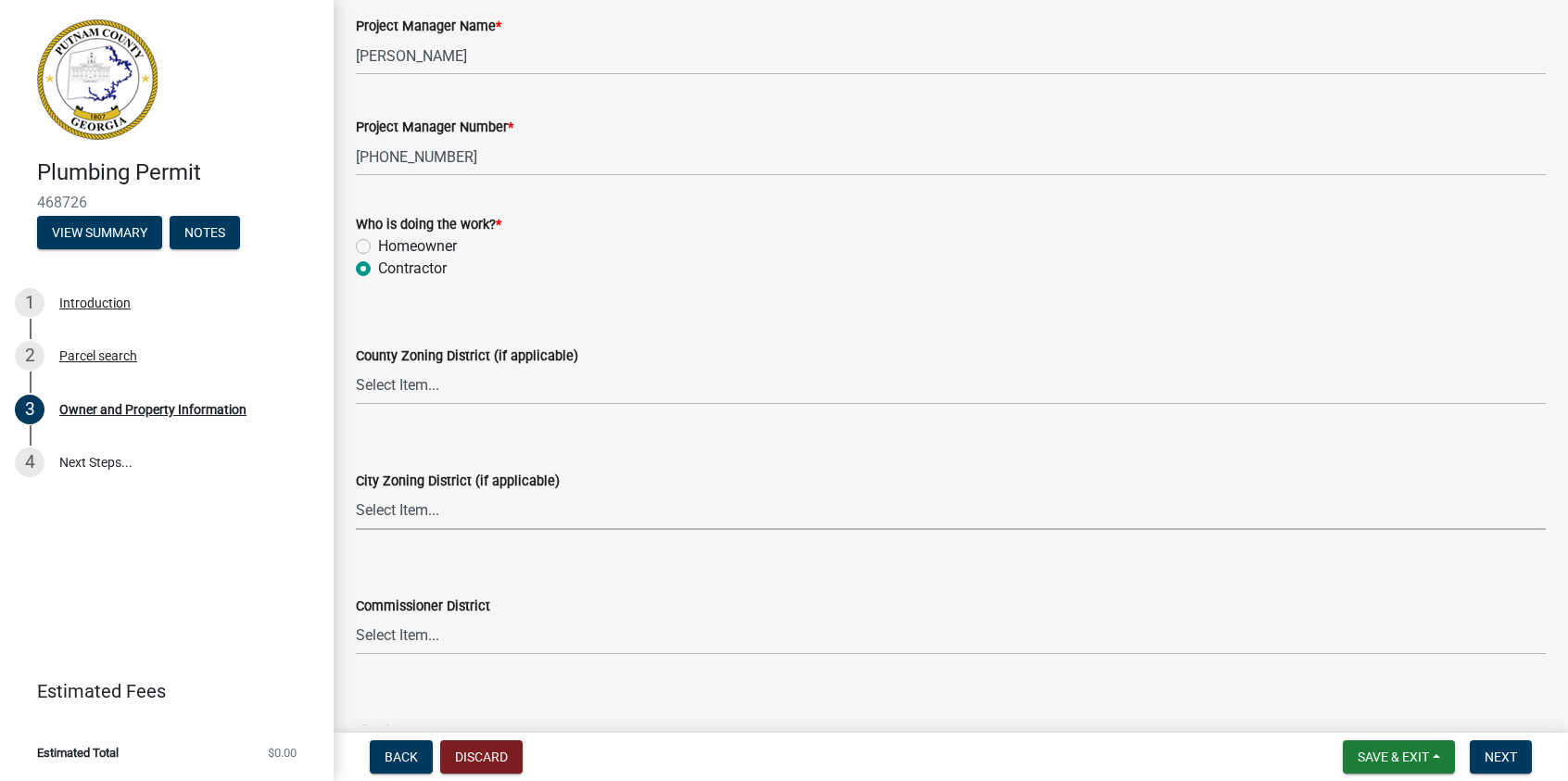
click at [460, 508] on select "Select Item... A-1 A-2 R-1 R-2 R-3 R-4 MHP C-1 C-2 I-1 I-2 DB FH H-P N/A" at bounding box center [950, 510] width 1190 height 38
click at [356, 492] on select "Select Item... A-1 A-2 R-1 R-2 R-3 R-4 MHP C-1 C-2 I-1 I-2 DB FH H-P N/A" at bounding box center [950, 510] width 1190 height 38
select select "83394b22-4a11-496c-8e5c-75ade2e72faf"
click at [438, 377] on select "Select Item... AG-1 R-1R R-1 R-2 MHP RM-1 RM-3 C-1 C-2 I-M PUD N/A" at bounding box center [950, 386] width 1190 height 38
click at [356, 367] on select "Select Item... AG-1 R-1R R-1 R-2 MHP RM-1 RM-3 C-1 C-2 I-M PUD N/A" at bounding box center [950, 386] width 1190 height 38
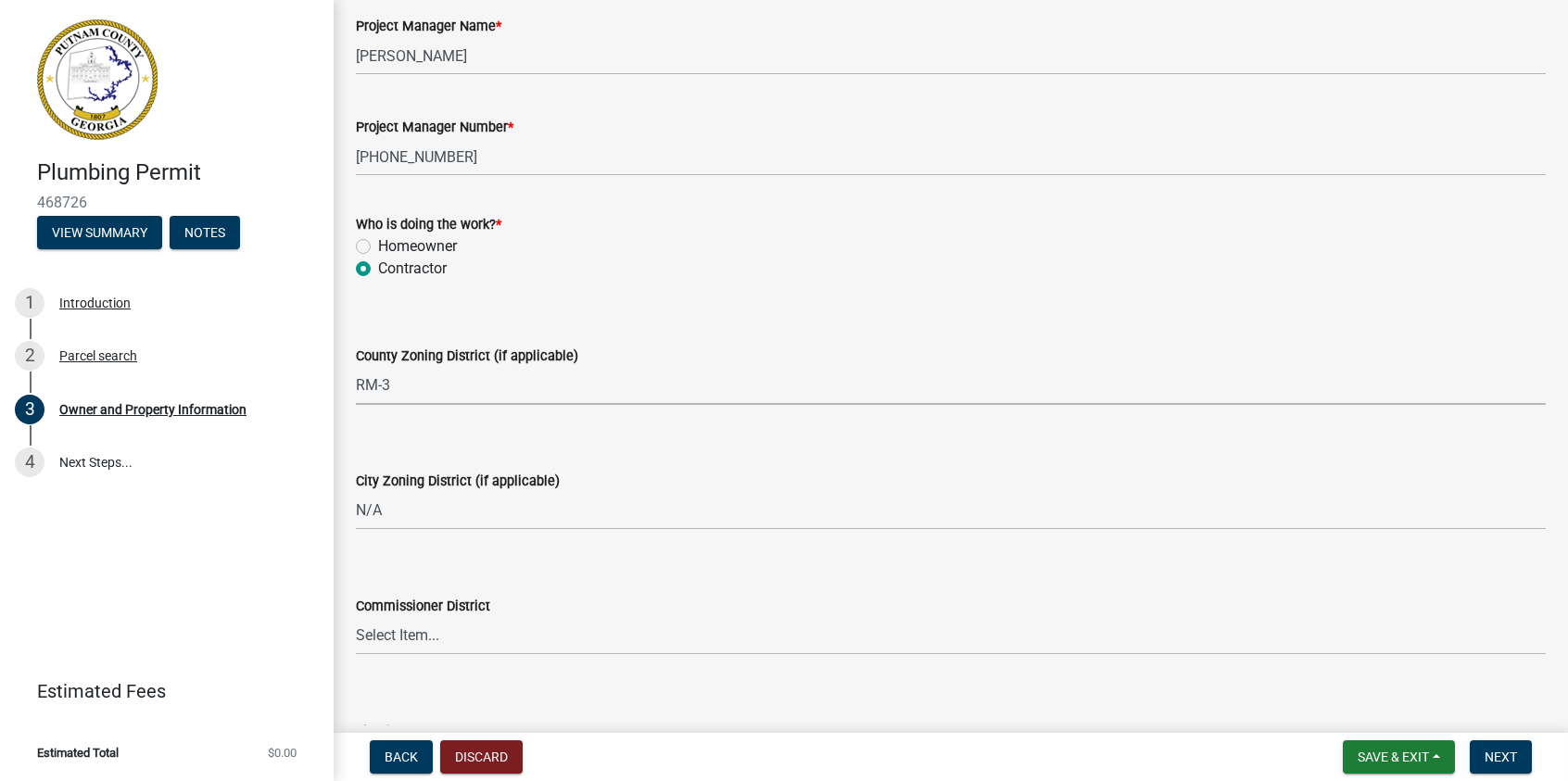
select select "0688c8c3-ca83-4764-a677-531fbc17e6cb"
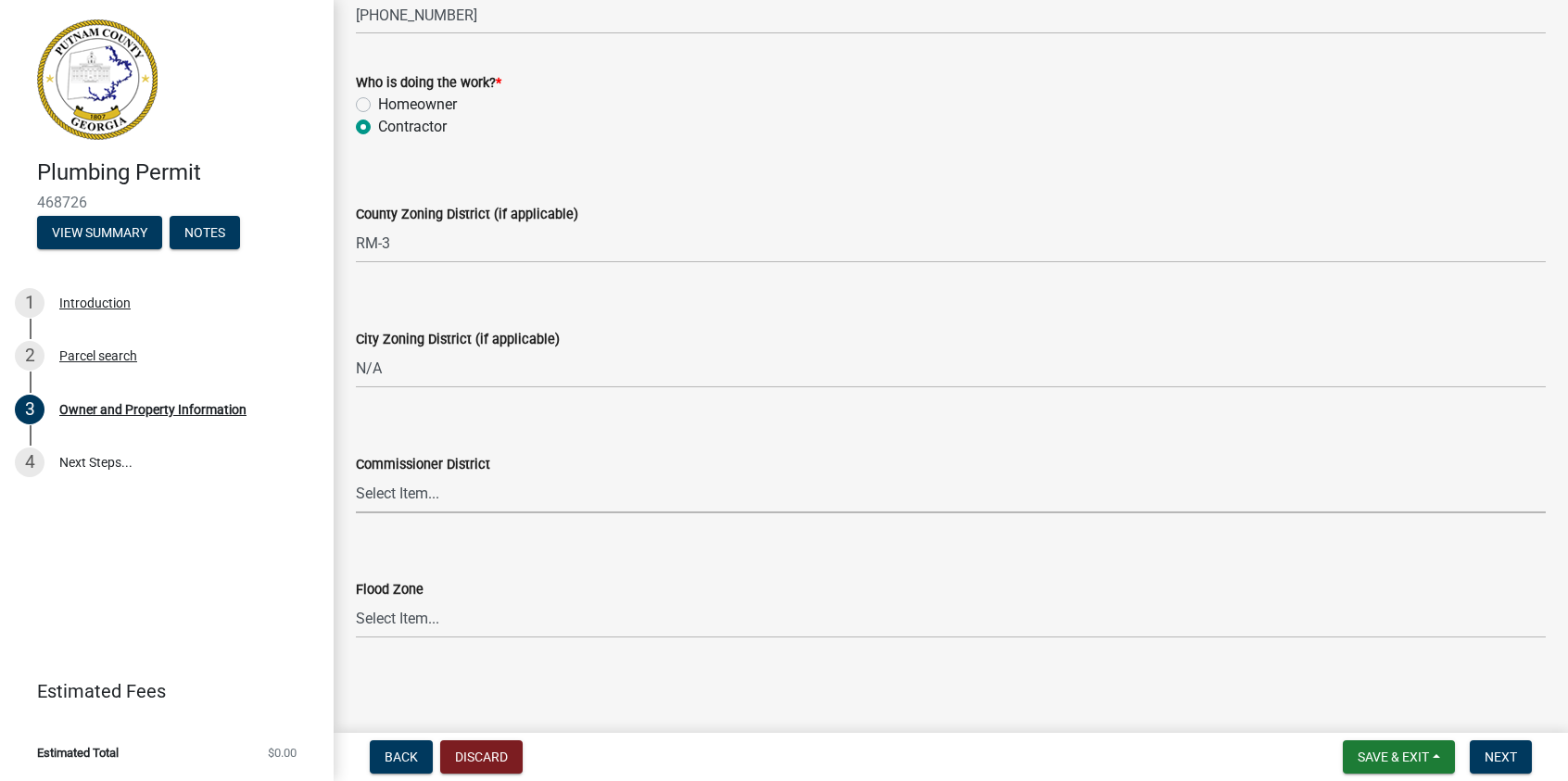
drag, startPoint x: 419, startPoint y: 489, endPoint x: 445, endPoint y: 495, distance: 26.7
click at [419, 489] on select "Select Item... District 1 District 2 District 3 District 4" at bounding box center [950, 494] width 1190 height 38
click at [356, 476] on select "Select Item... District 1 District 2 District 3 District 4" at bounding box center [950, 494] width 1190 height 38
select select "469c5908-2854-42d5-89ed-bee7fc26529e"
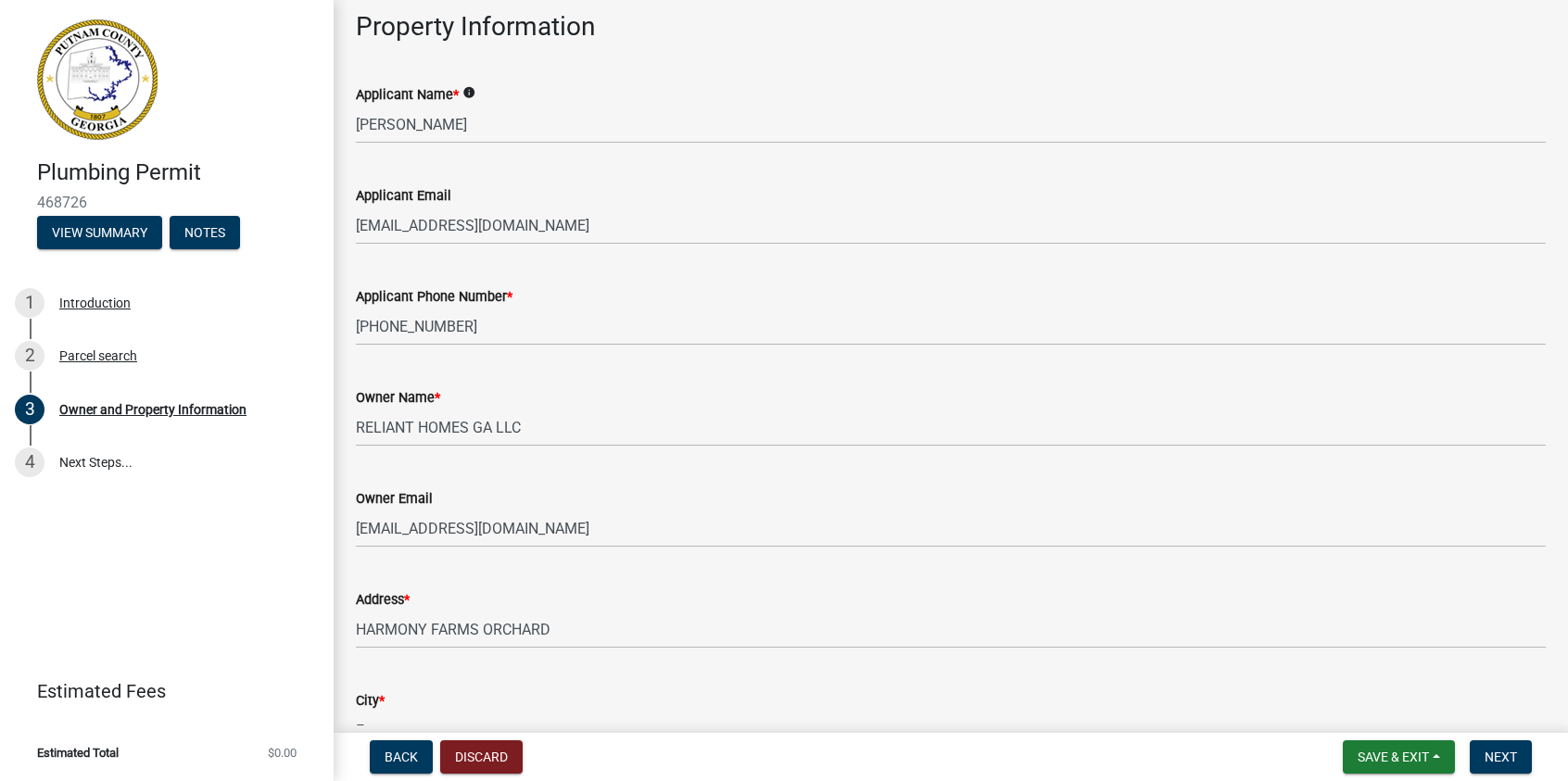
scroll to position [371, 0]
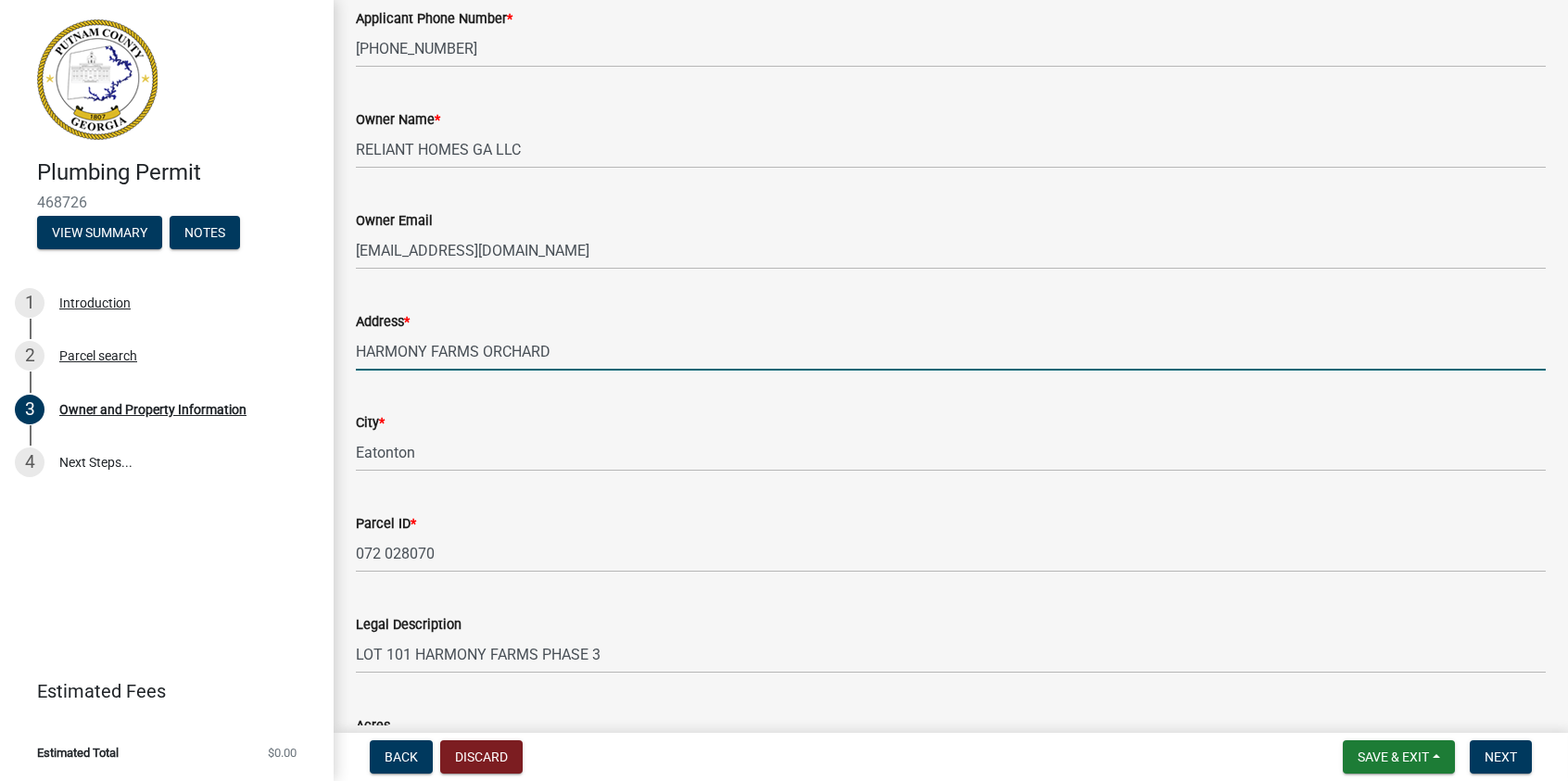
click at [357, 351] on input "HARMONY FARMS ORCHARD" at bounding box center [950, 351] width 1190 height 38
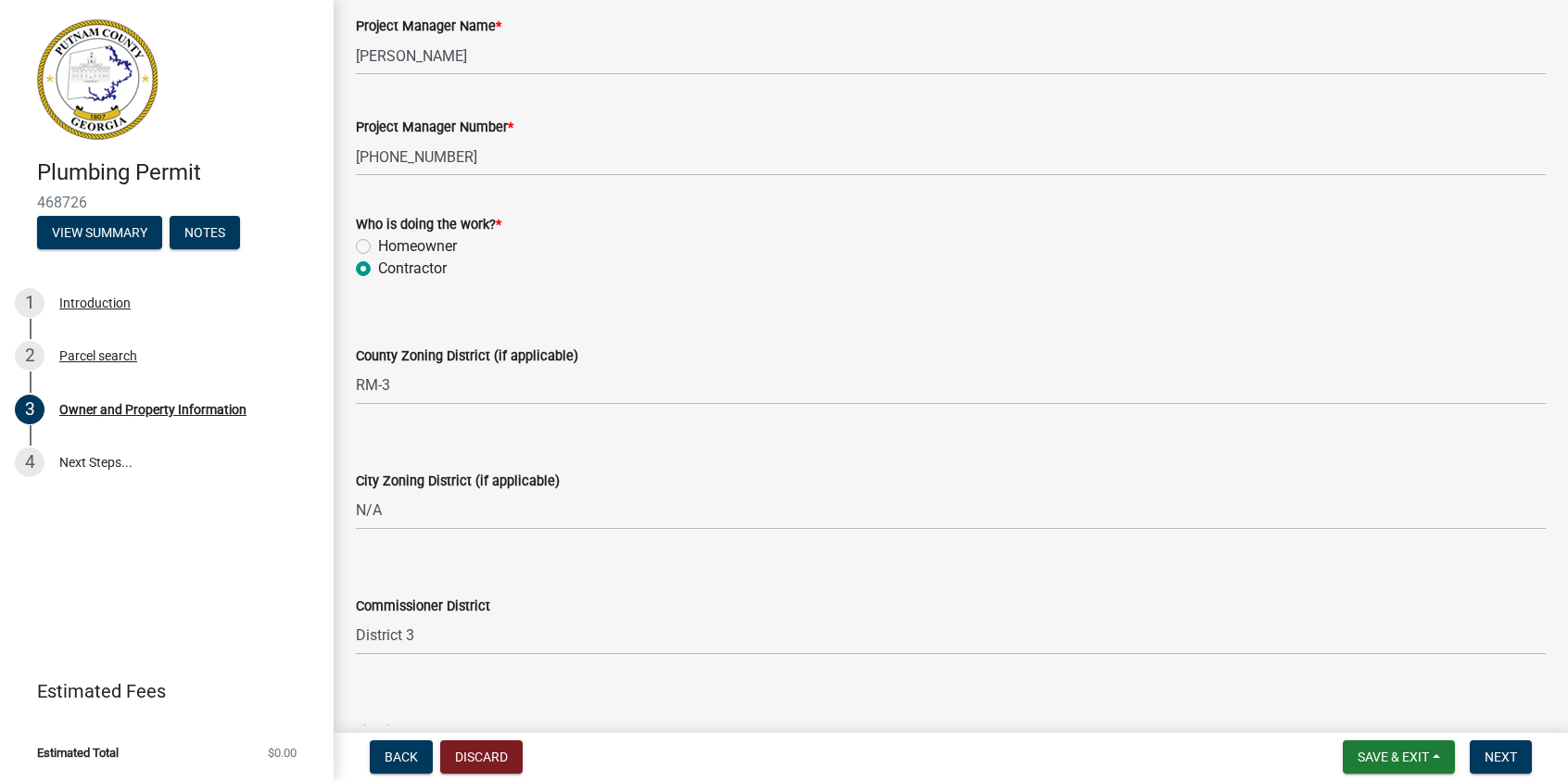
scroll to position [3200, 0]
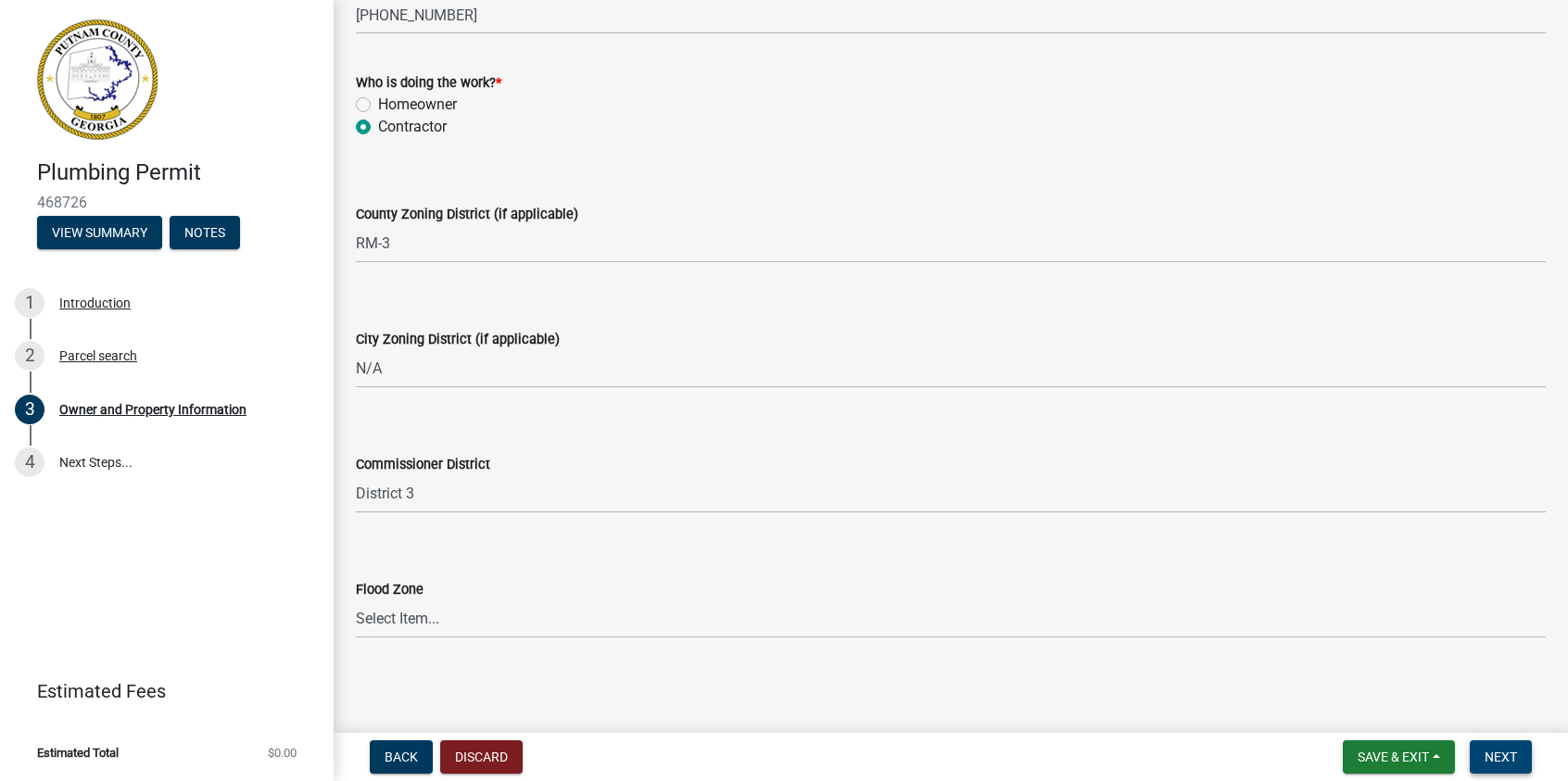
type input "136 HARMONY FARMS ORCHARD"
drag, startPoint x: 1498, startPoint y: 760, endPoint x: 1494, endPoint y: 752, distance: 8.9
click at [1498, 759] on span "Next" at bounding box center [1501, 757] width 33 height 14
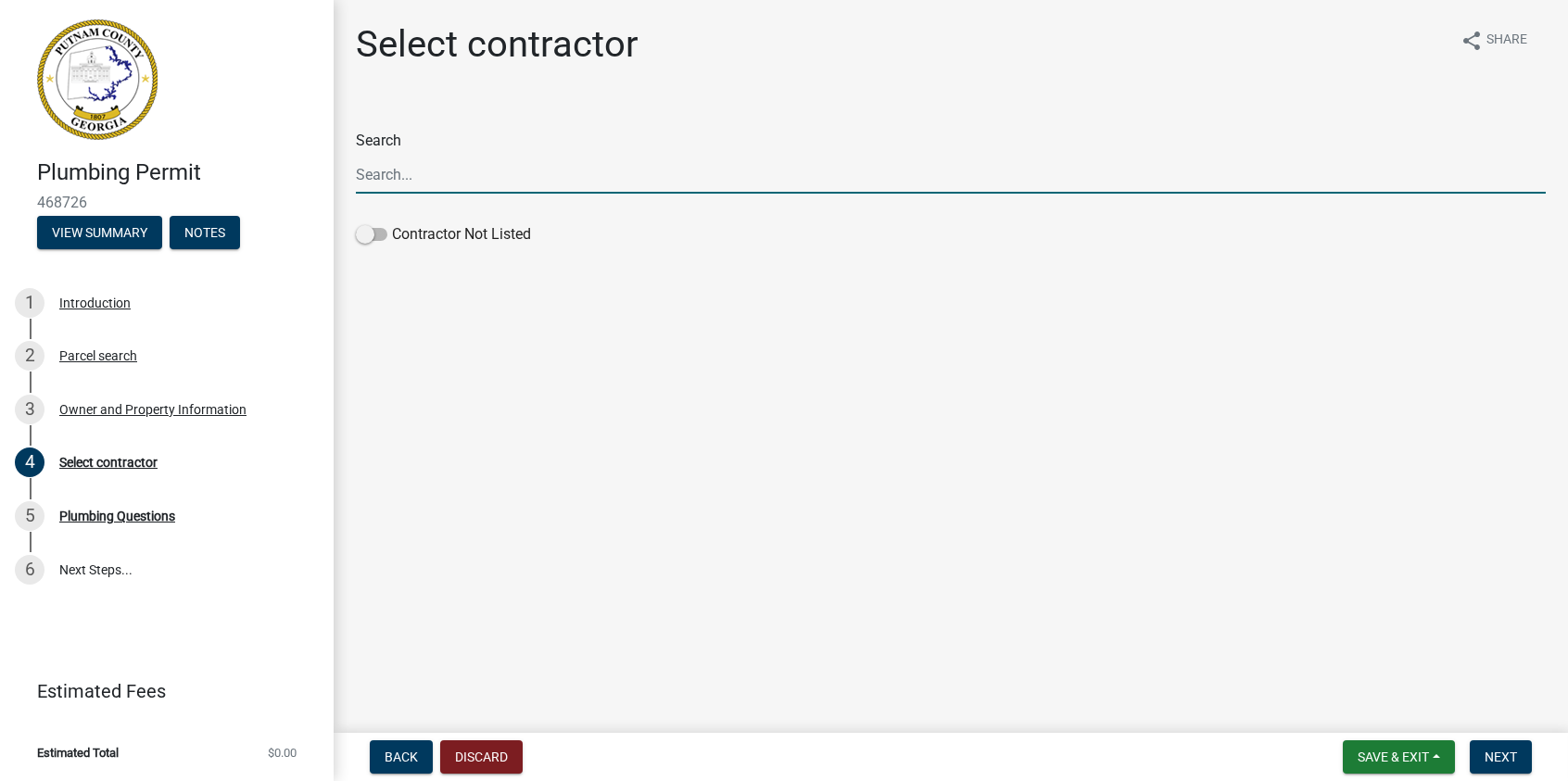
click at [423, 177] on input "Search" at bounding box center [950, 174] width 1190 height 38
type input "[PERSON_NAME] Plumbing Inc."
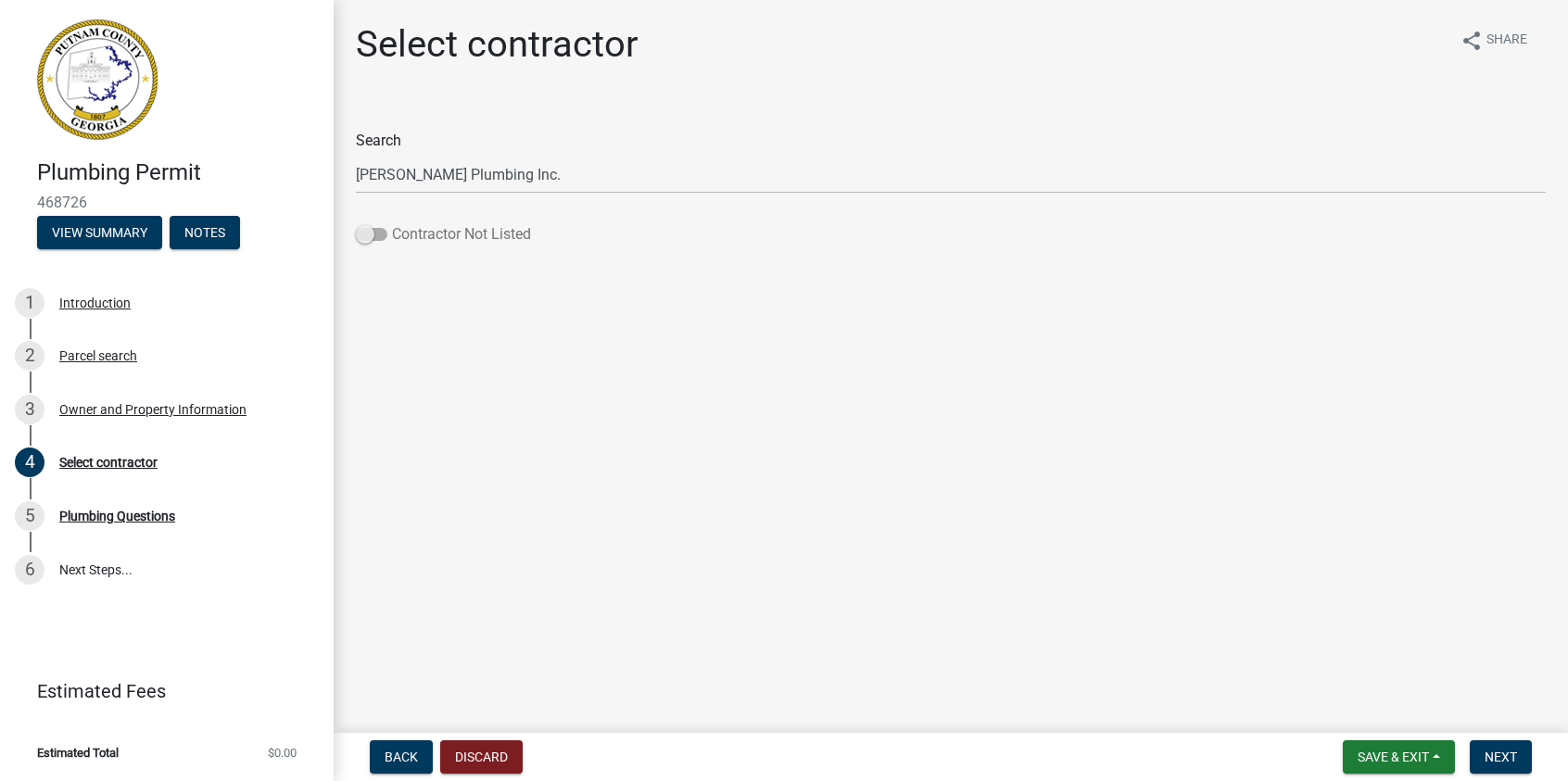
click at [372, 238] on span at bounding box center [371, 234] width 32 height 13
click at [392, 223] on input "Contractor Not Listed" at bounding box center [392, 223] width 0 height 0
click at [1500, 745] on button "Next" at bounding box center [1501, 757] width 62 height 34
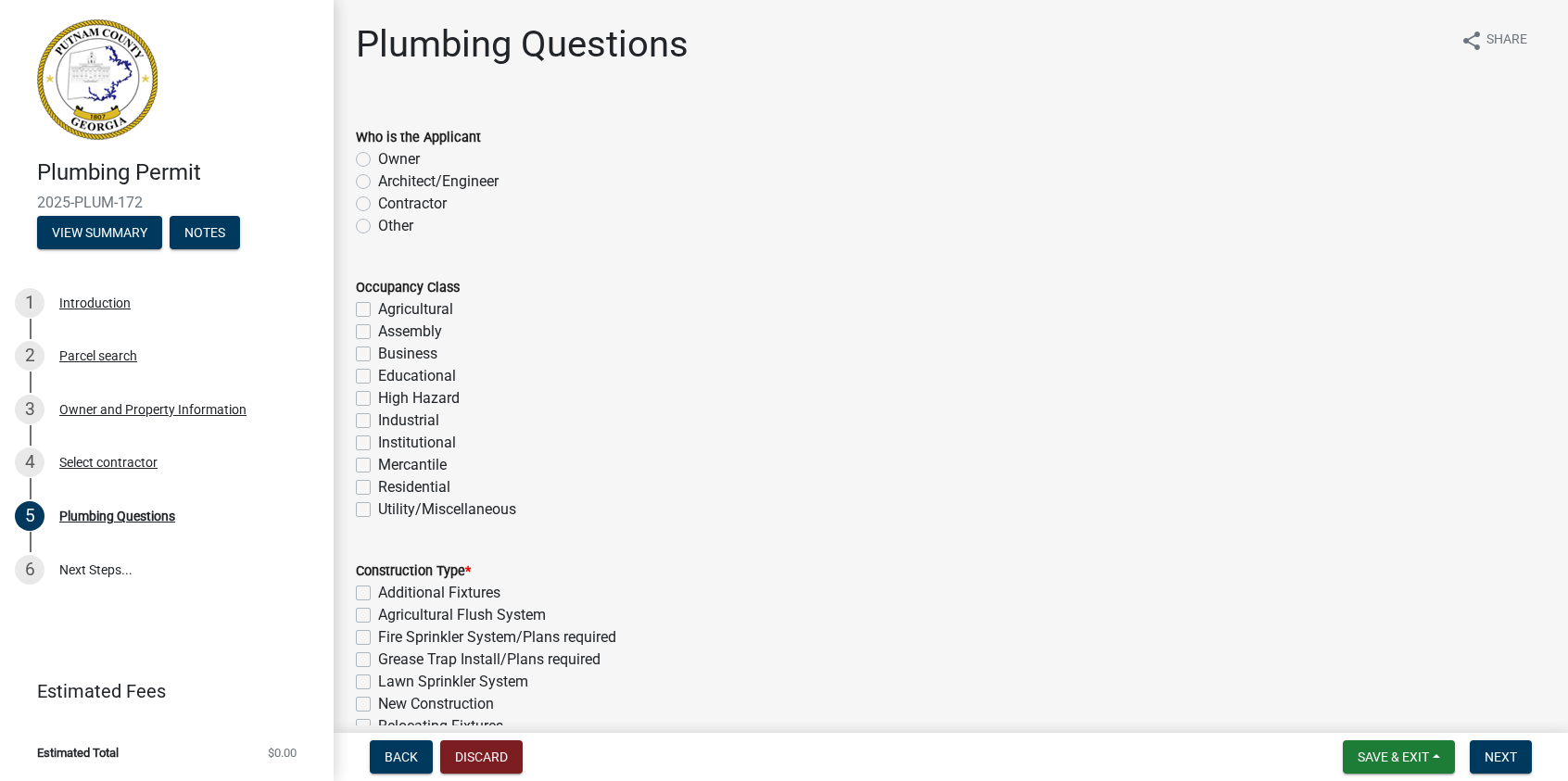
click at [378, 202] on label "Contractor" at bounding box center [412, 203] width 69 height 22
click at [378, 202] on input "Contractor" at bounding box center [384, 198] width 12 height 12
radio input "true"
click at [378, 486] on label "Residential" at bounding box center [414, 487] width 73 height 22
click at [378, 486] on input "Residential" at bounding box center [384, 482] width 12 height 12
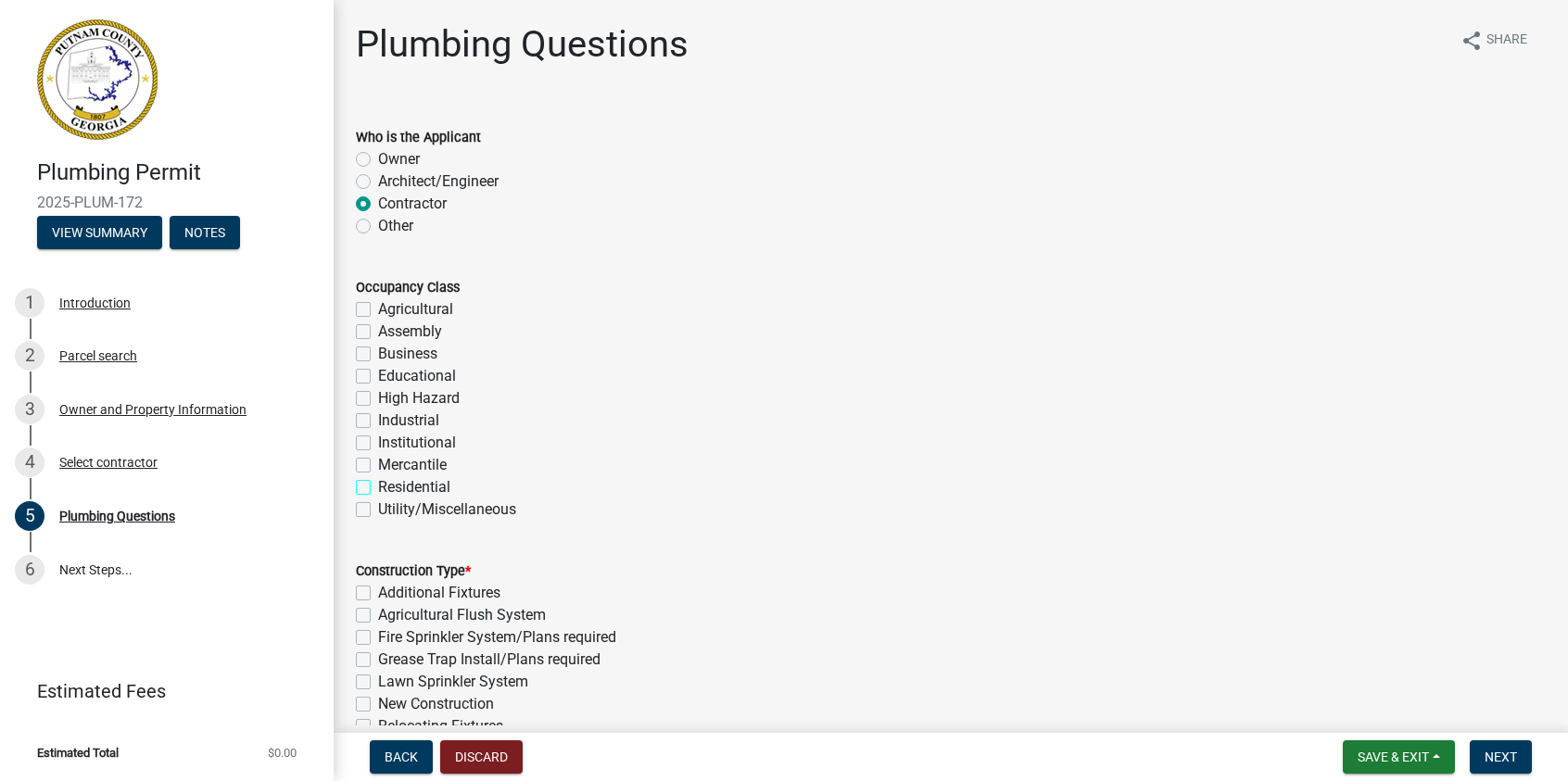
checkbox input "true"
checkbox input "false"
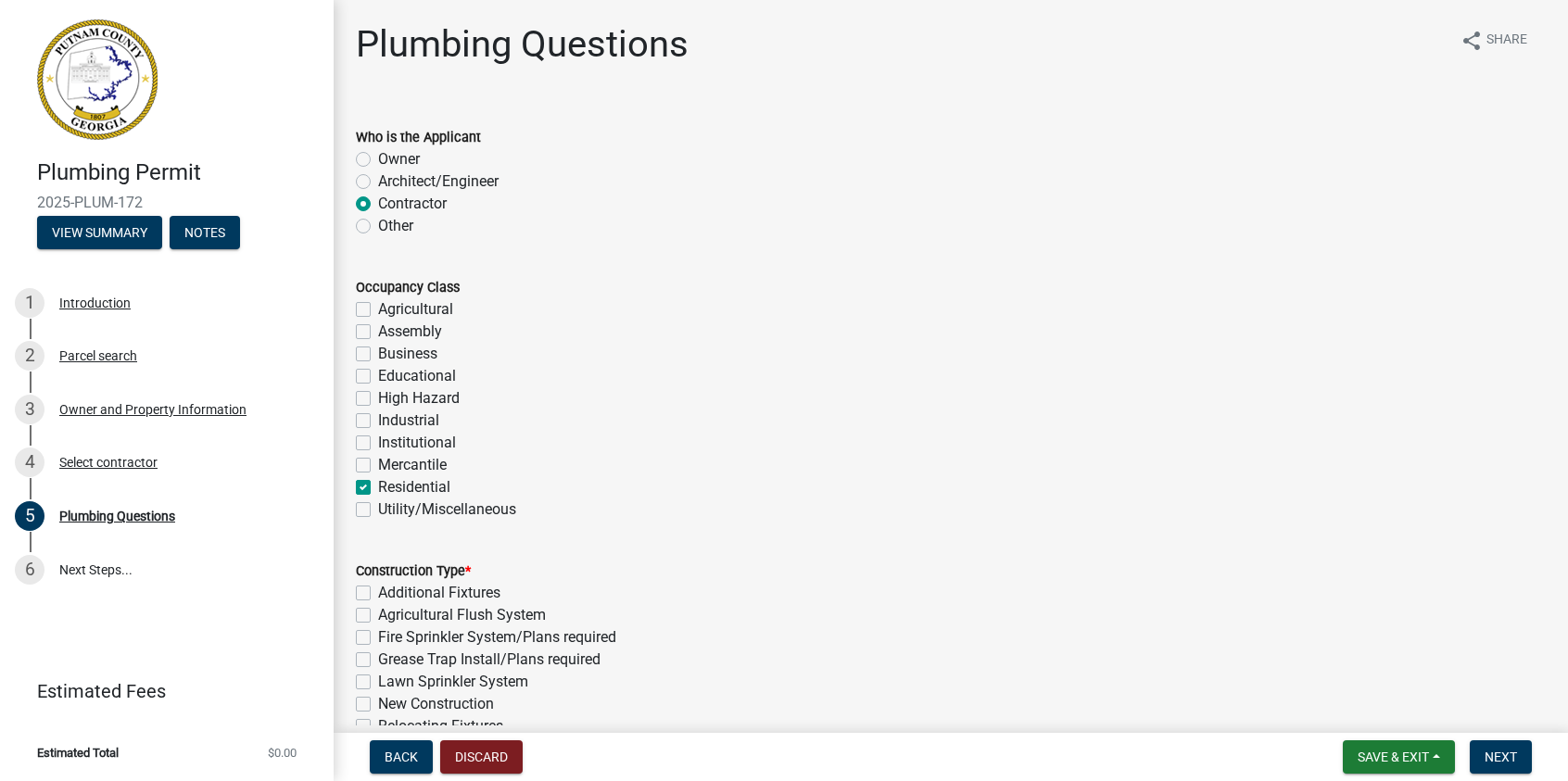
checkbox input "false"
checkbox input "true"
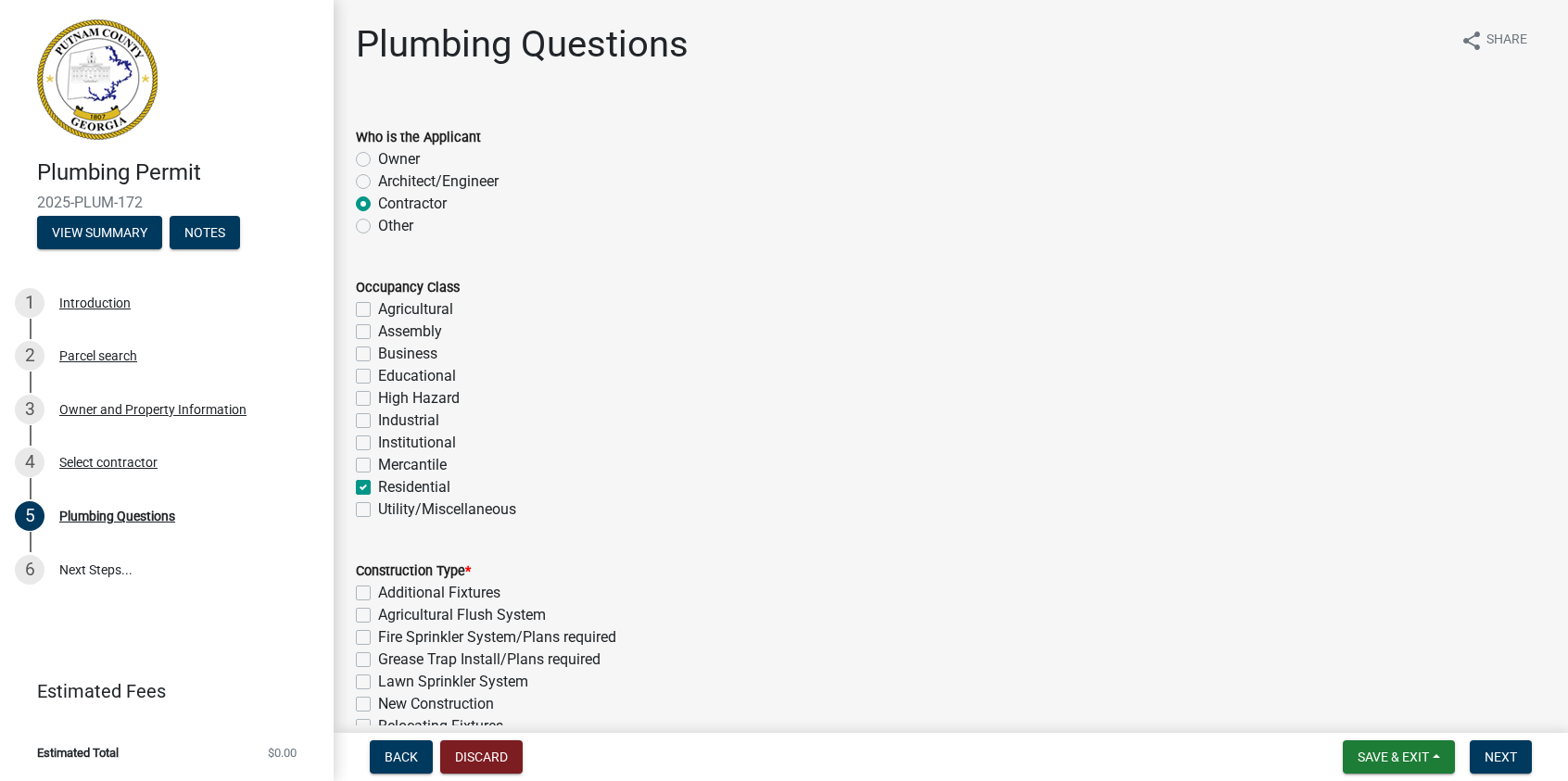
checkbox input "false"
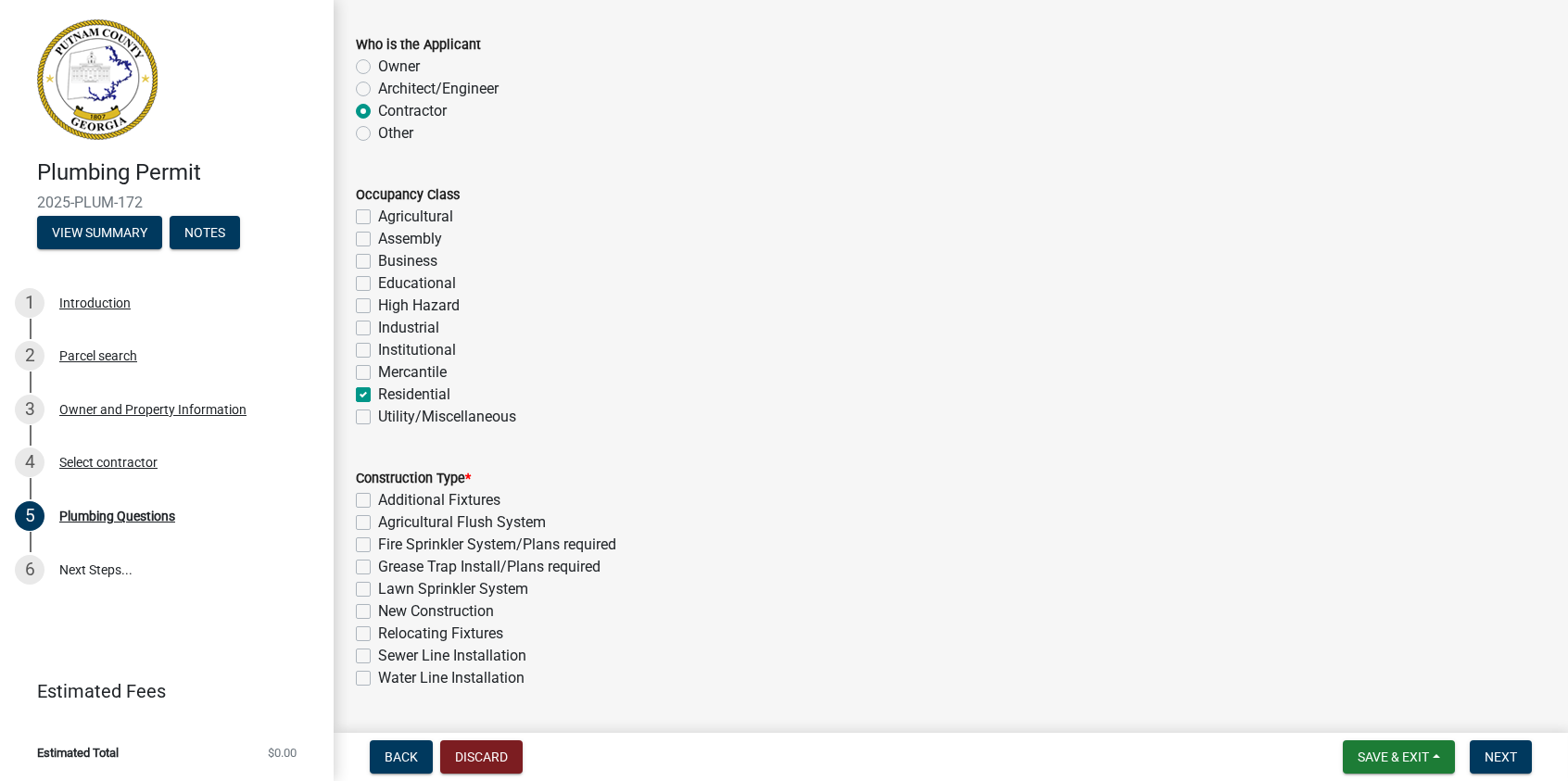
click at [378, 609] on label "New Construction" at bounding box center [436, 611] width 116 height 22
click at [378, 609] on input "New Construction" at bounding box center [384, 606] width 12 height 12
checkbox input "true"
checkbox input "false"
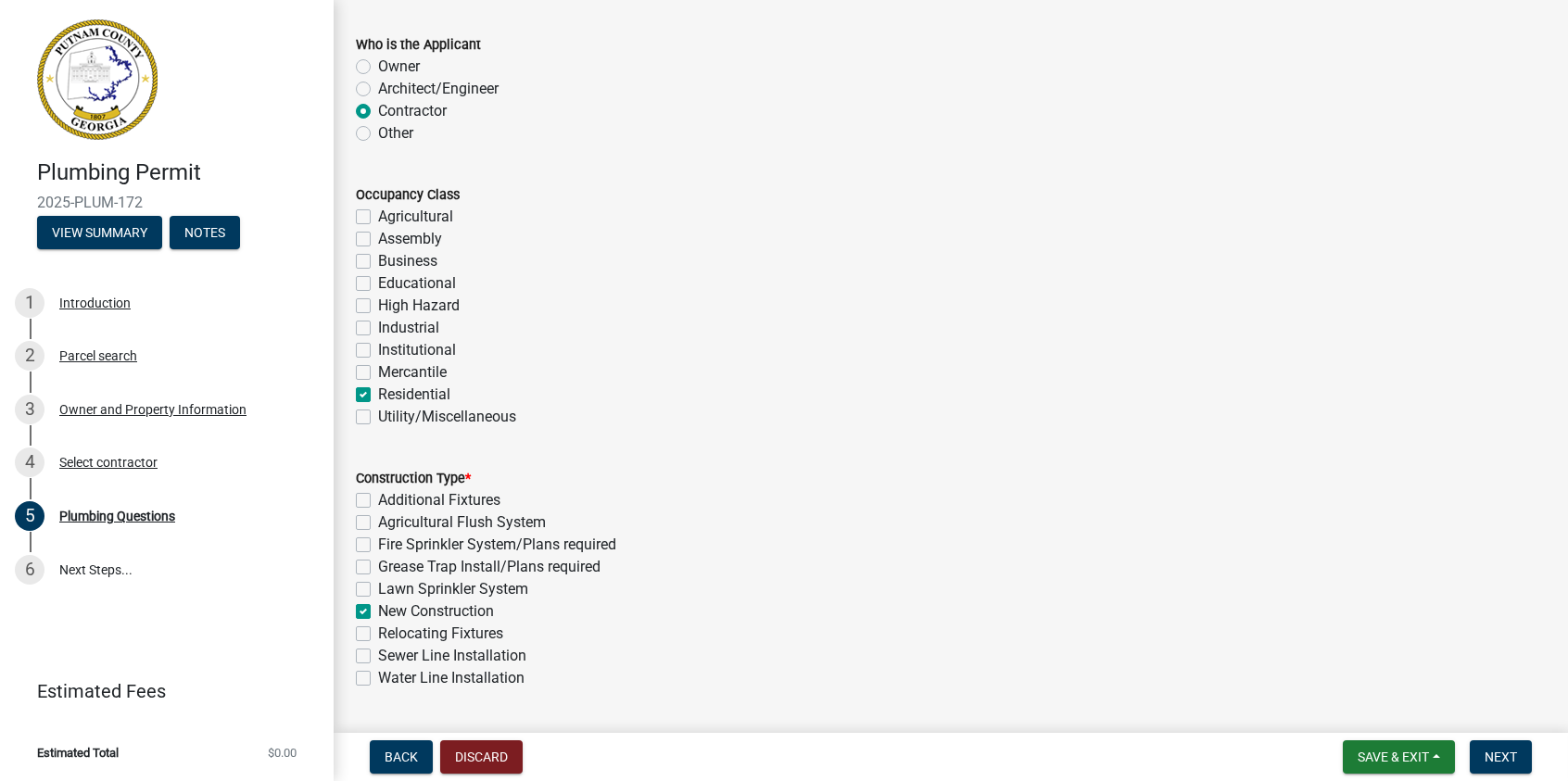
checkbox input "false"
checkbox input "true"
checkbox input "false"
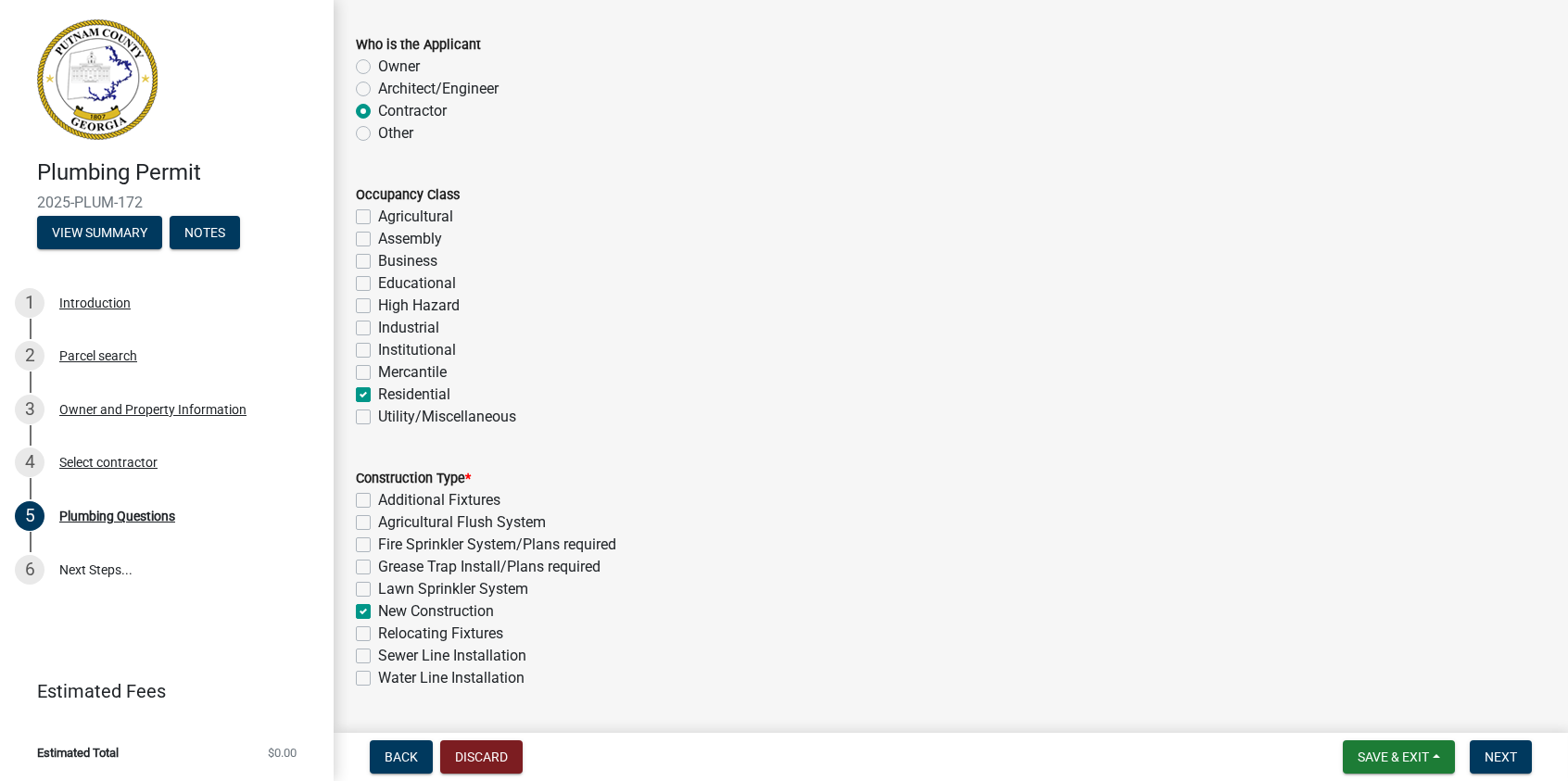
checkbox input "false"
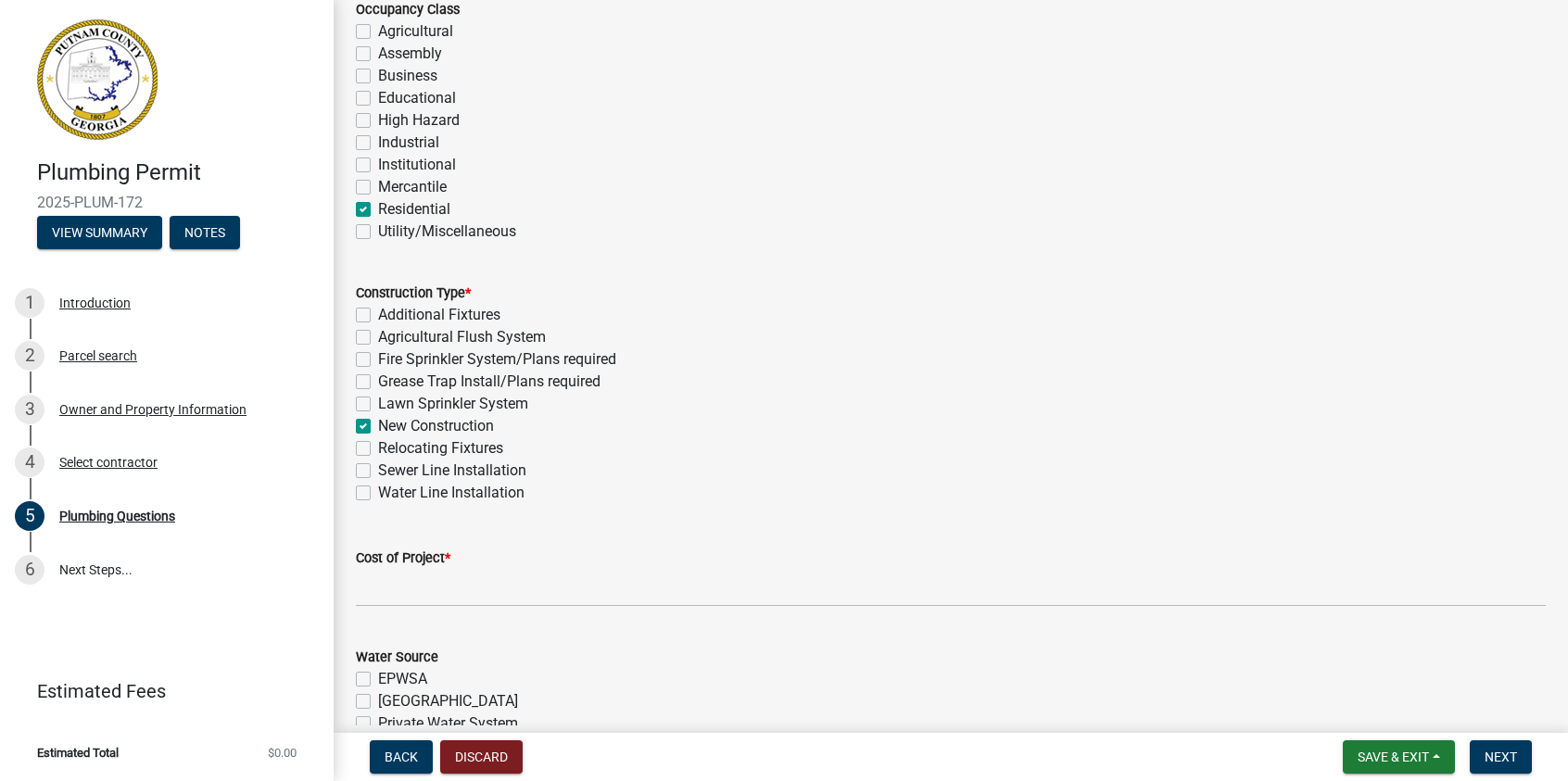
scroll to position [371, 0]
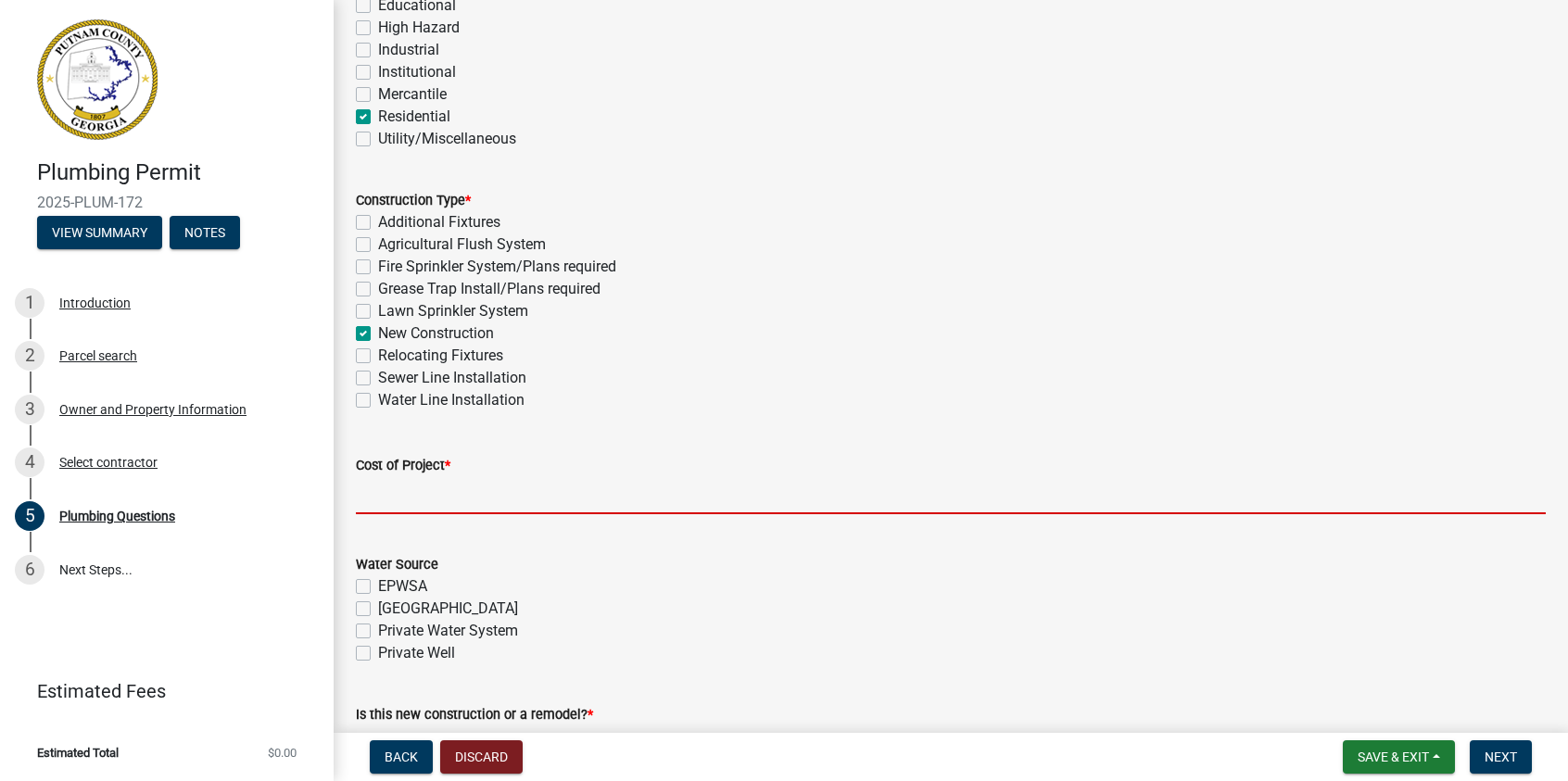
click at [395, 501] on input "text" at bounding box center [950, 495] width 1190 height 38
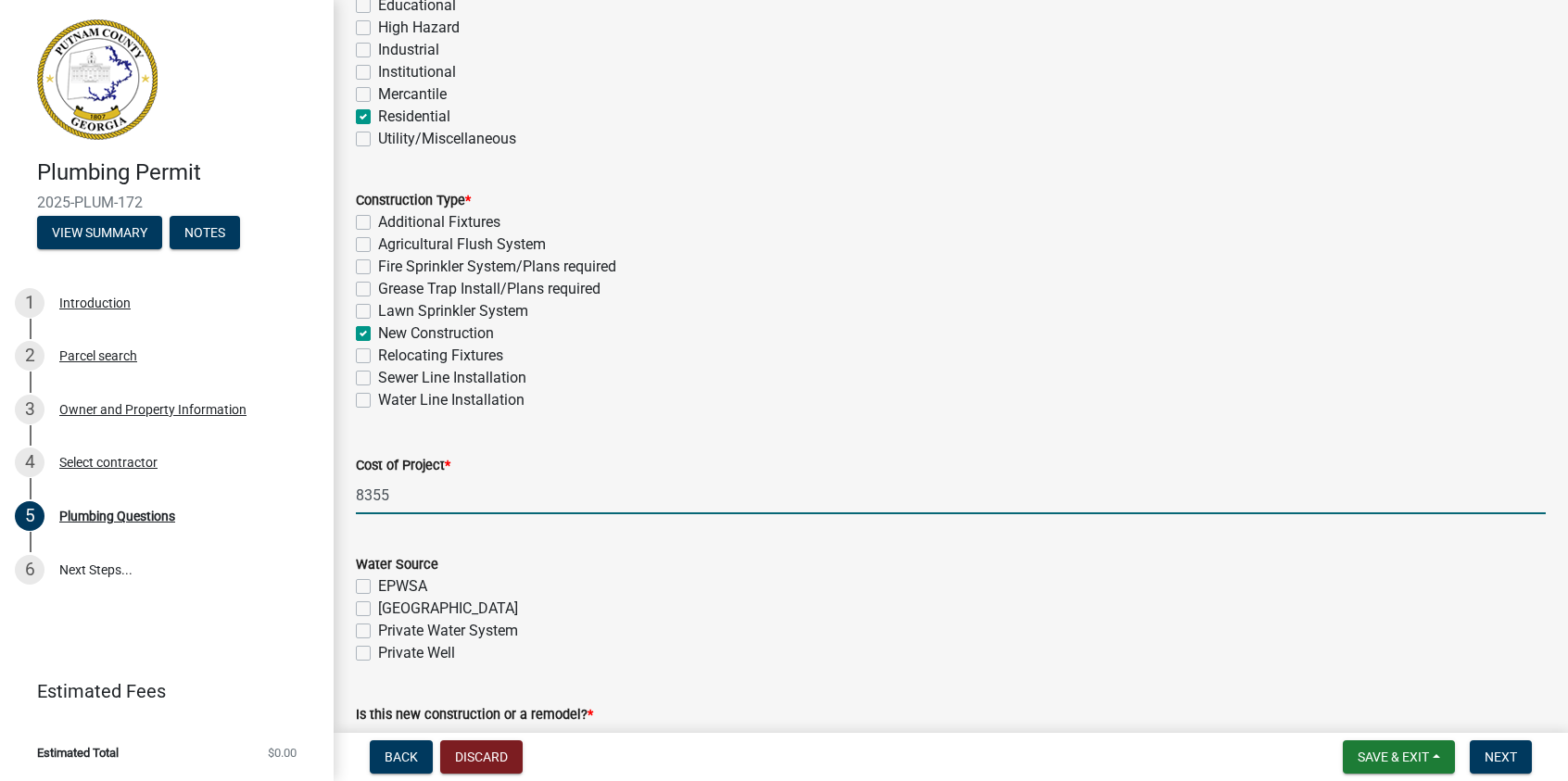
type input "8355"
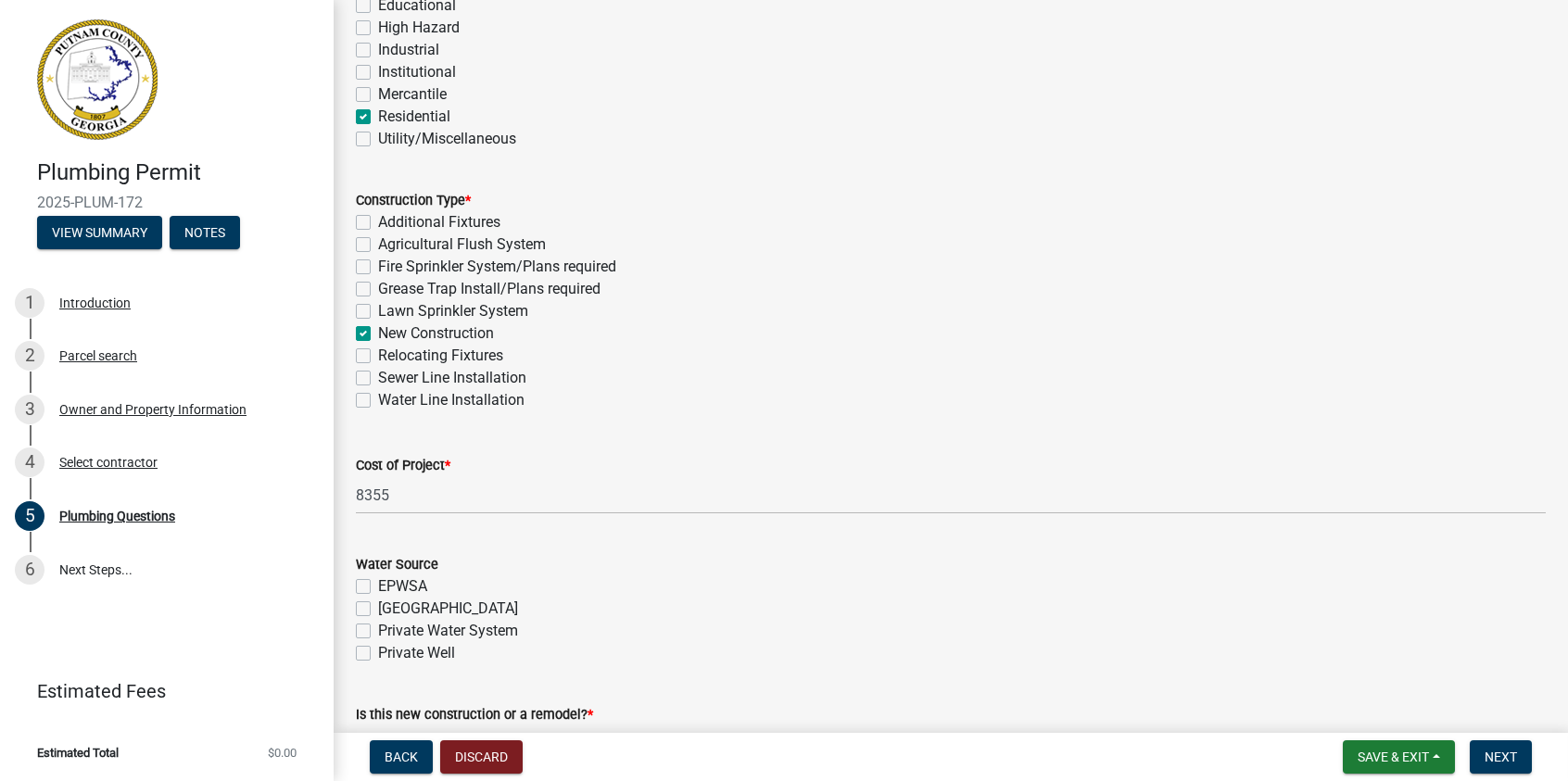
click at [378, 603] on label "[GEOGRAPHIC_DATA]" at bounding box center [448, 608] width 140 height 22
click at [378, 603] on input "[GEOGRAPHIC_DATA]" at bounding box center [384, 603] width 12 height 12
checkbox input "true"
checkbox input "false"
checkbox input "true"
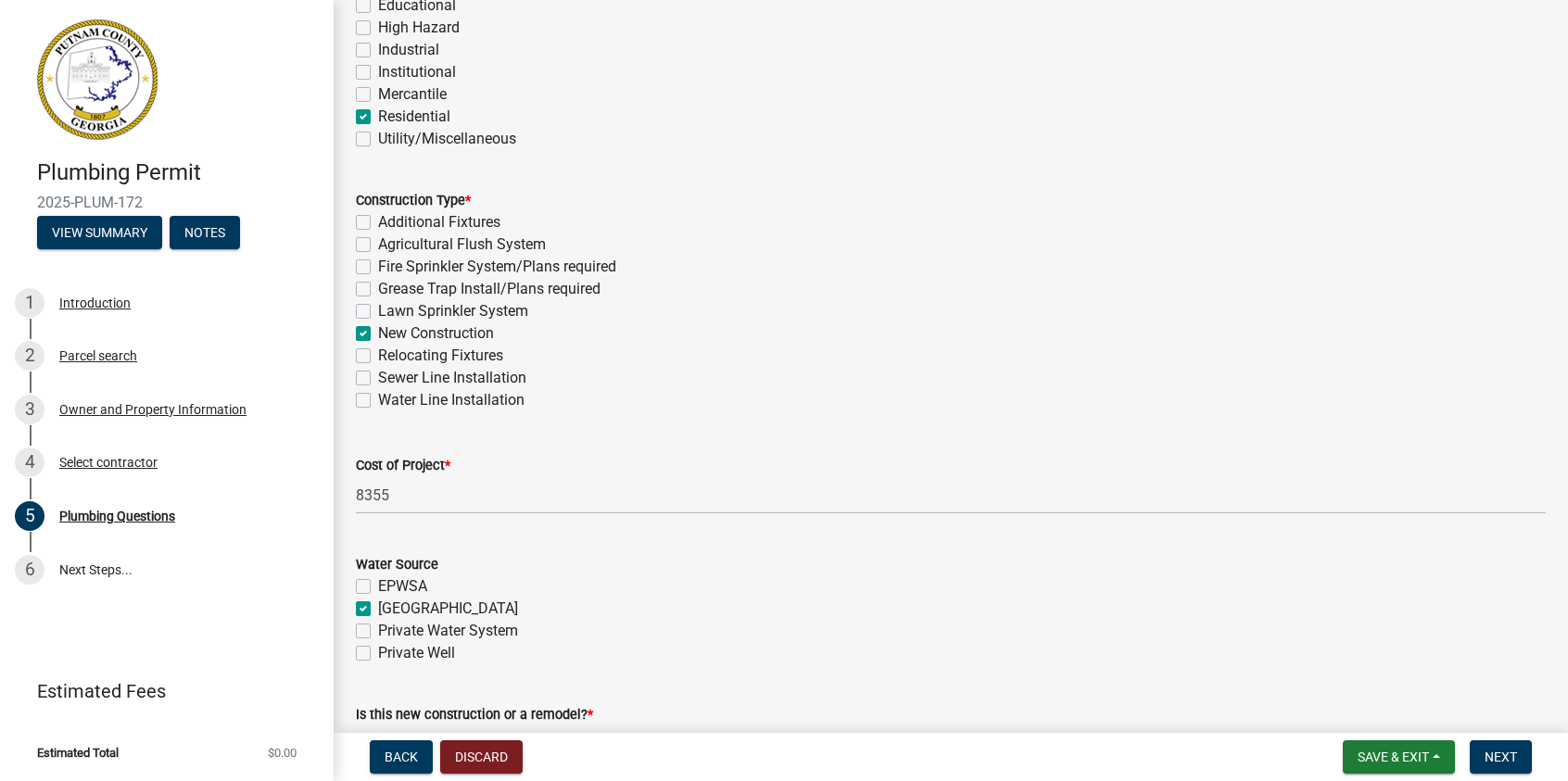
checkbox input "false"
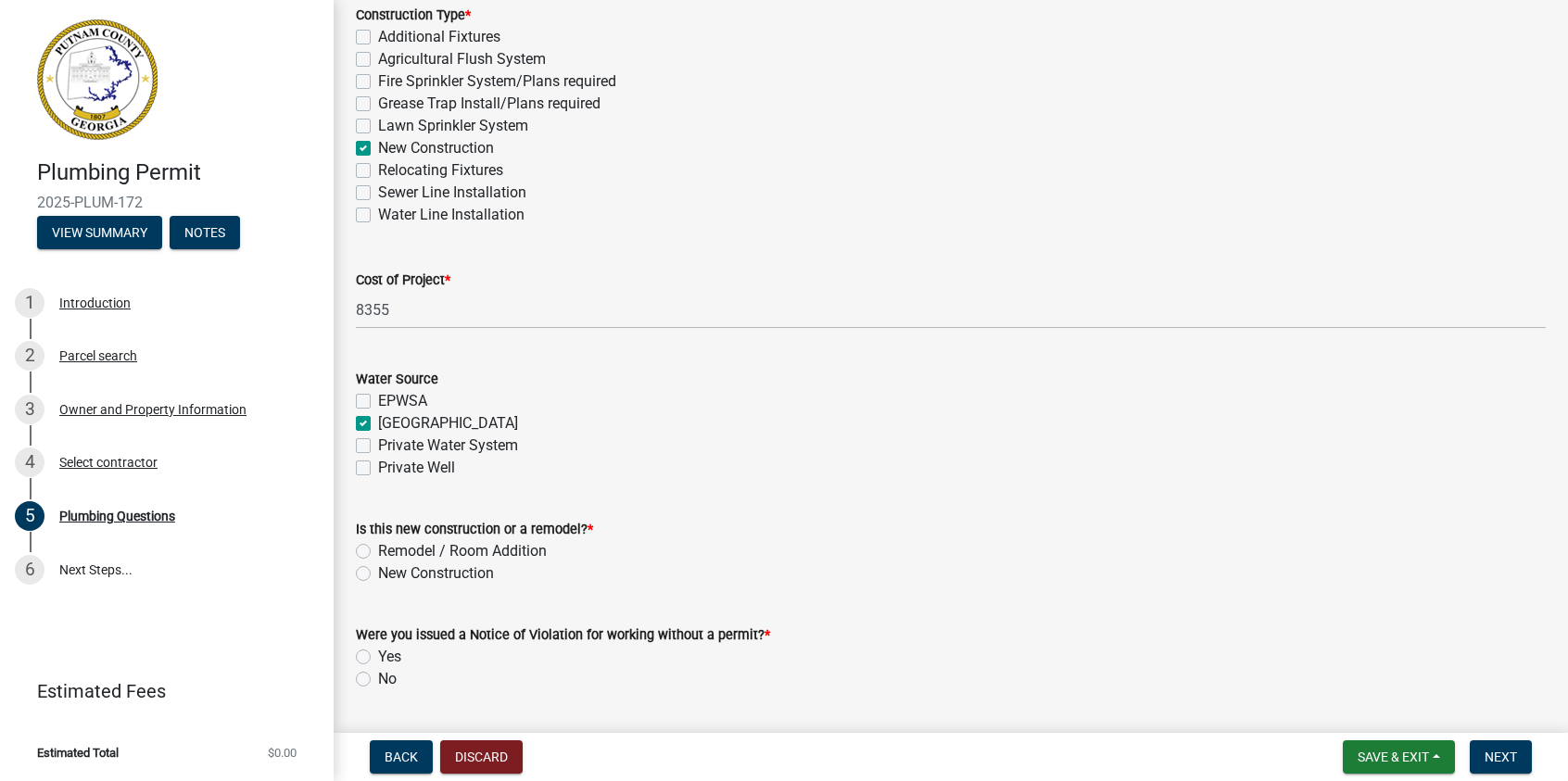
click at [378, 572] on label "New Construction" at bounding box center [436, 573] width 116 height 22
click at [378, 572] on input "New Construction" at bounding box center [384, 568] width 12 height 12
radio input "true"
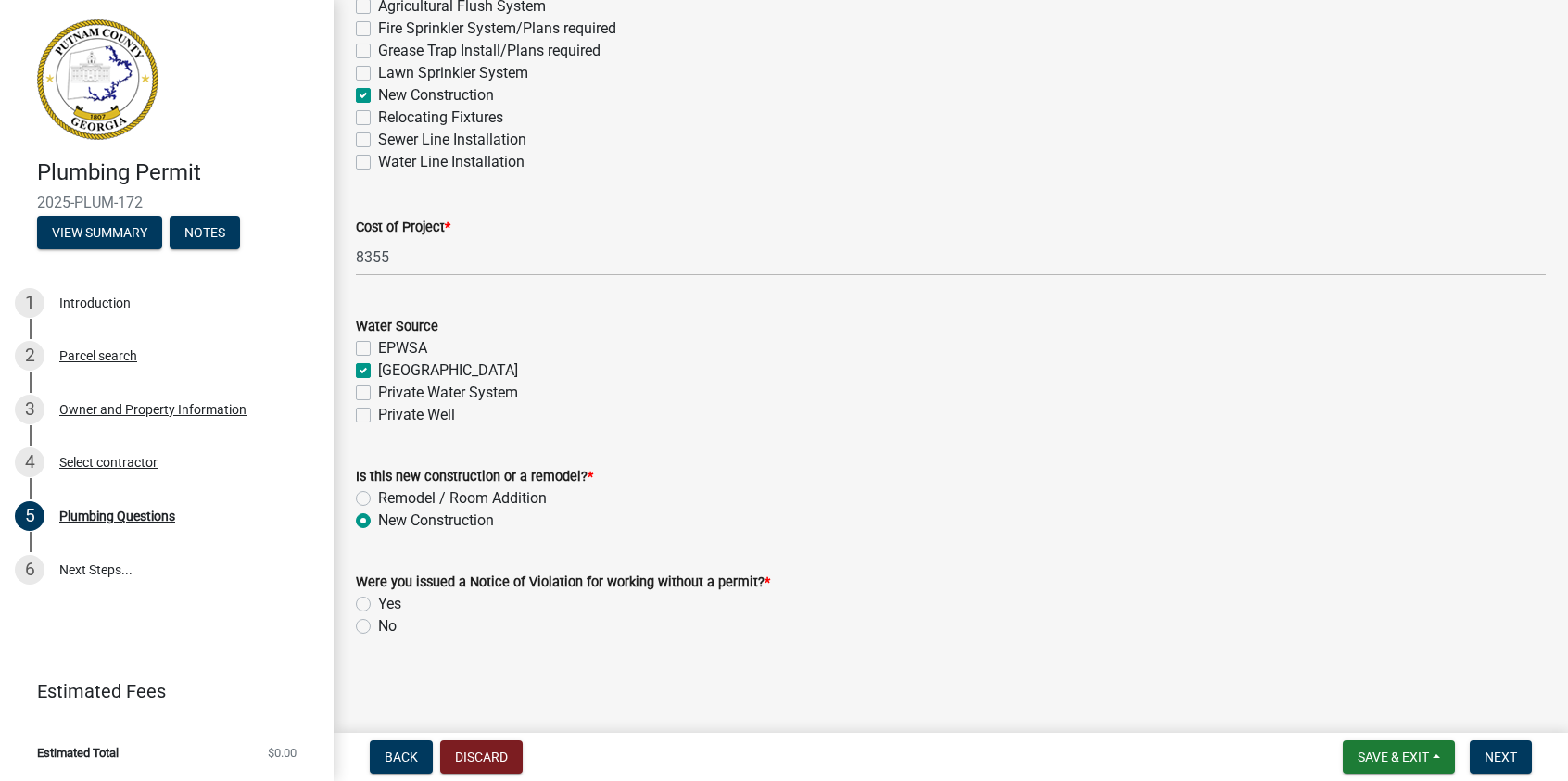
click at [378, 623] on label "No" at bounding box center [387, 626] width 18 height 22
click at [378, 623] on input "No" at bounding box center [384, 622] width 12 height 12
radio input "true"
click at [1502, 754] on span "Next" at bounding box center [1501, 757] width 33 height 14
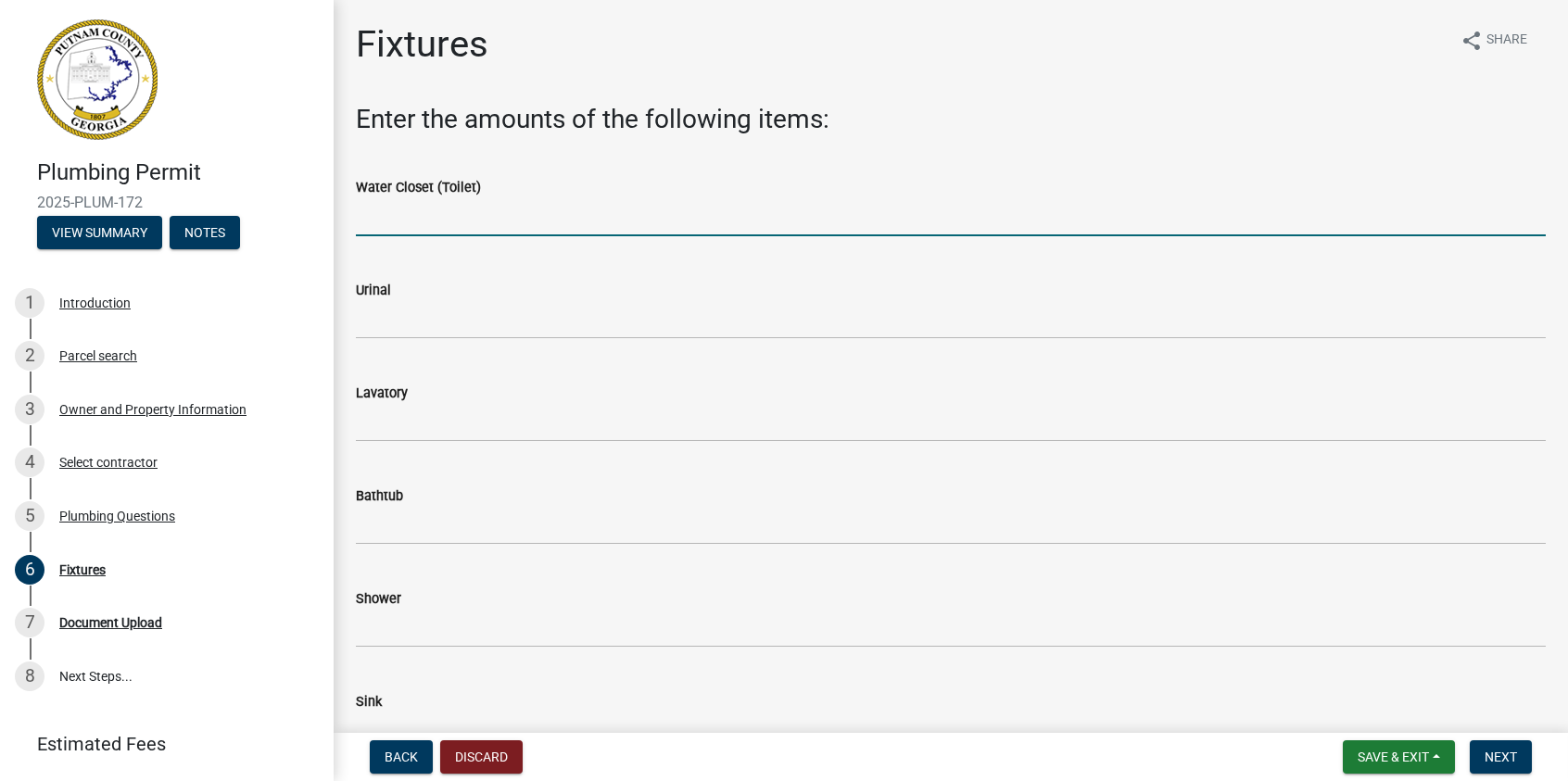
click at [402, 214] on input "text" at bounding box center [950, 217] width 1190 height 38
click at [409, 217] on input "text" at bounding box center [950, 217] width 1190 height 38
type input "2"
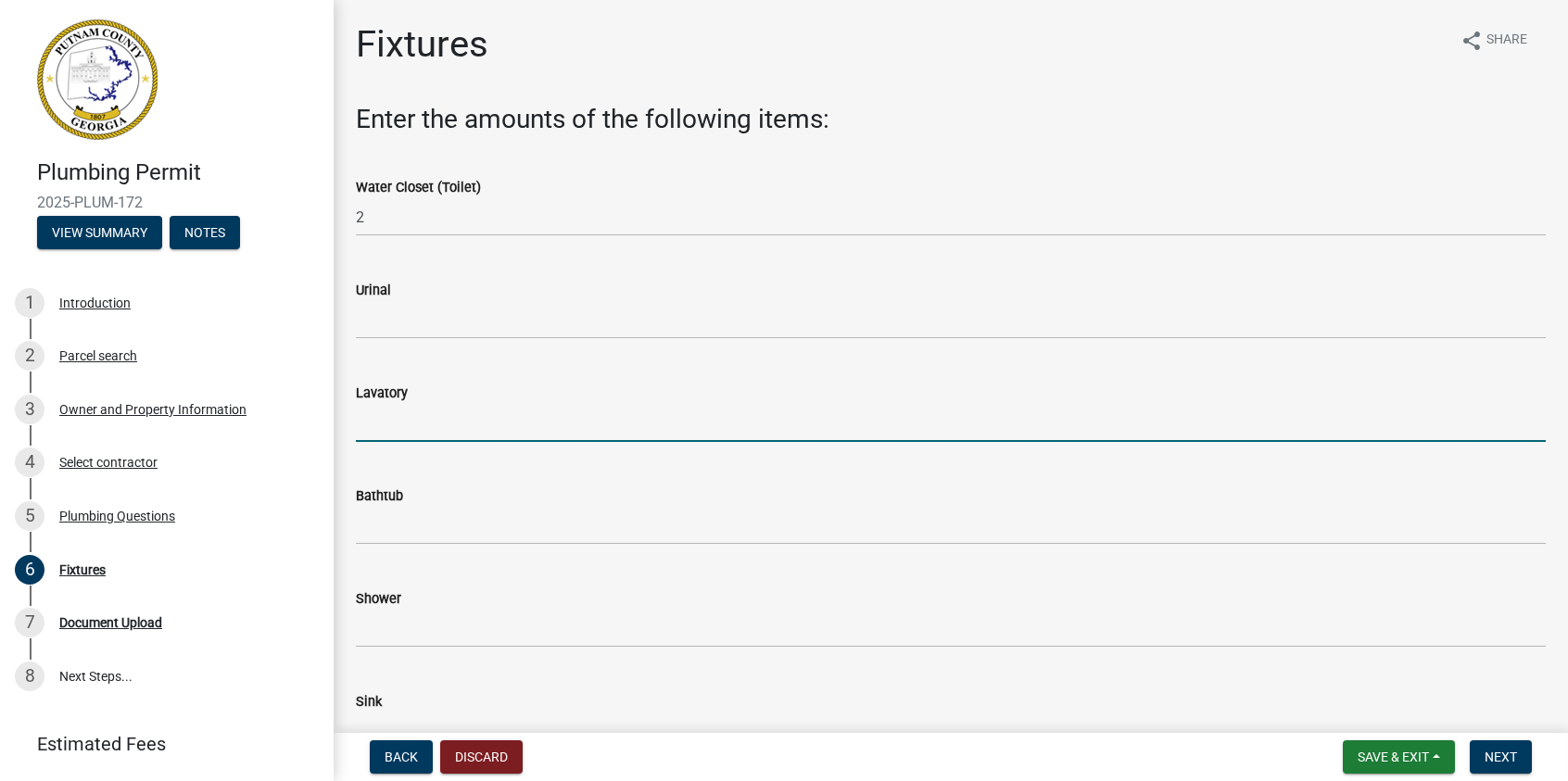
click at [403, 423] on input "text" at bounding box center [950, 422] width 1190 height 38
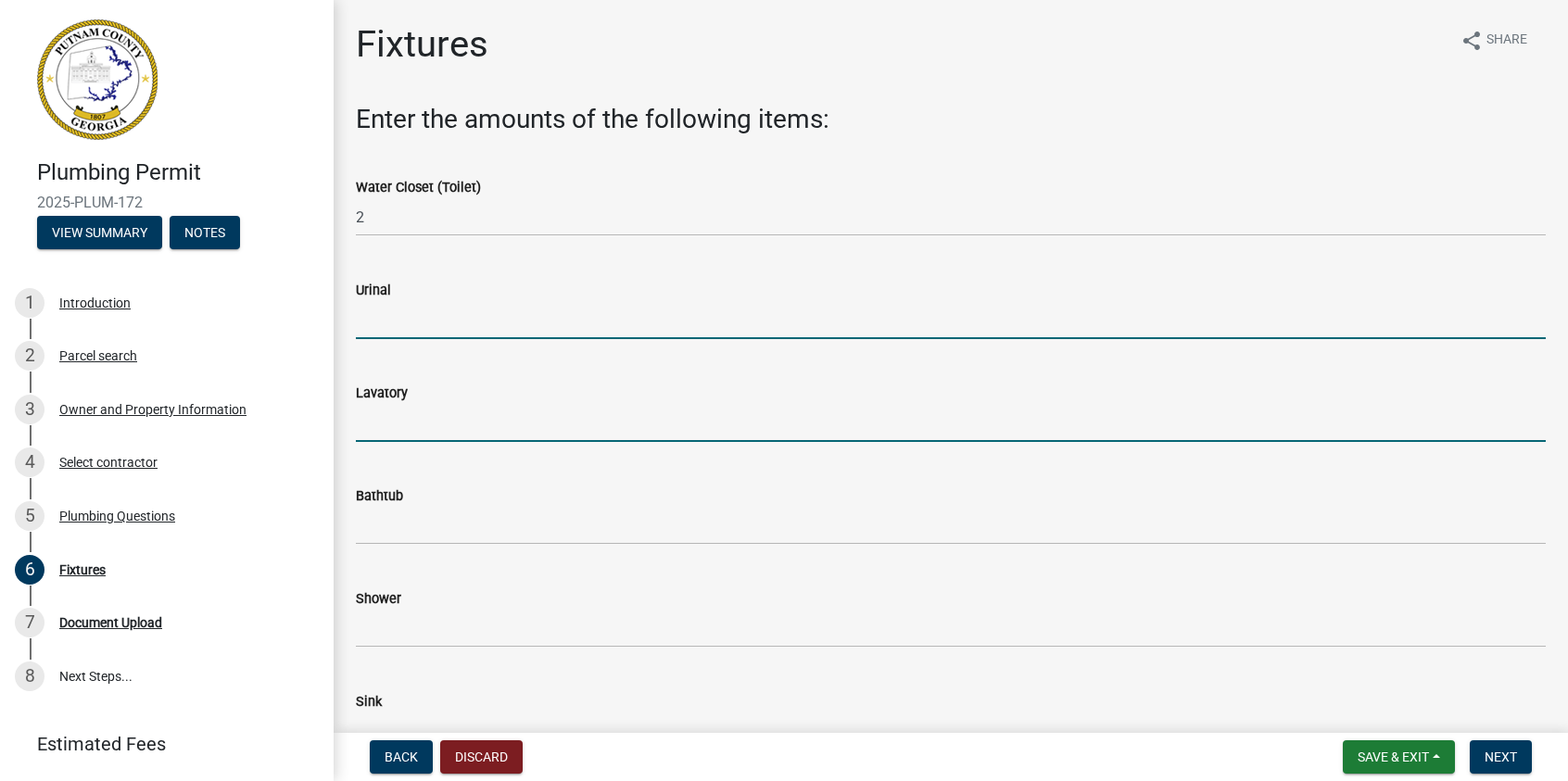
click at [392, 316] on input "text" at bounding box center [950, 320] width 1190 height 38
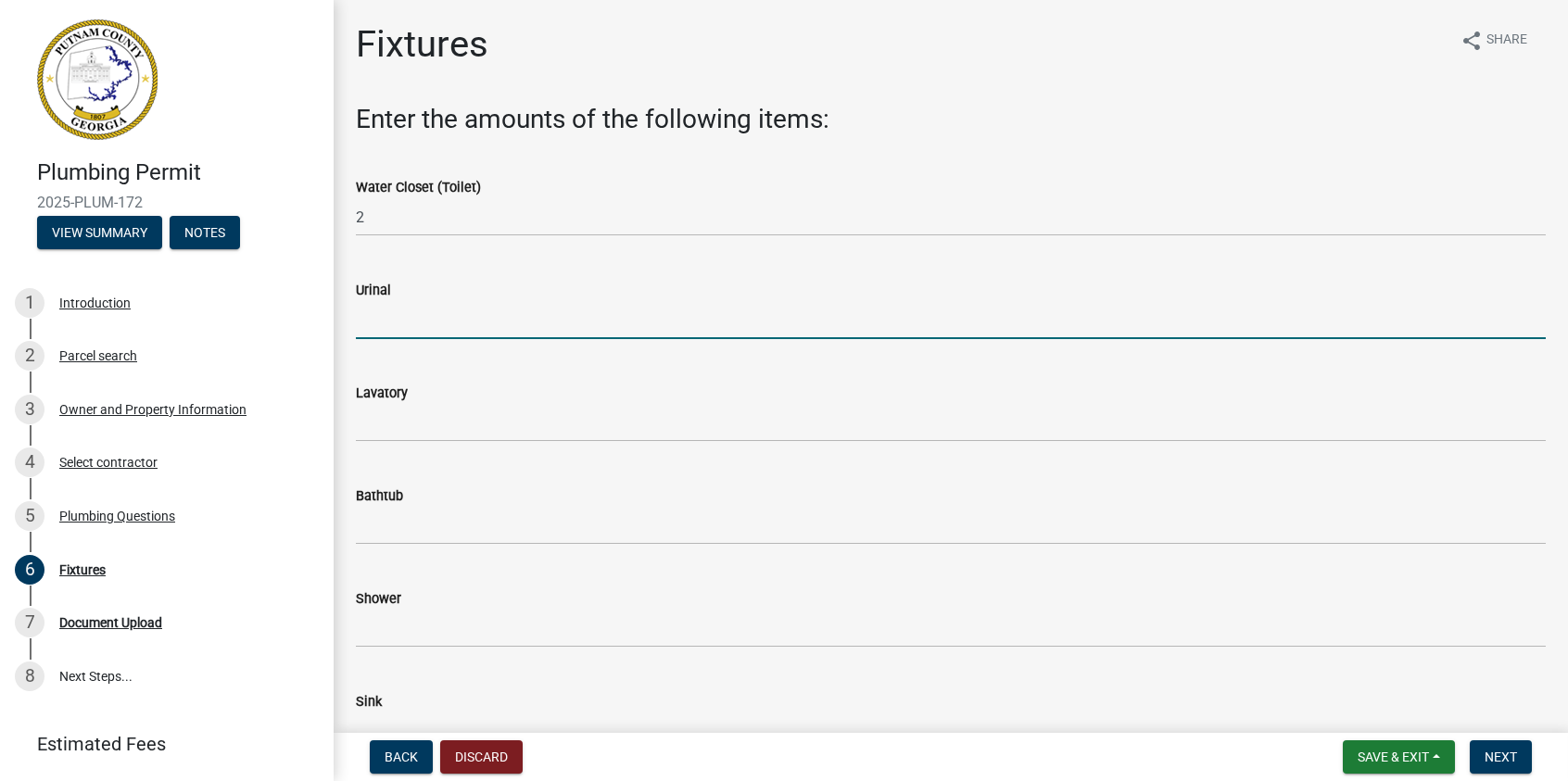
drag, startPoint x: 392, startPoint y: 316, endPoint x: 371, endPoint y: 314, distance: 21.1
click at [372, 315] on input "text" at bounding box center [950, 320] width 1190 height 38
drag, startPoint x: 376, startPoint y: 317, endPoint x: 389, endPoint y: 319, distance: 13.2
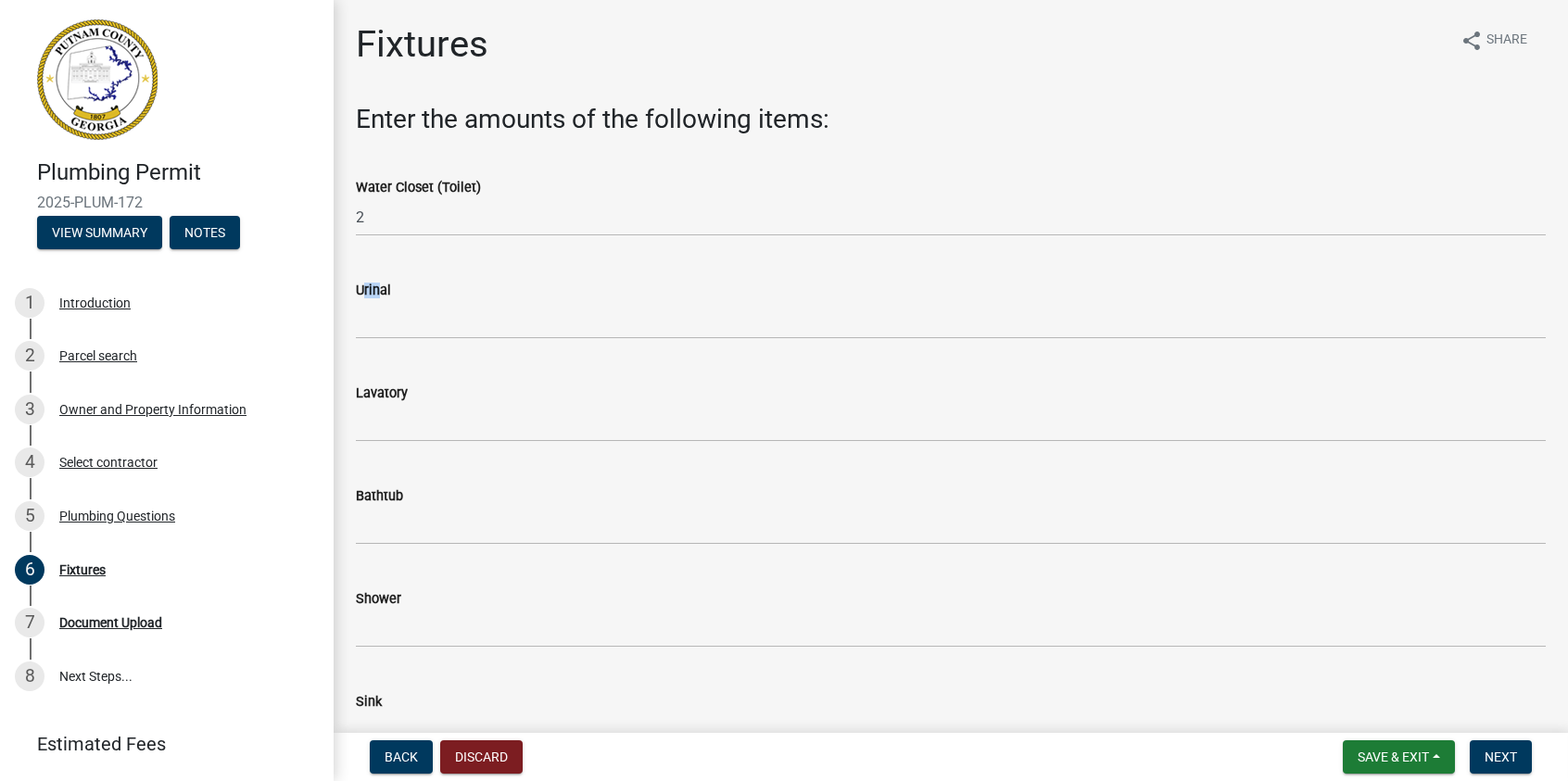
drag, startPoint x: 389, startPoint y: 319, endPoint x: 371, endPoint y: 281, distance: 42.0
click at [371, 284] on label "Urinal" at bounding box center [373, 290] width 35 height 13
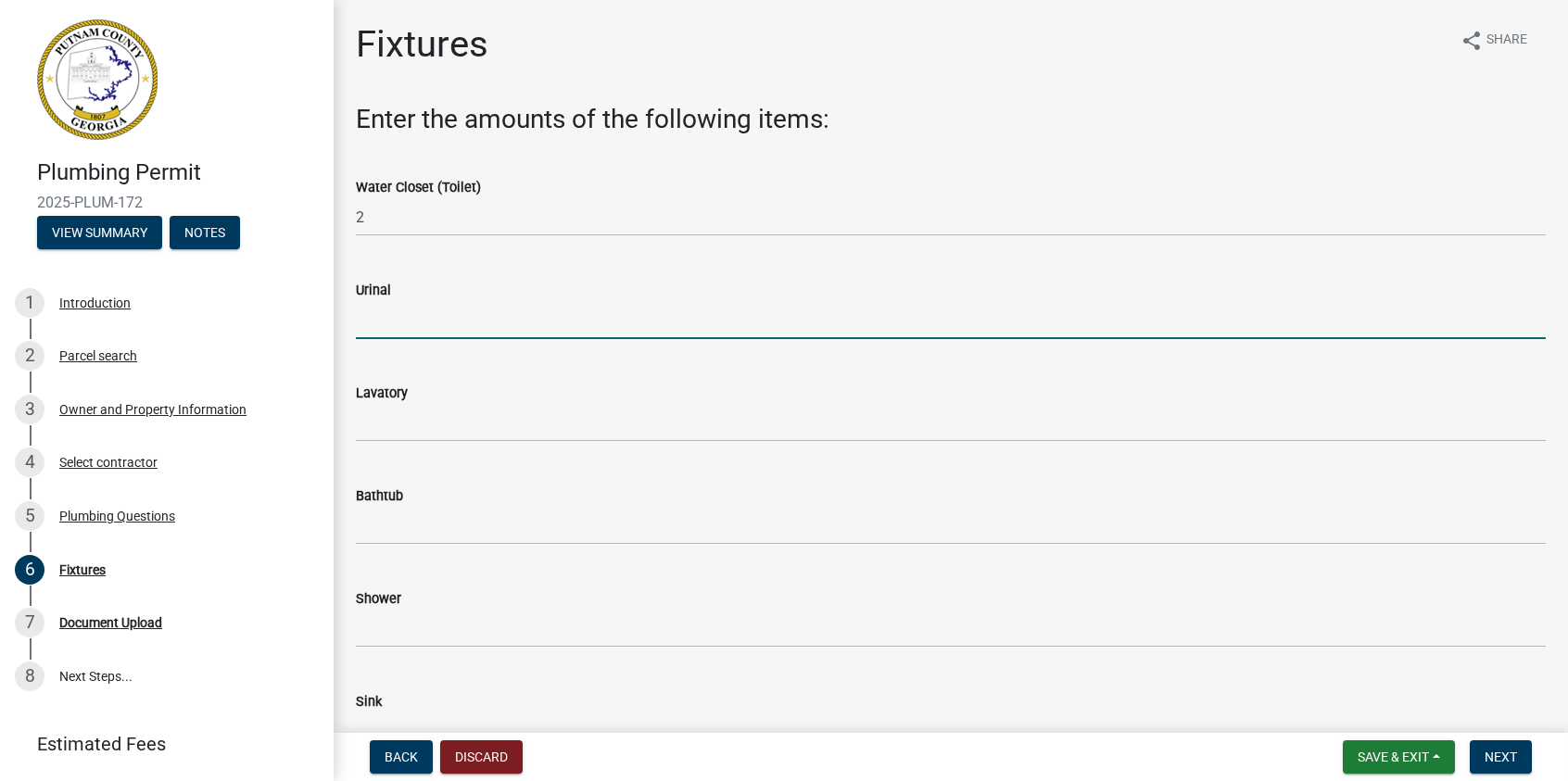
drag, startPoint x: 371, startPoint y: 281, endPoint x: 382, endPoint y: 319, distance: 39.6
click at [382, 319] on input "text" at bounding box center [950, 320] width 1190 height 38
type input "0"
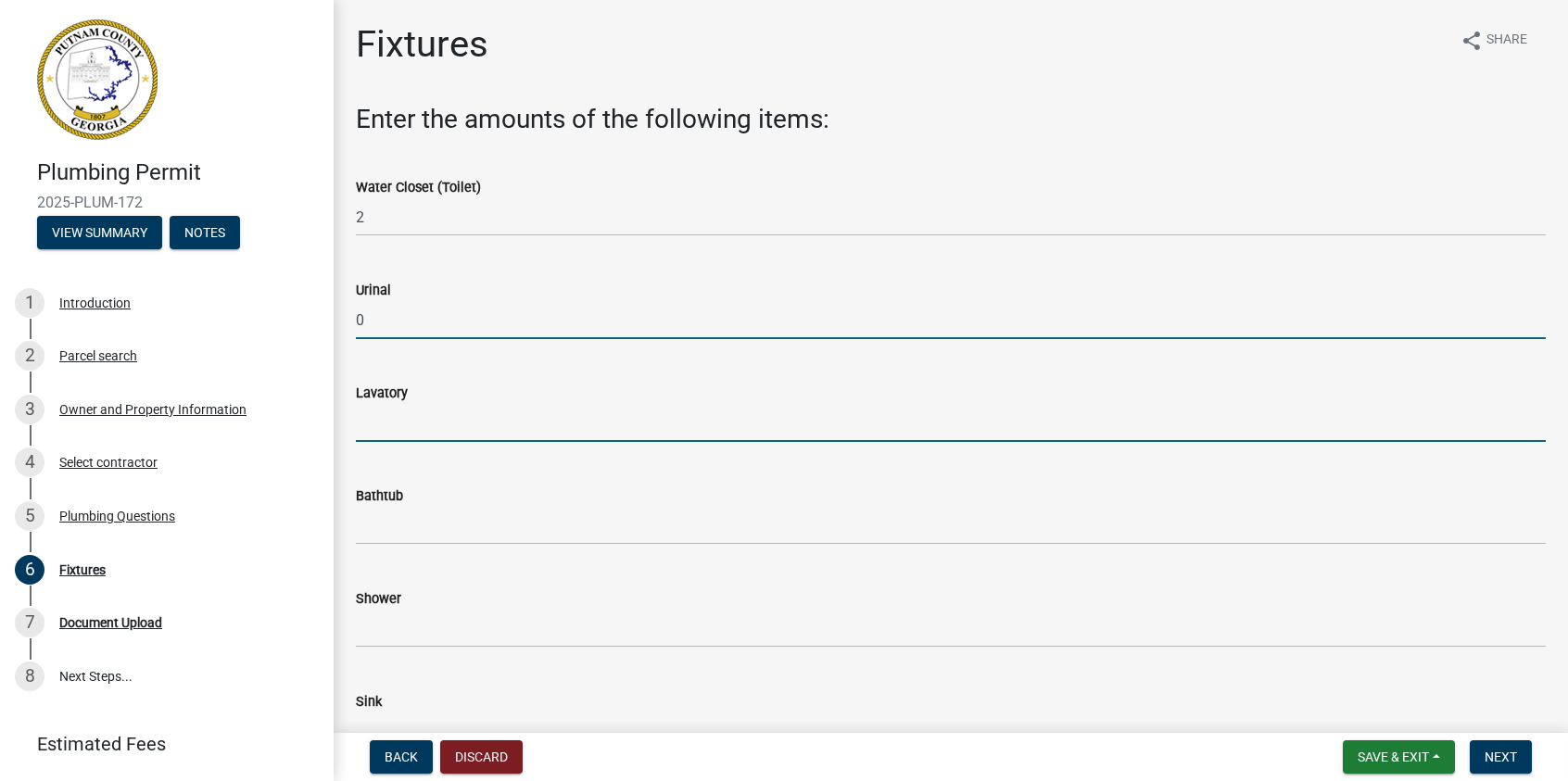
click at [382, 428] on input "text" at bounding box center [950, 422] width 1190 height 38
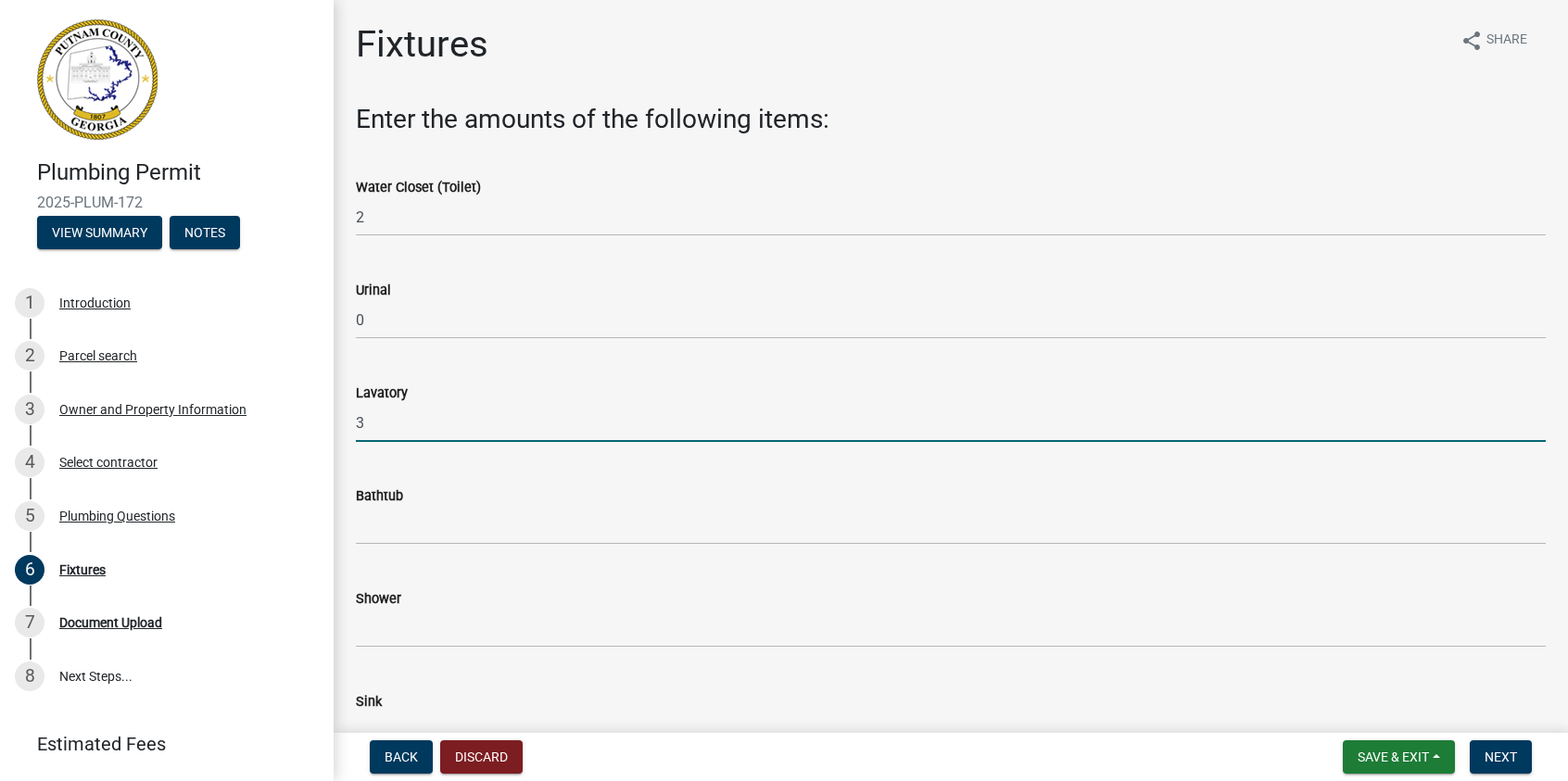
type input "3"
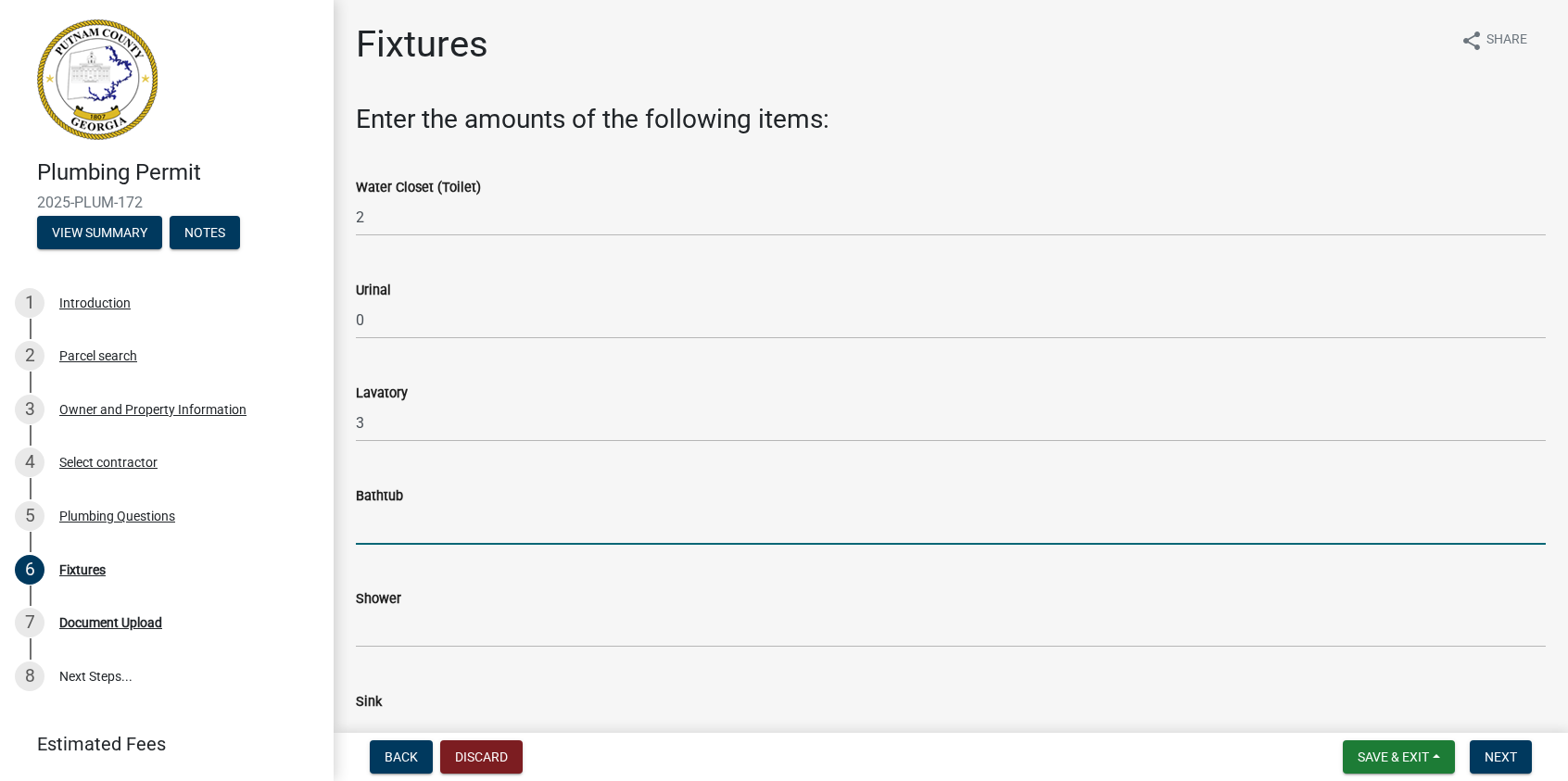
click at [388, 529] on input "text" at bounding box center [950, 525] width 1190 height 38
type input "2"
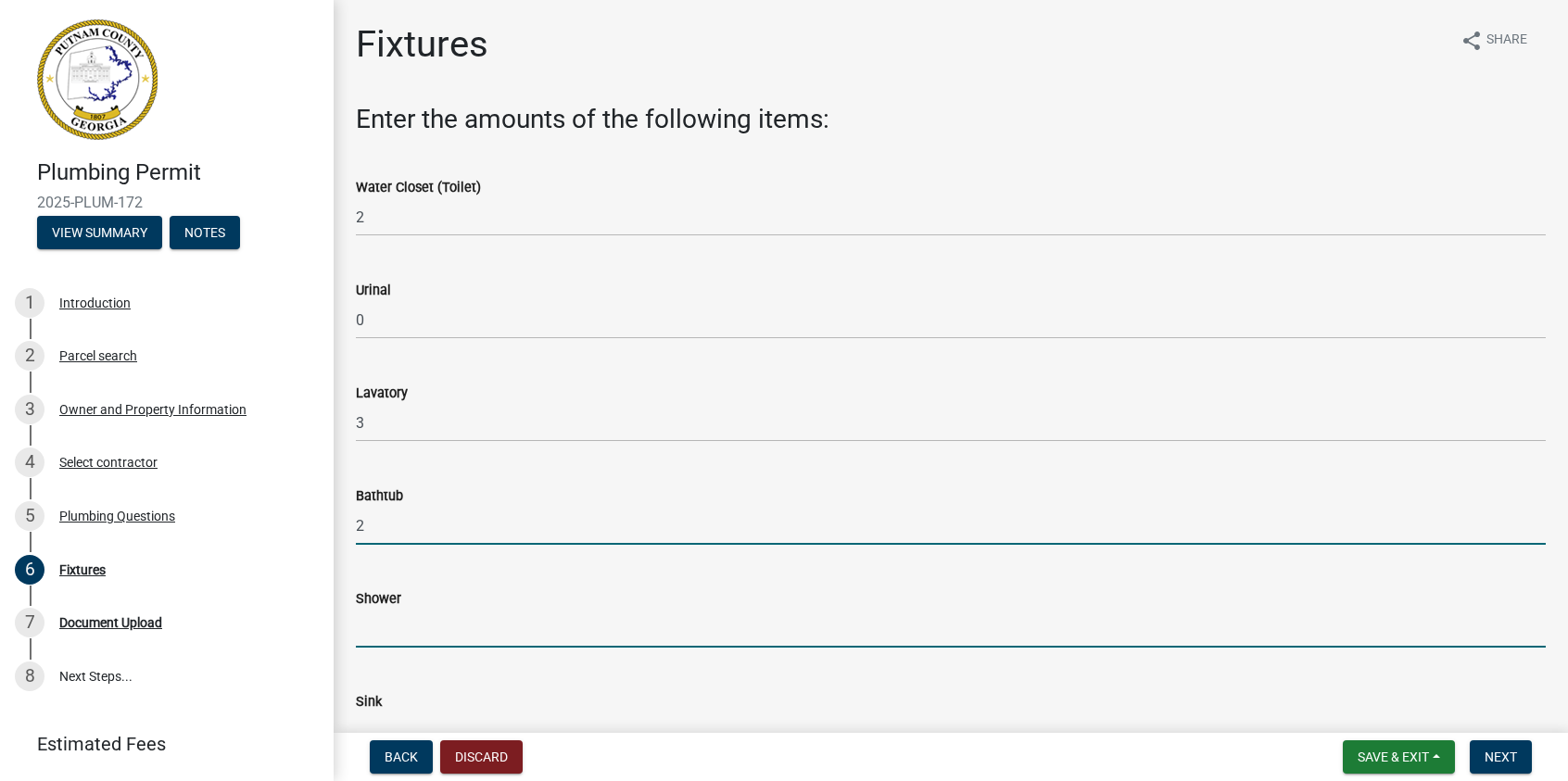
click at [401, 628] on input "text" at bounding box center [950, 628] width 1190 height 38
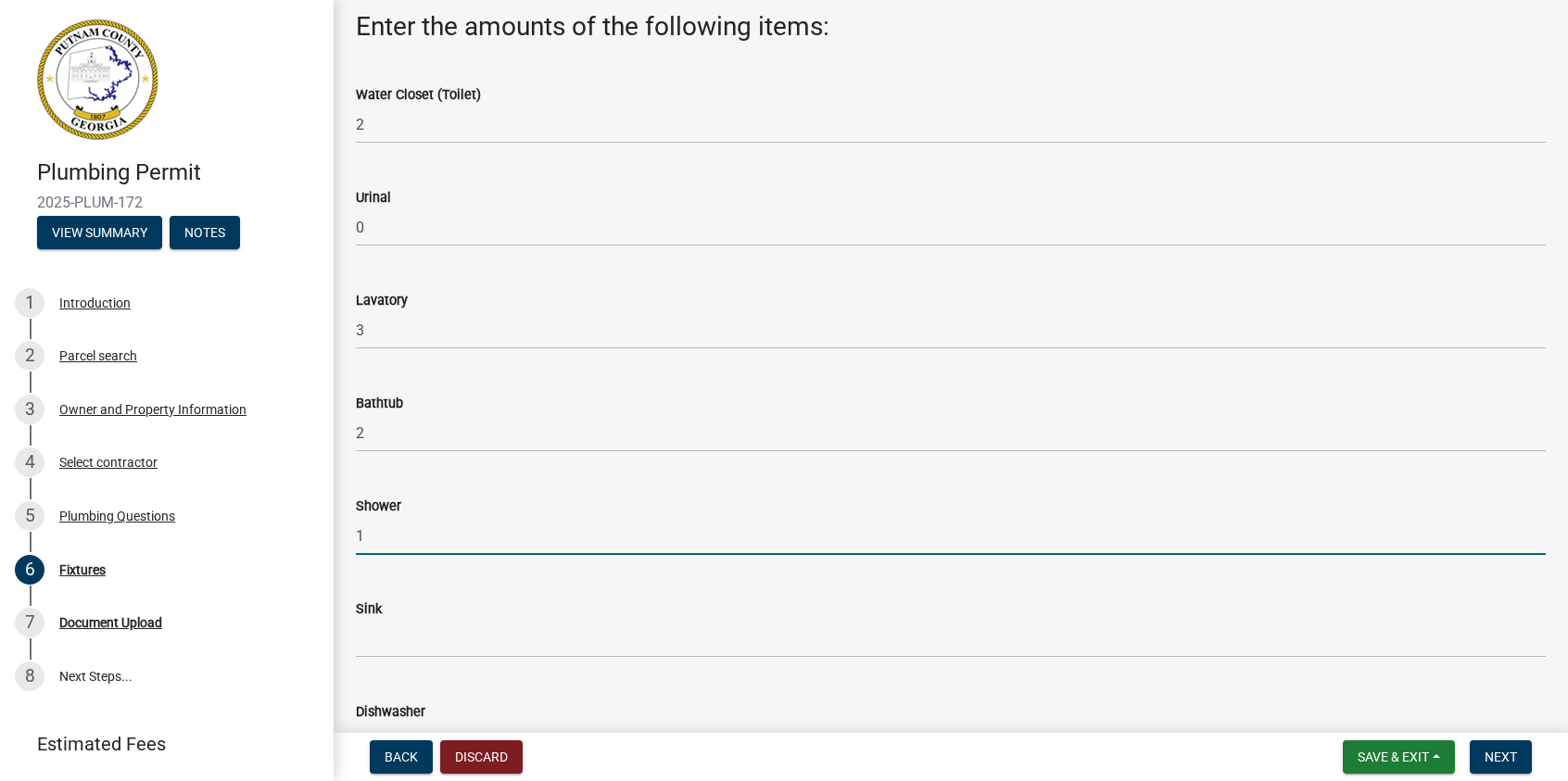
scroll to position [186, 0]
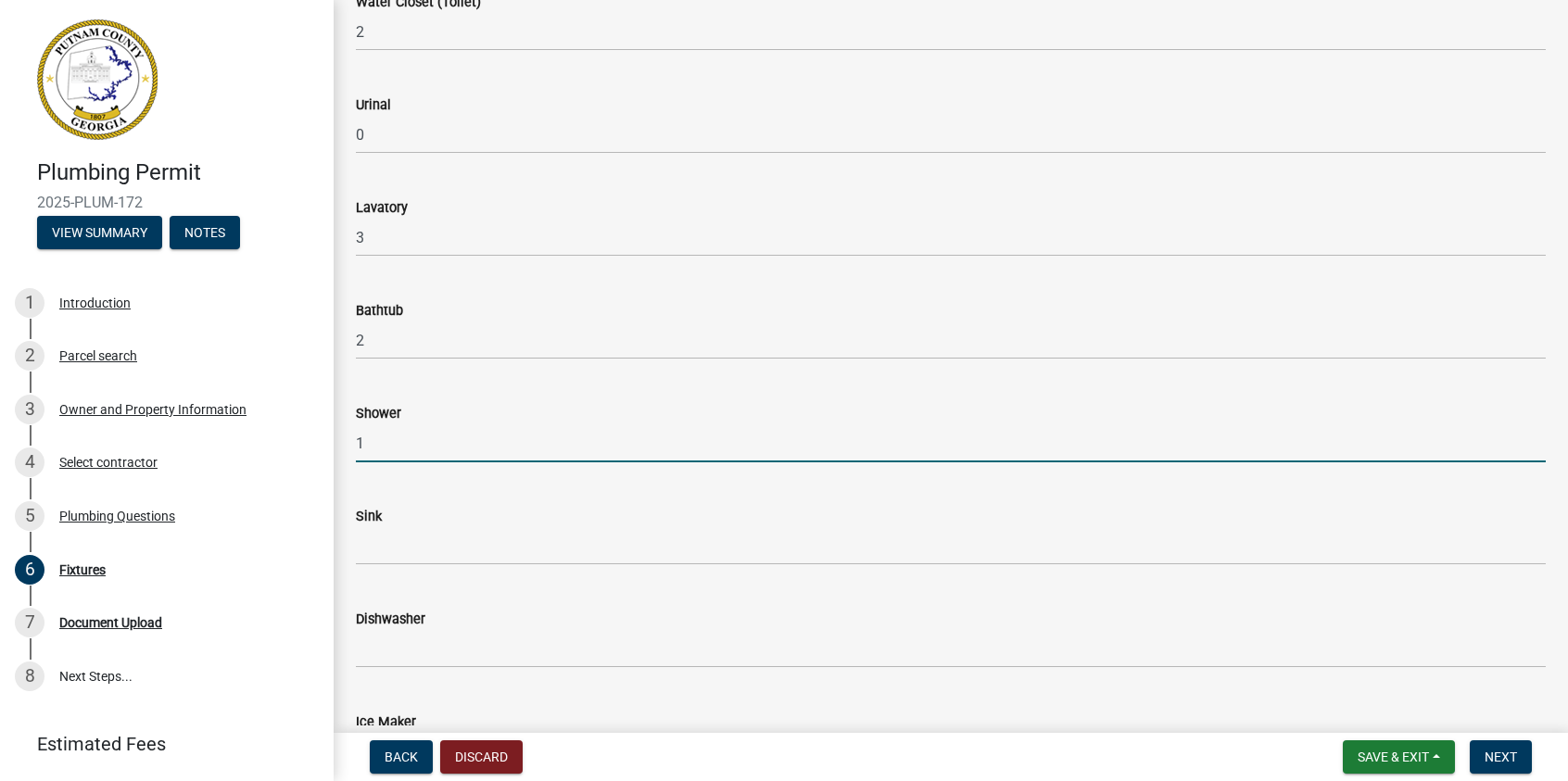
type input "1"
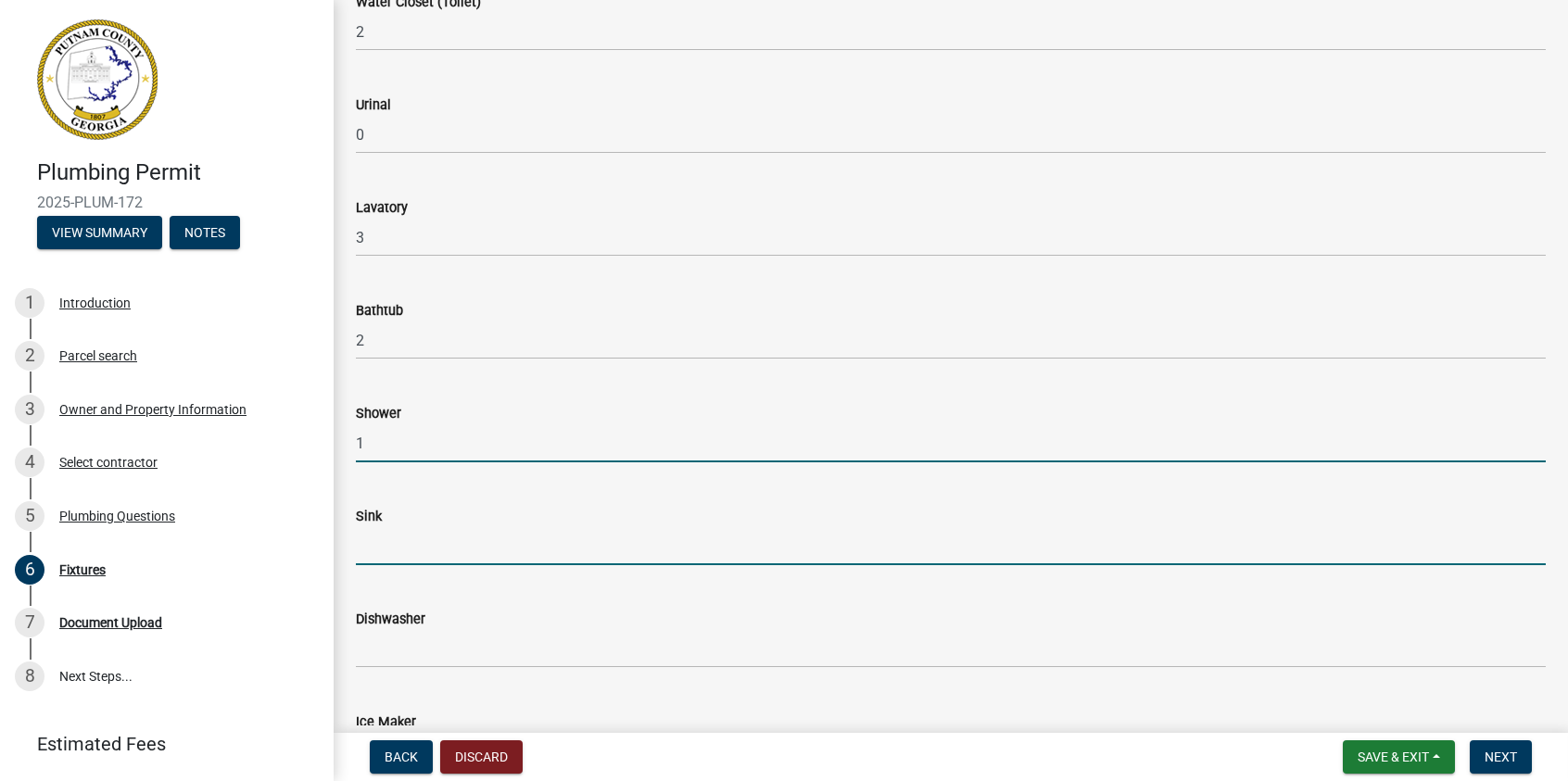
click at [393, 554] on input "text" at bounding box center [950, 546] width 1190 height 38
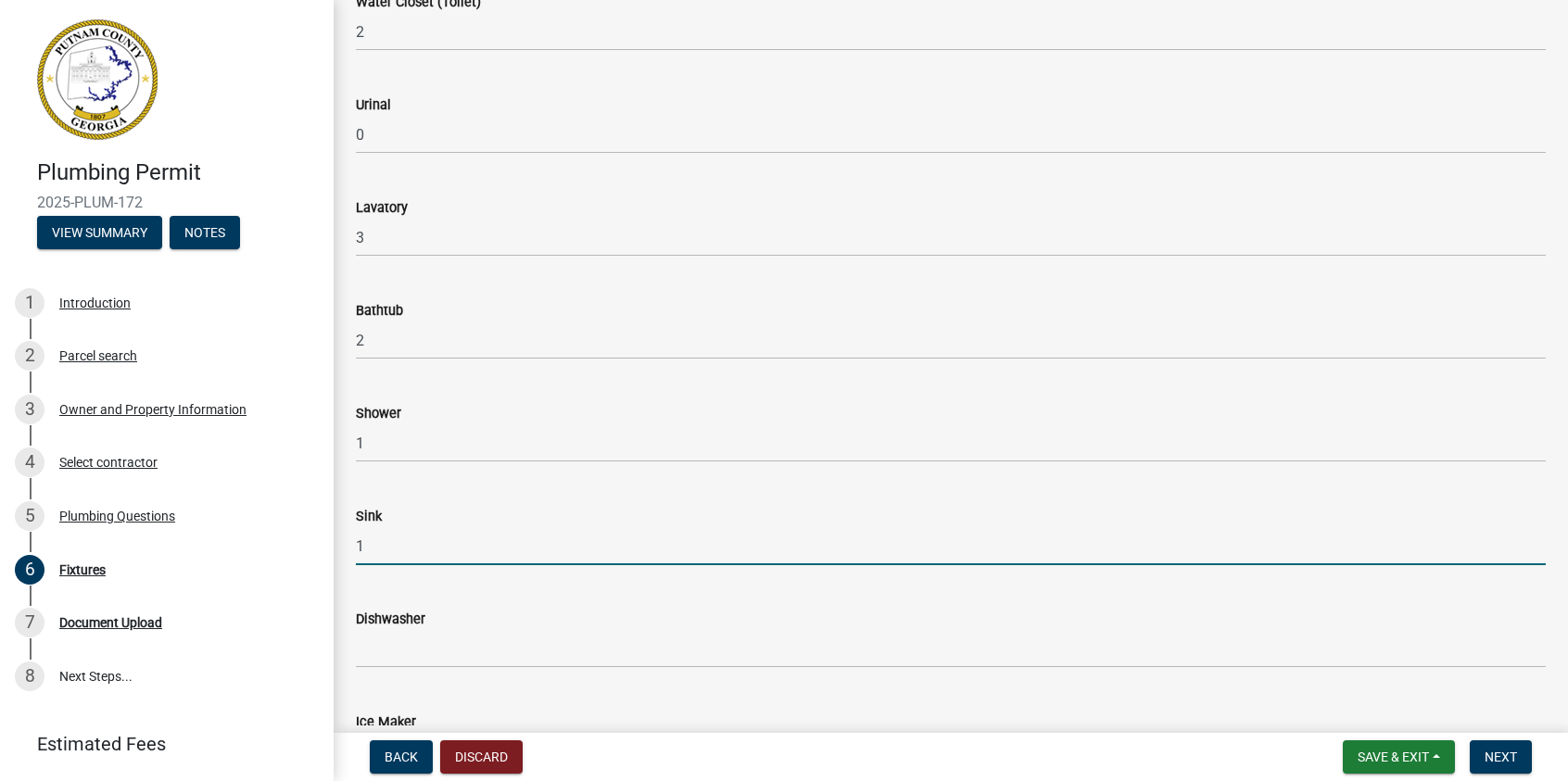
type input "1"
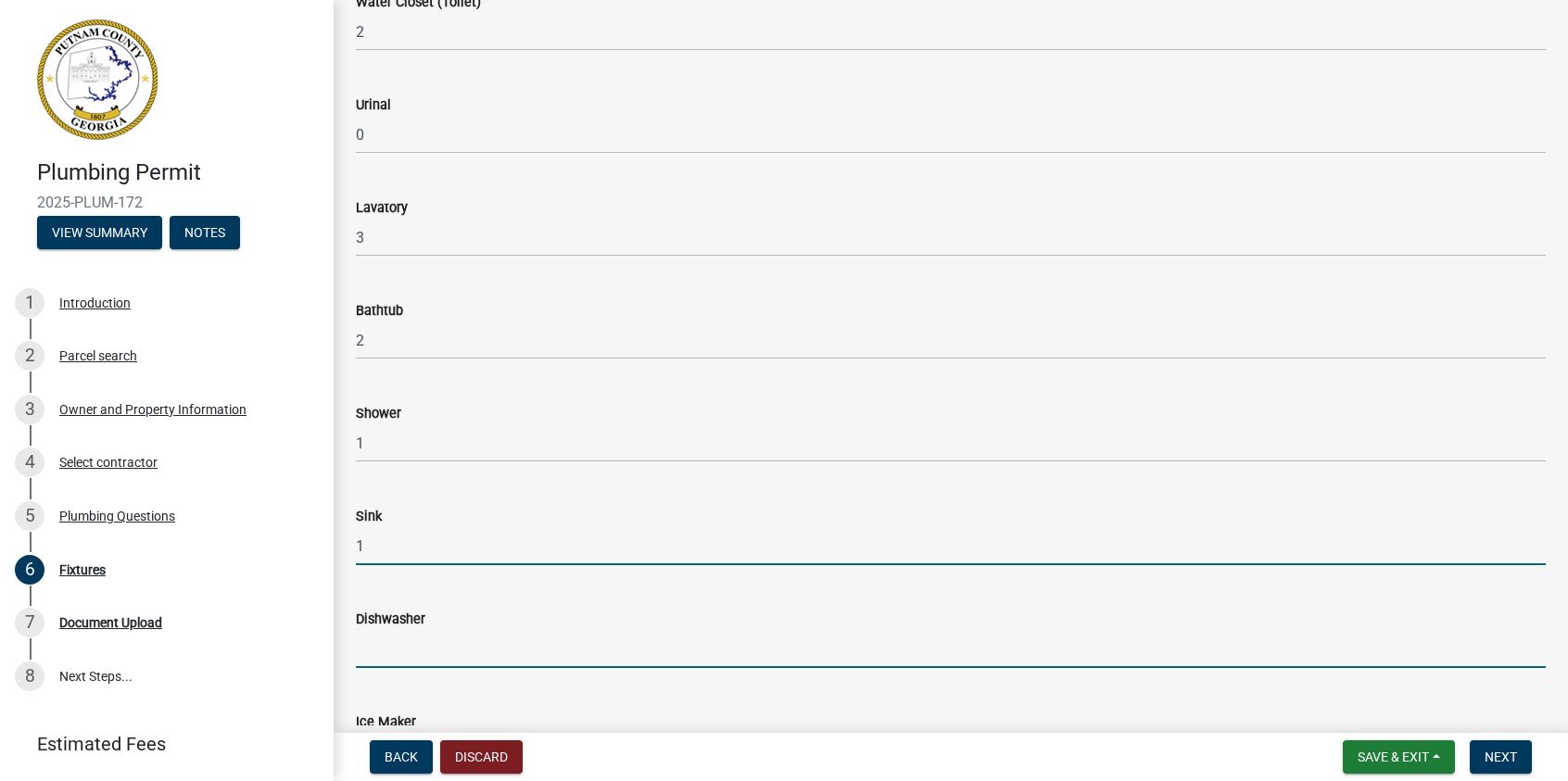
click at [396, 638] on input "text" at bounding box center [950, 649] width 1190 height 38
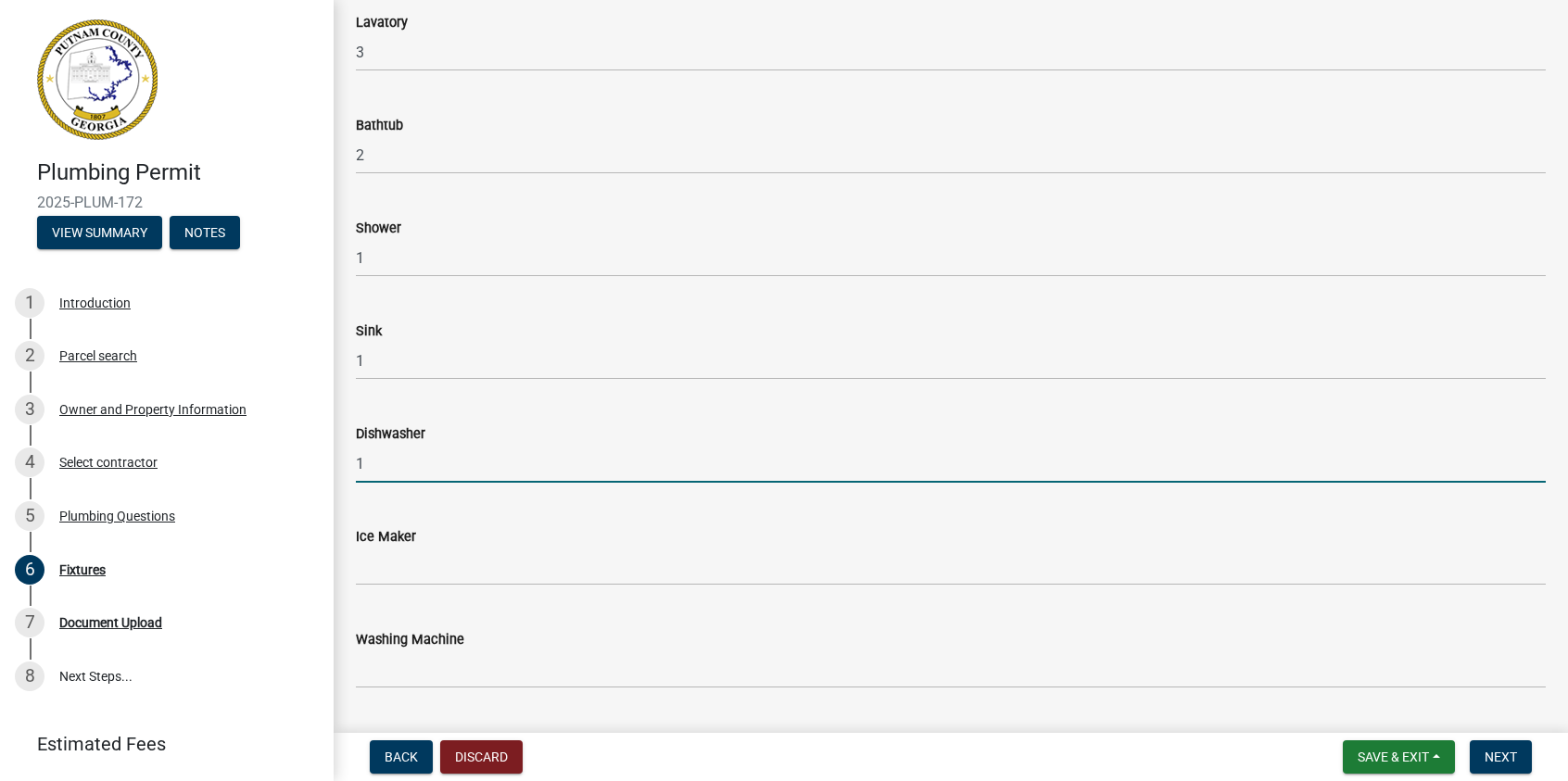
scroll to position [463, 0]
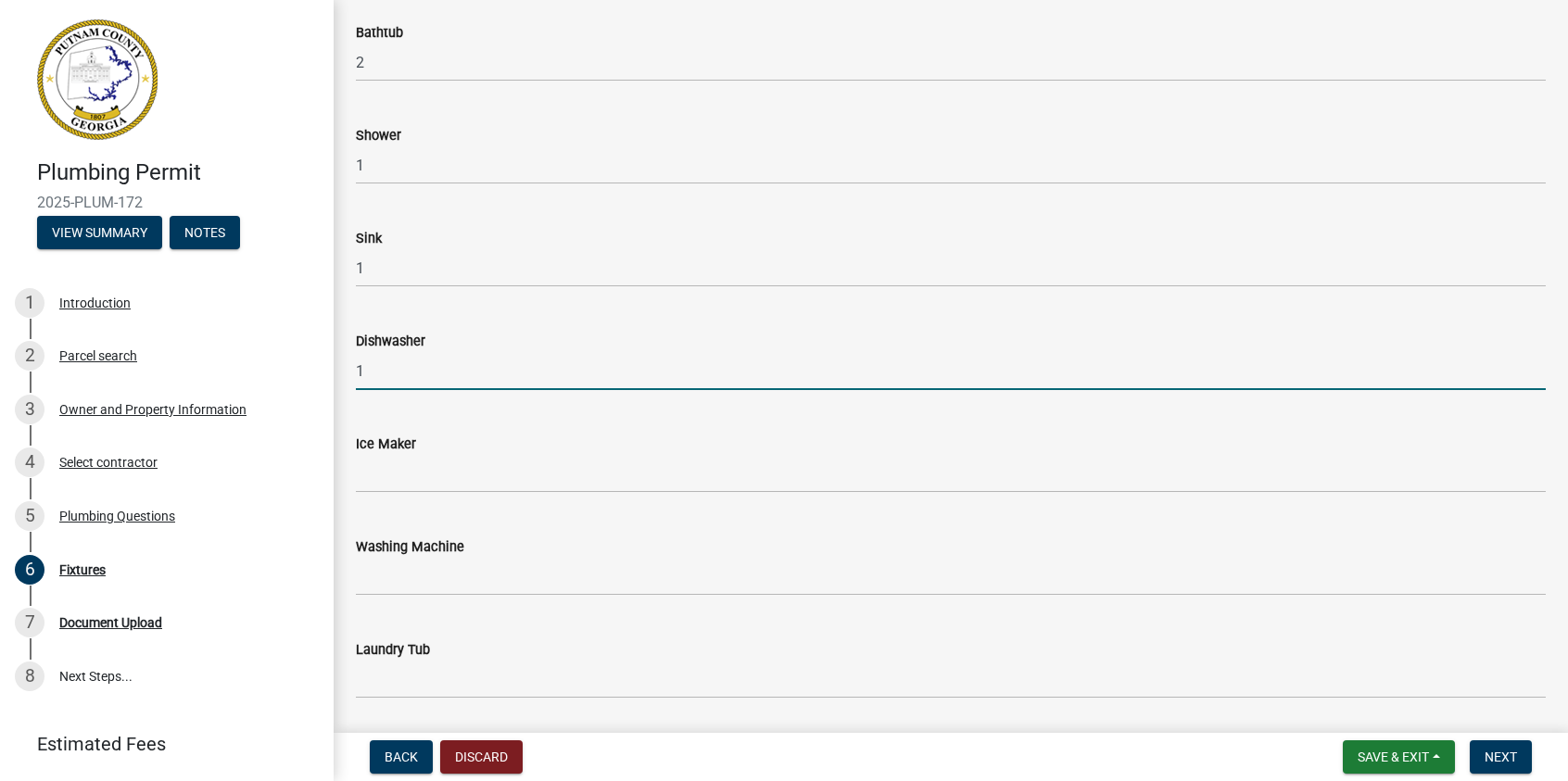
type input "1"
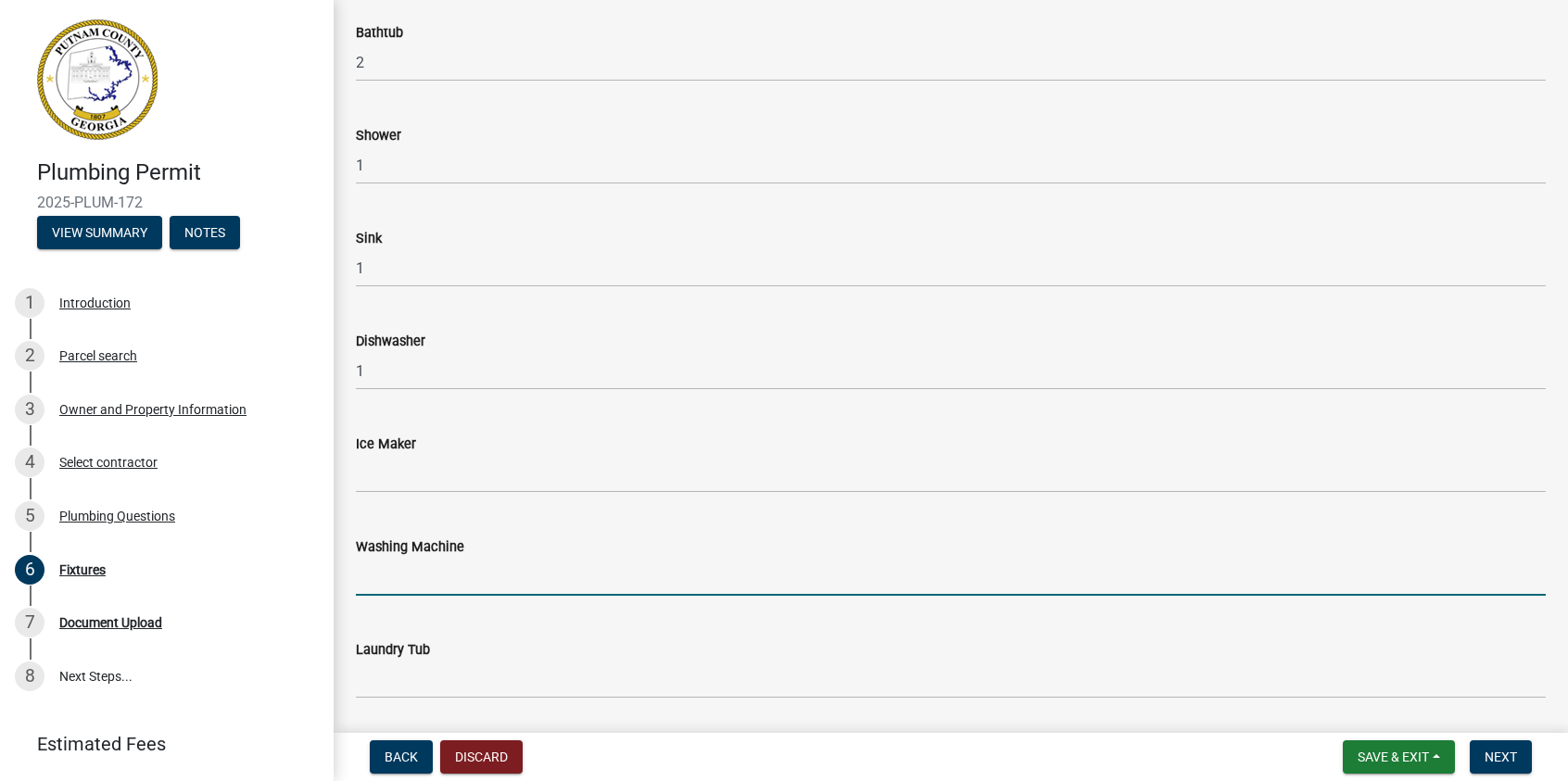
click at [379, 582] on input "text" at bounding box center [950, 576] width 1190 height 38
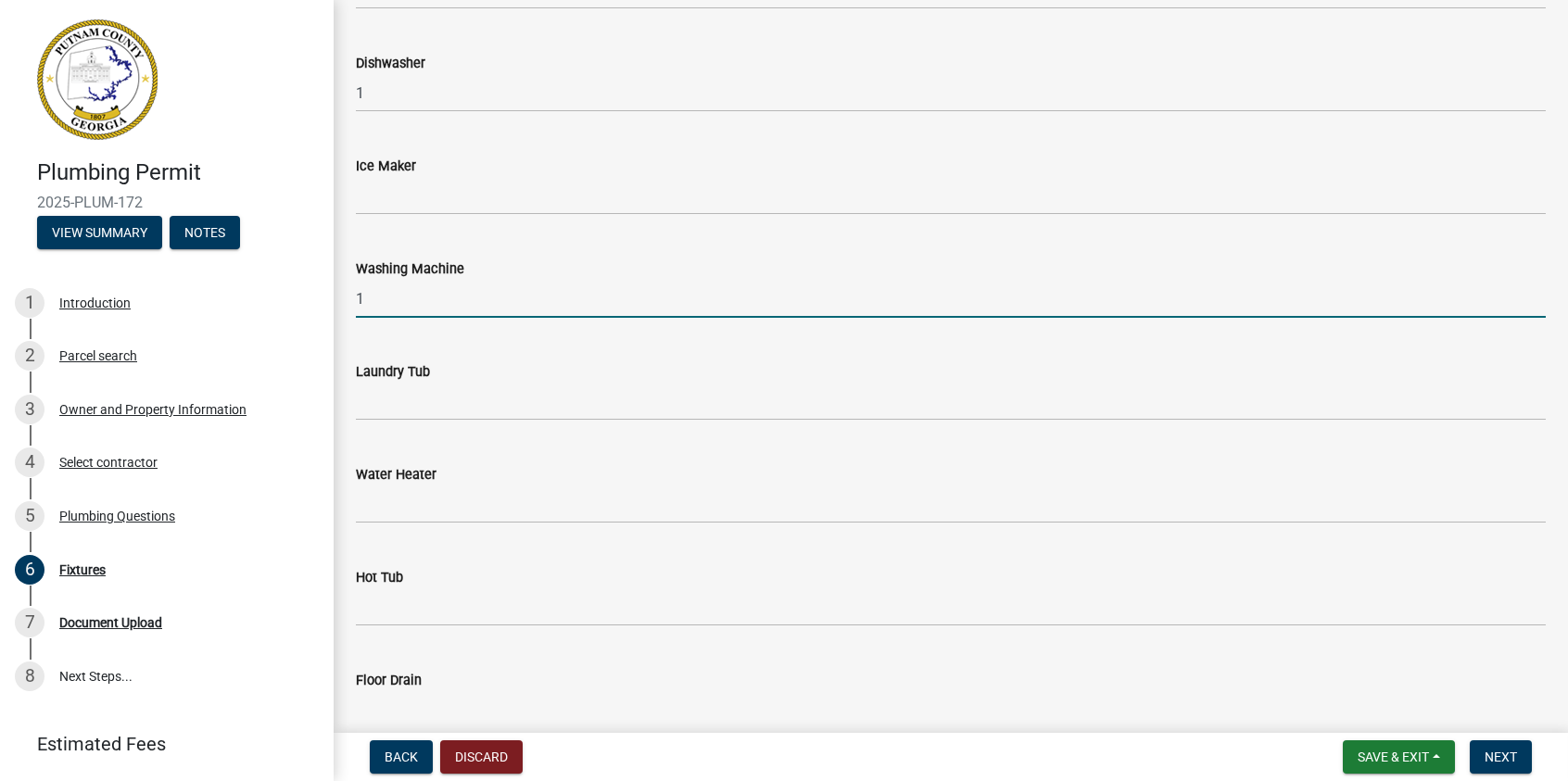
type input "1"
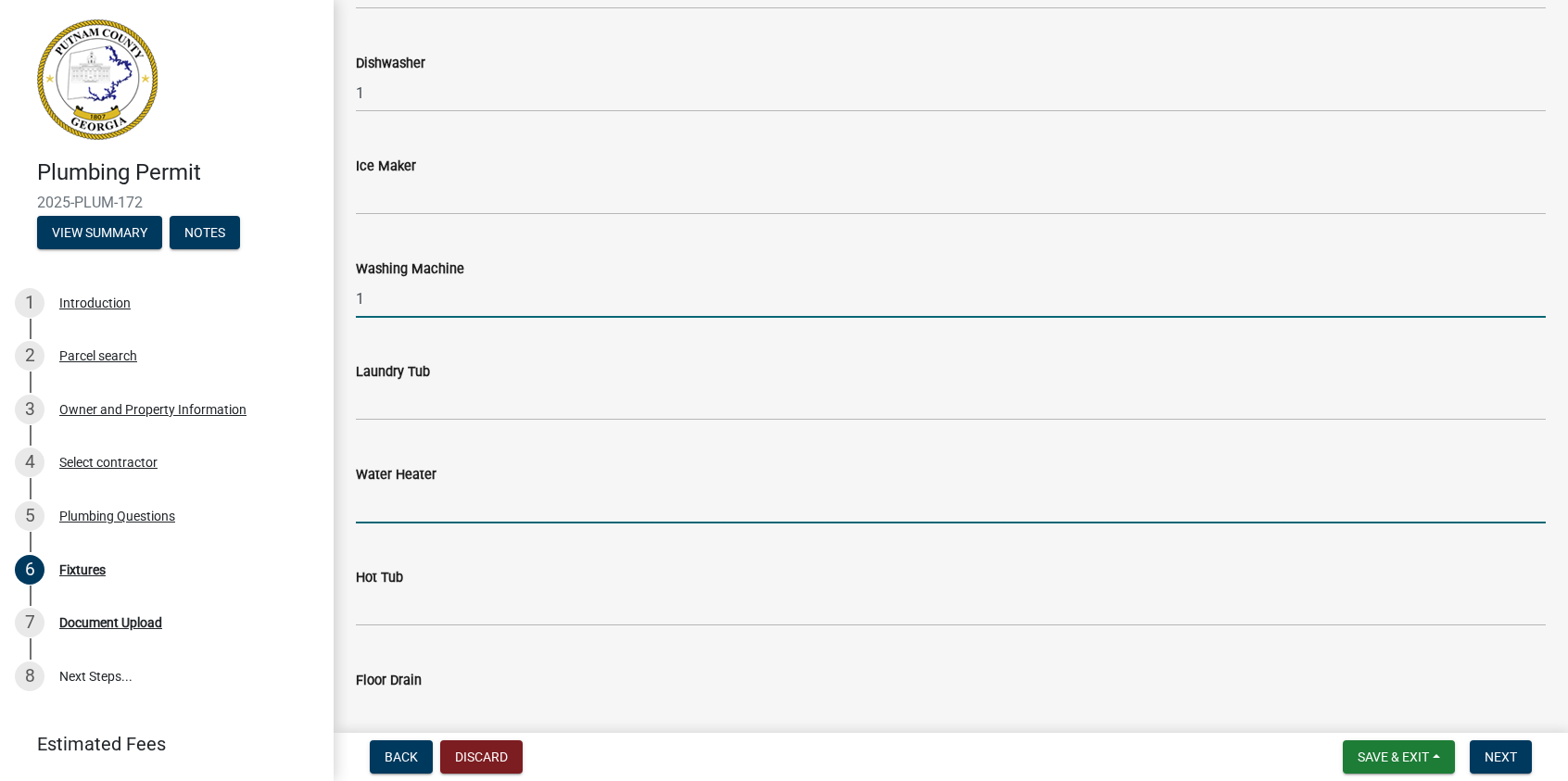
click at [368, 504] on input "text" at bounding box center [950, 504] width 1190 height 38
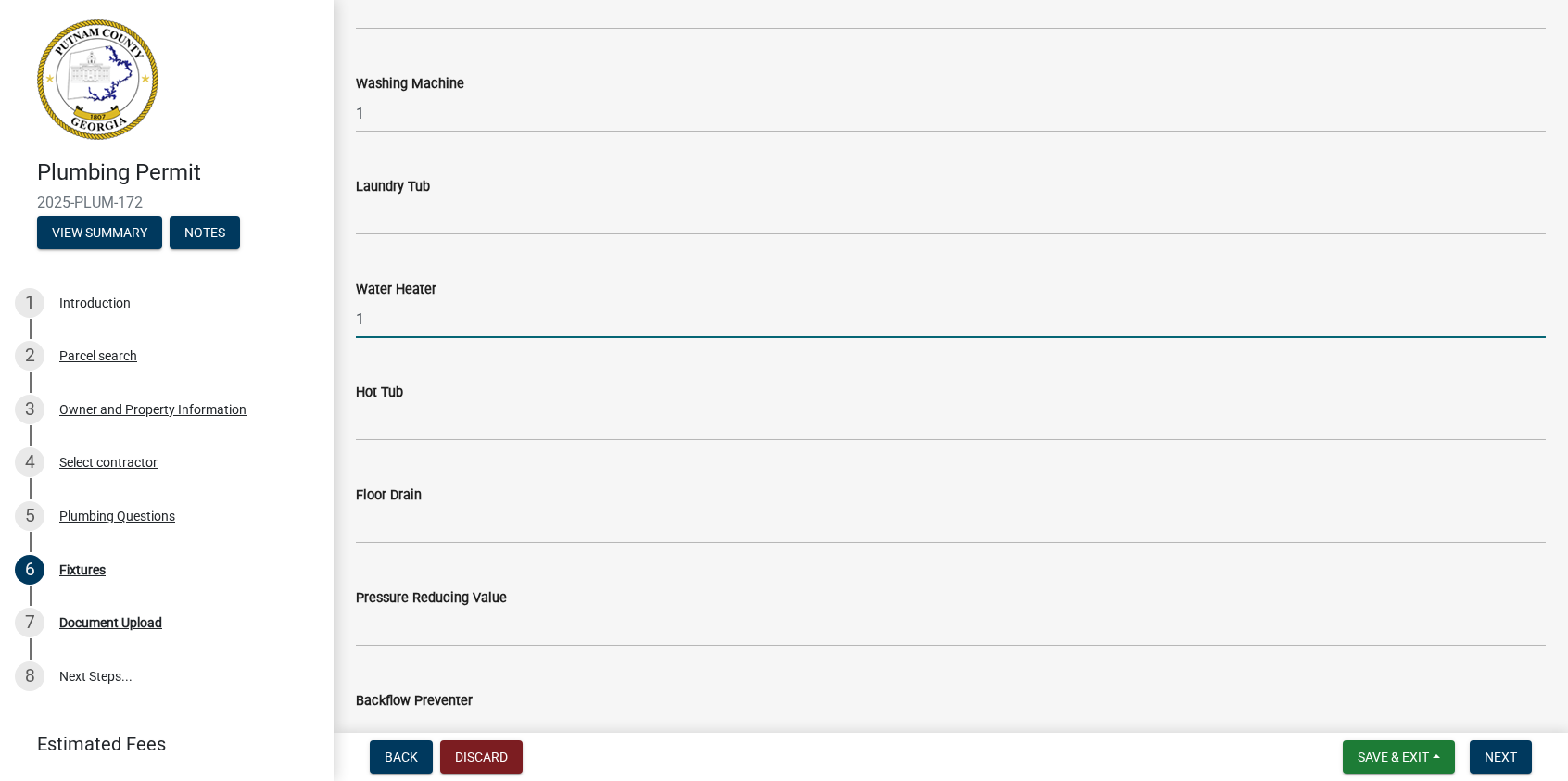
scroll to position [1020, 0]
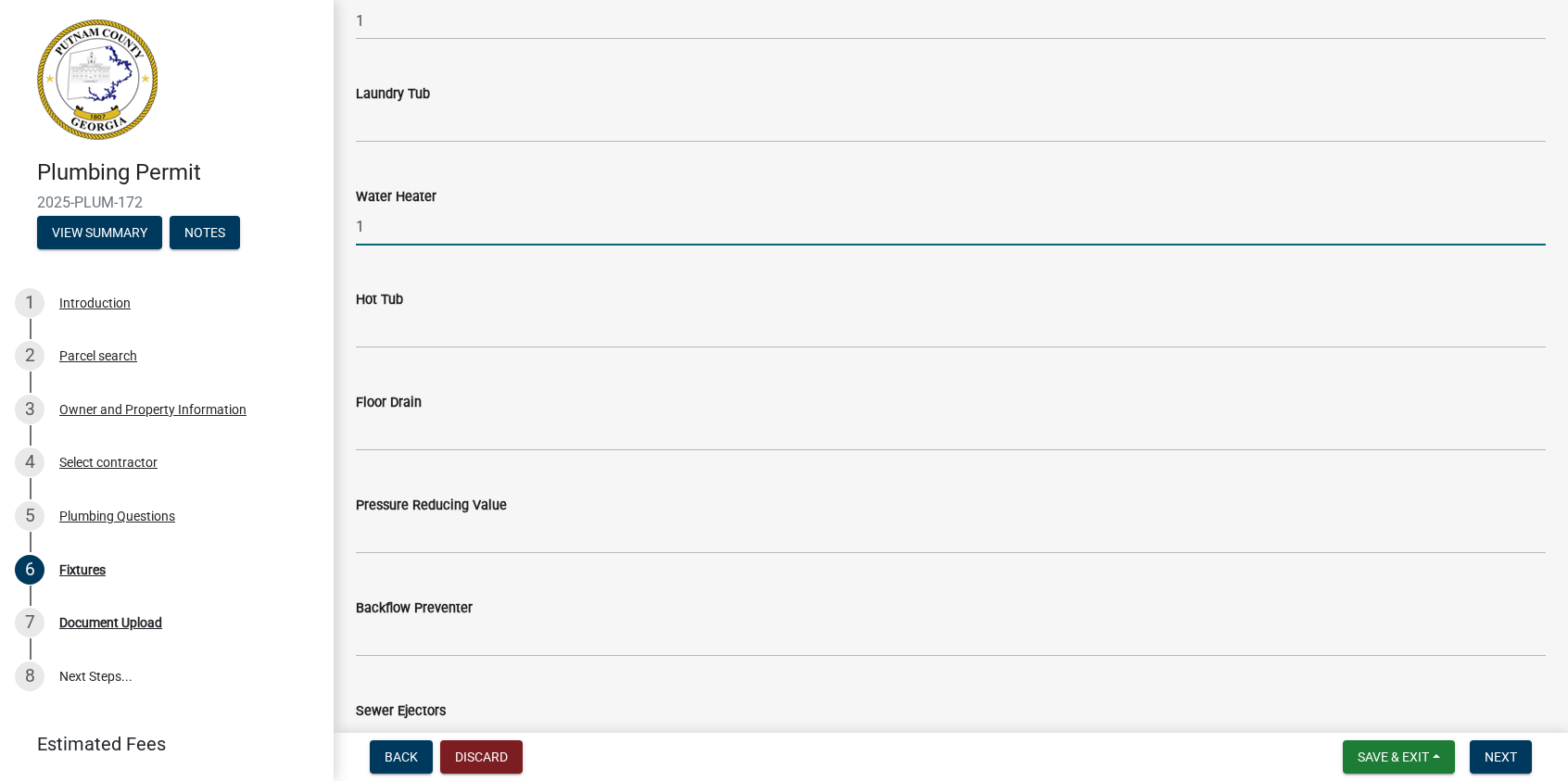
type input "1"
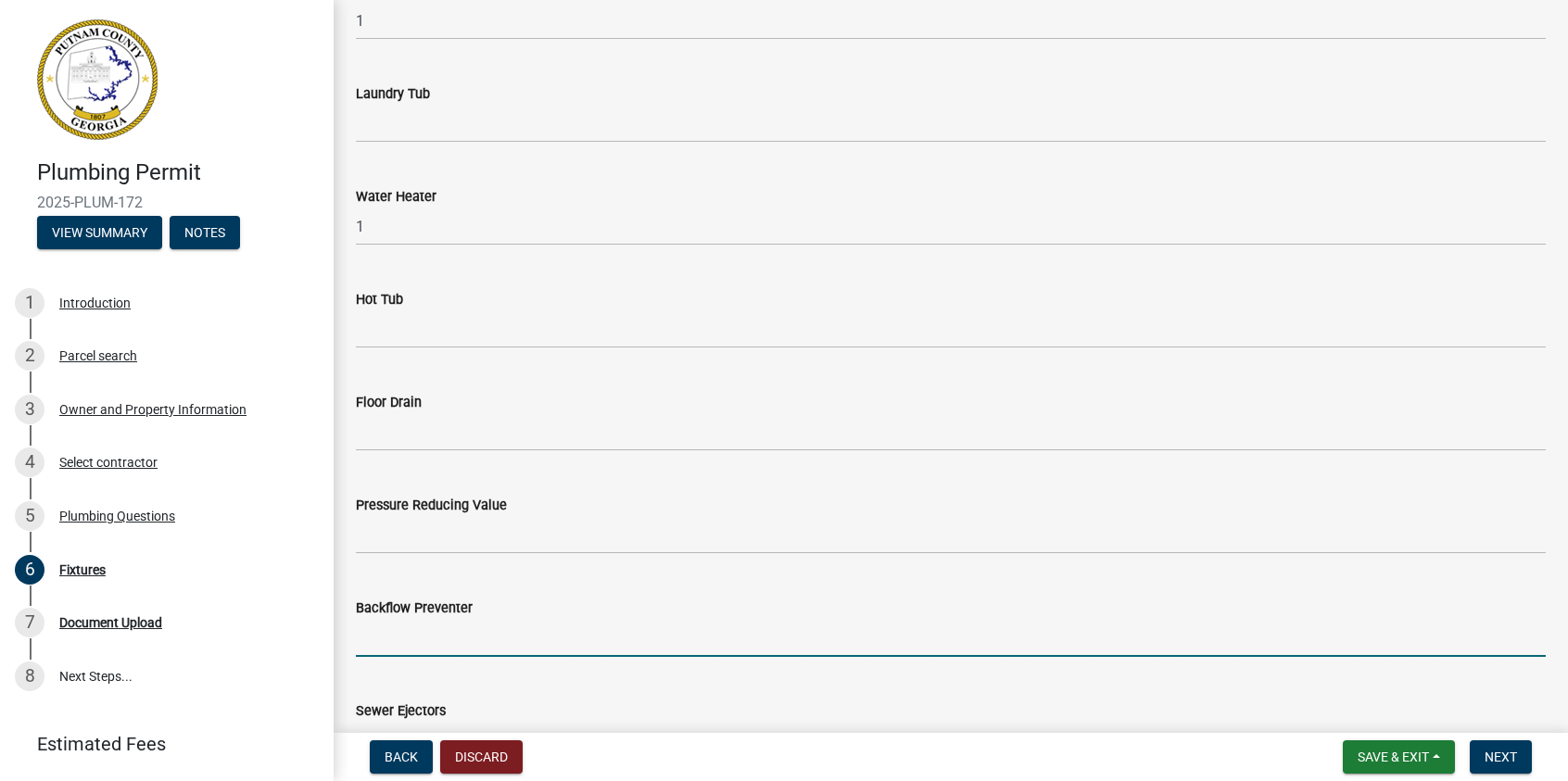
click at [390, 629] on input "text" at bounding box center [950, 637] width 1190 height 38
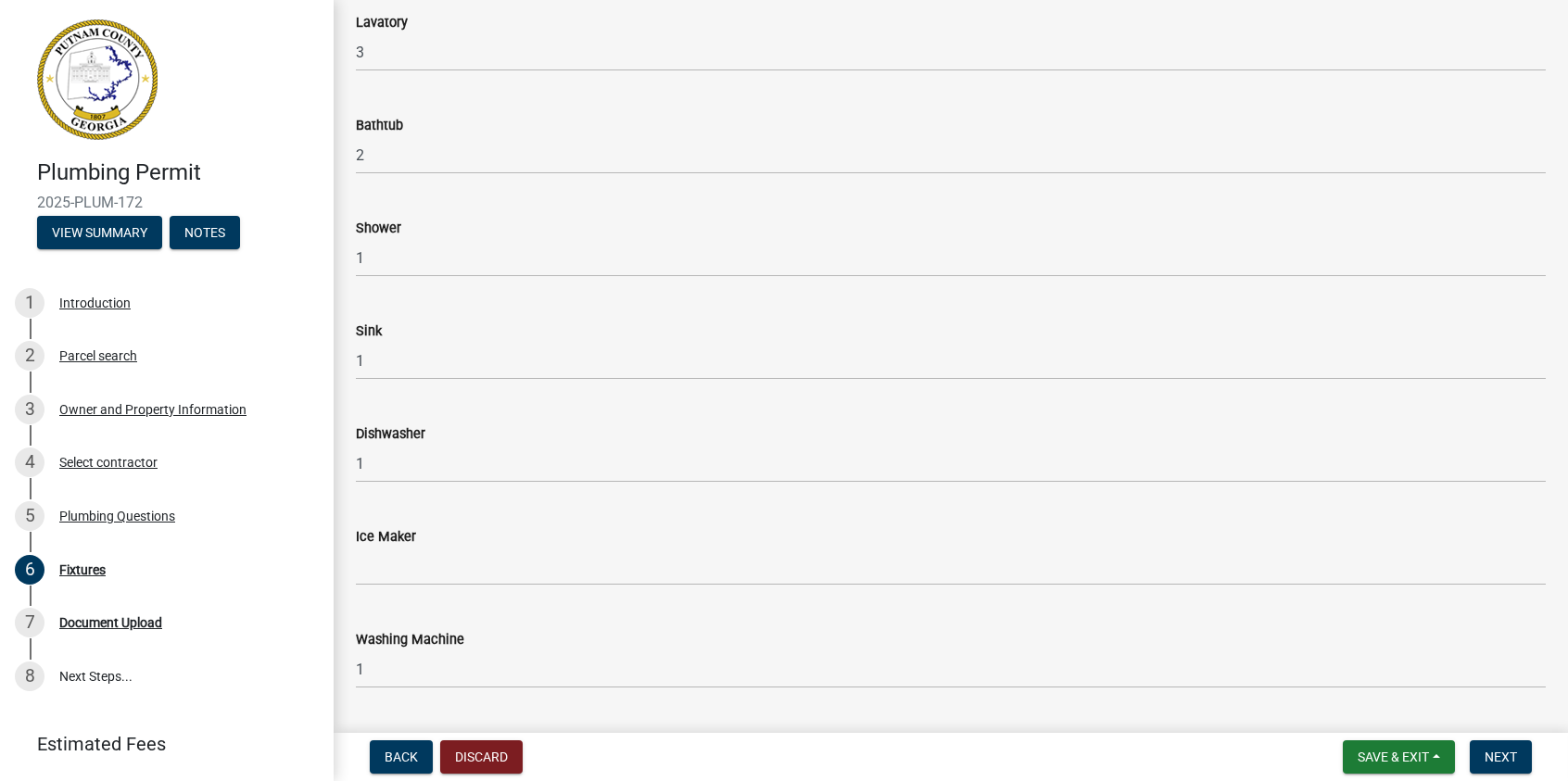
scroll to position [0, 0]
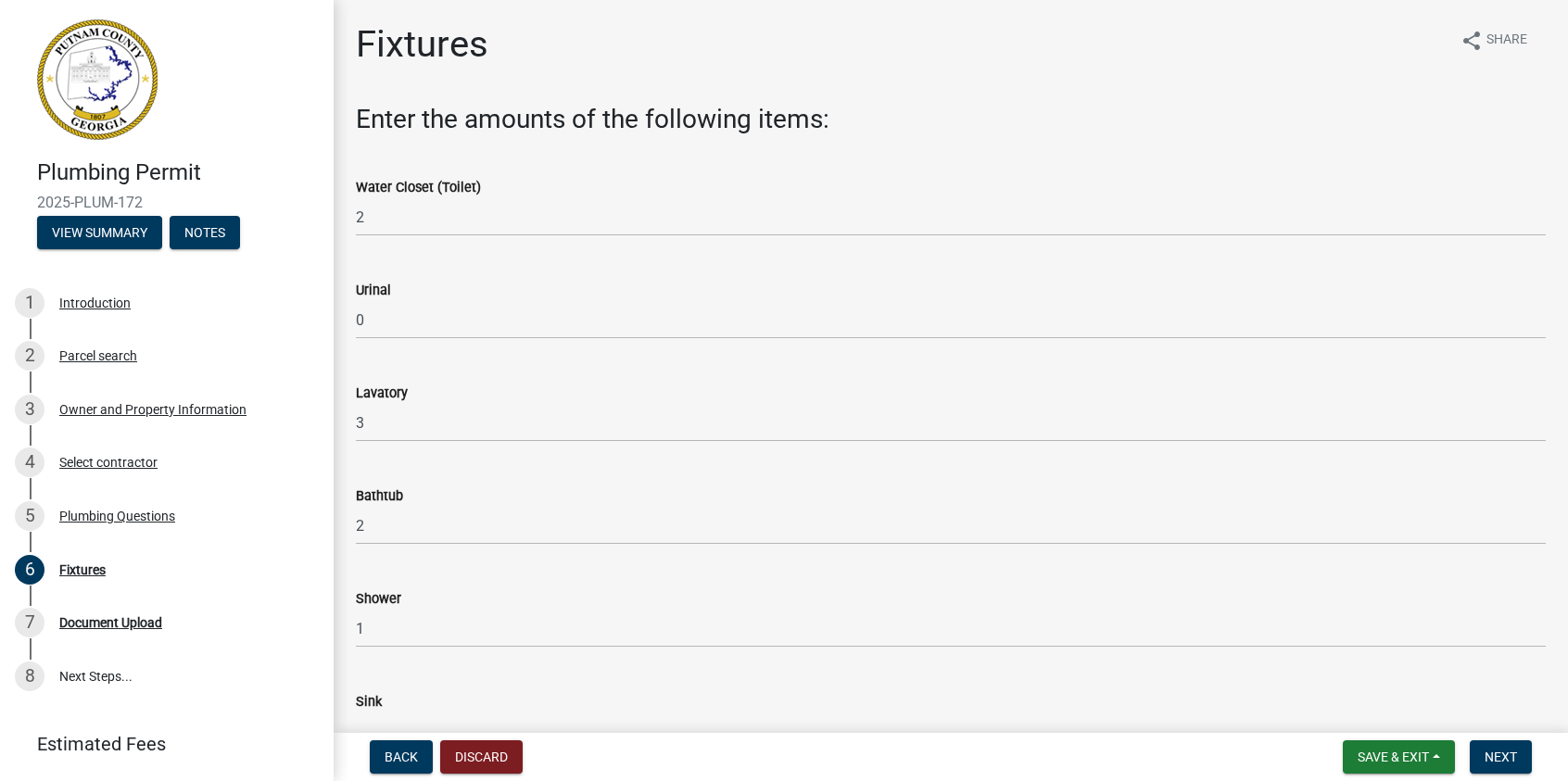
type input "1"
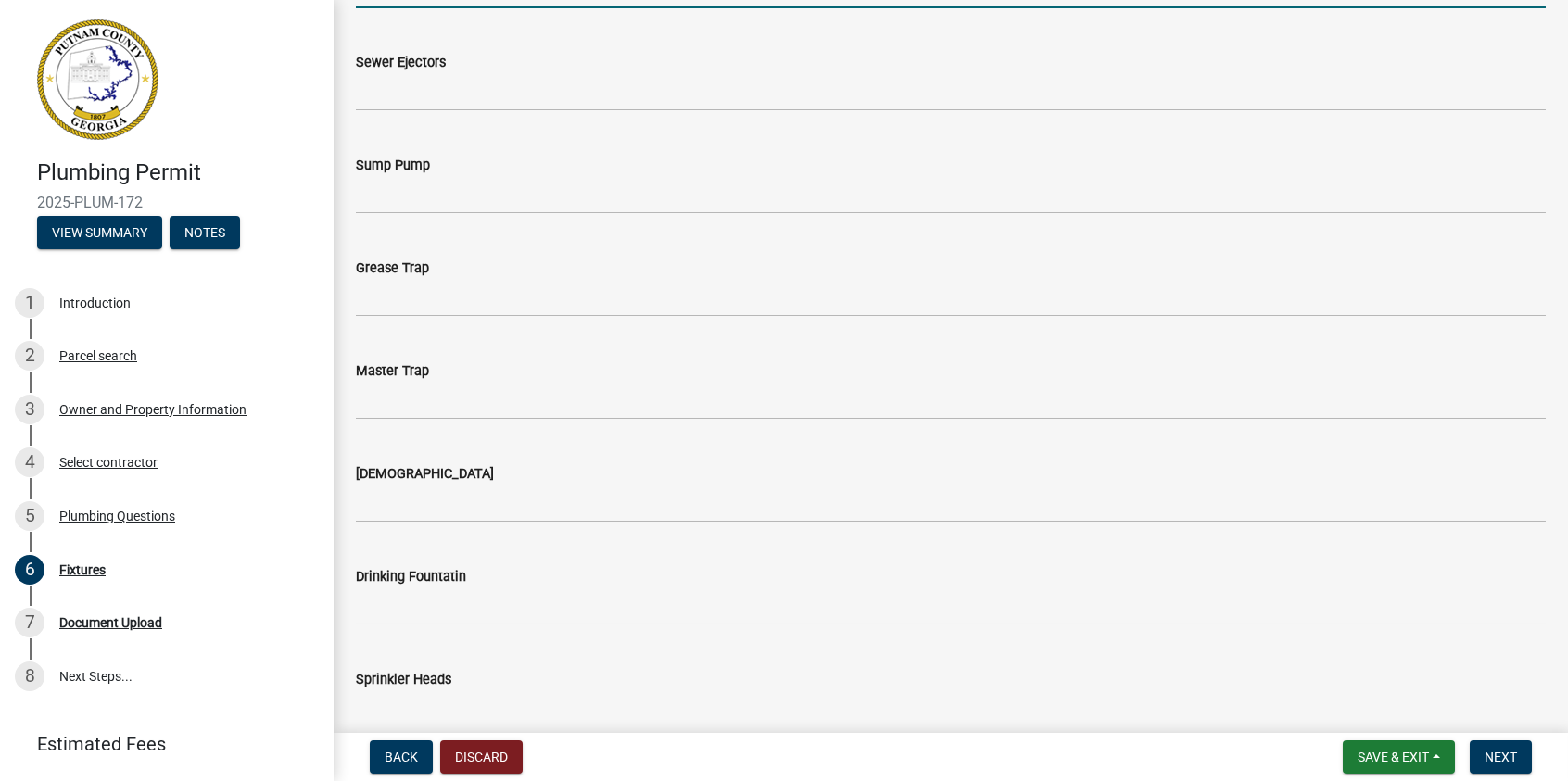
scroll to position [1964, 0]
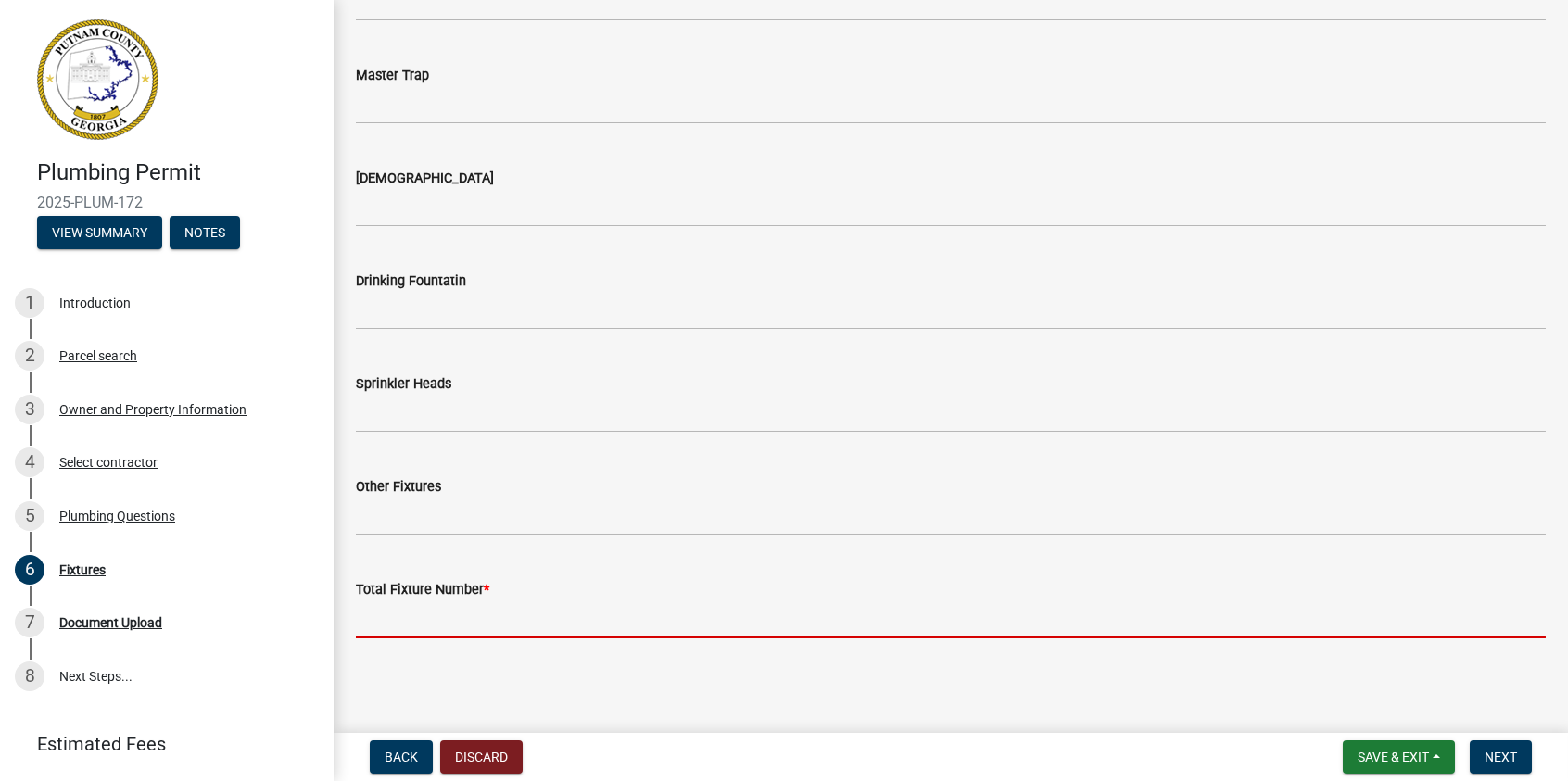
click at [389, 630] on input "text" at bounding box center [950, 619] width 1190 height 38
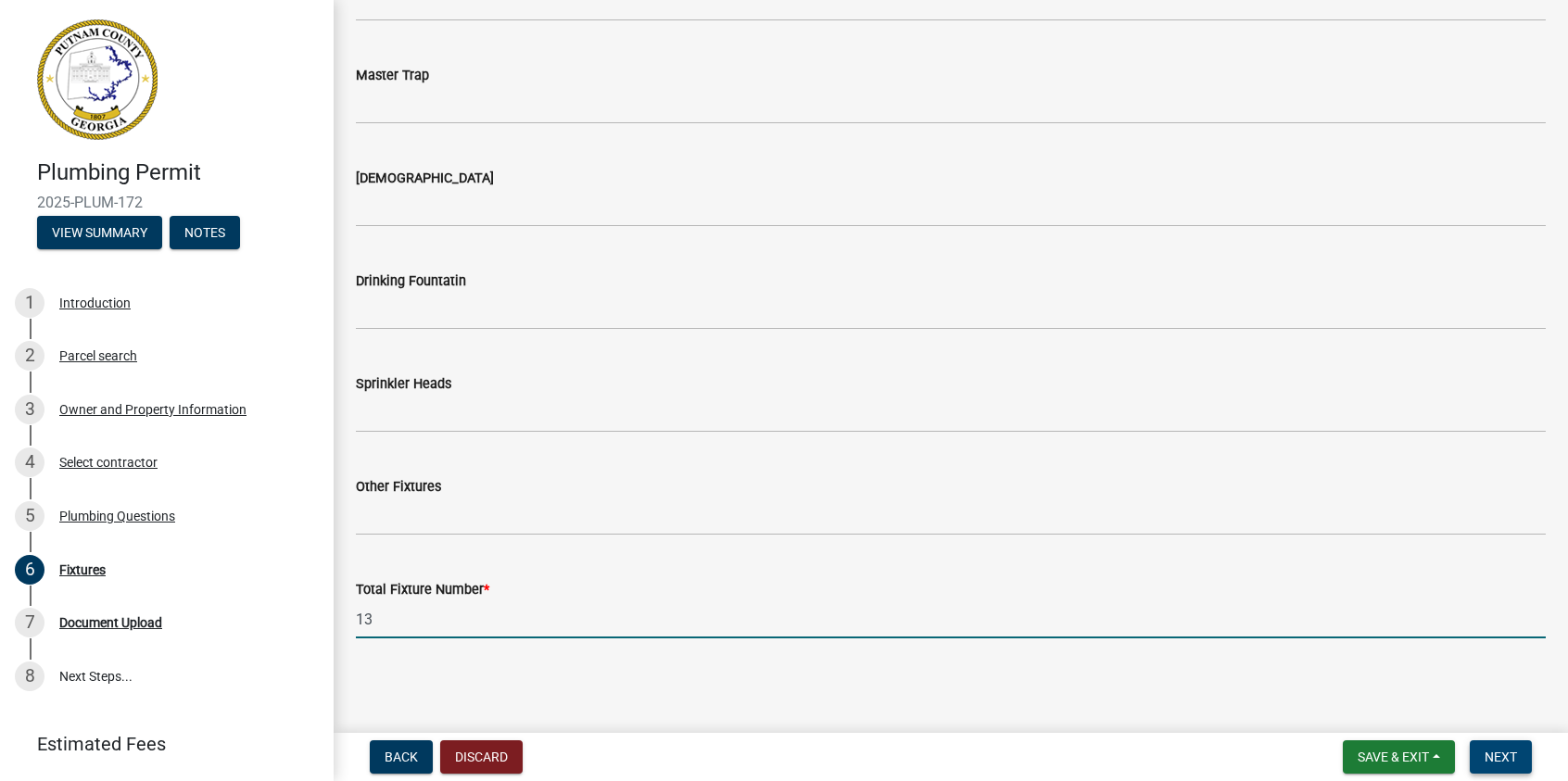
type input "13"
click at [1486, 751] on span "Next" at bounding box center [1501, 757] width 33 height 14
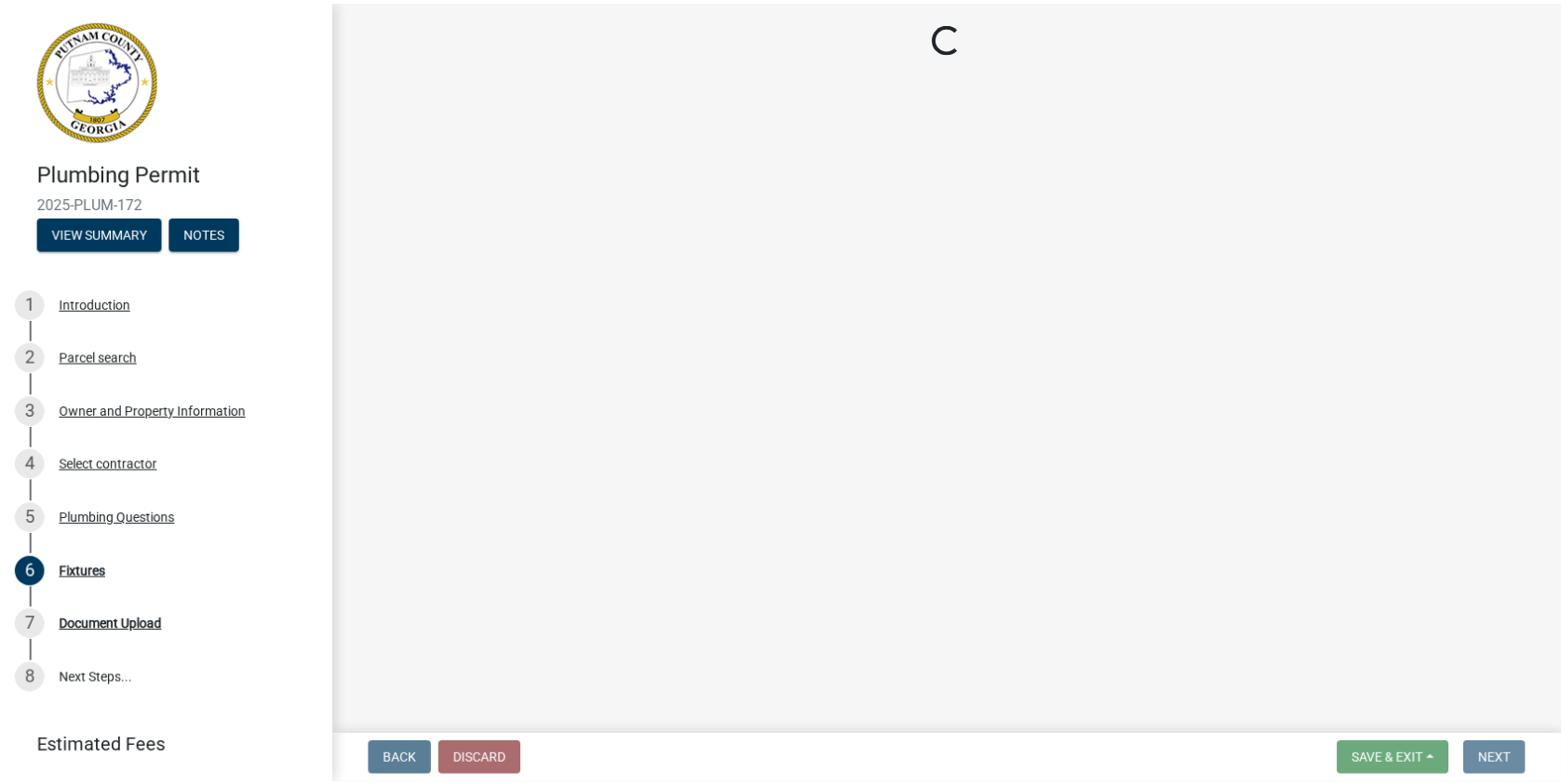
scroll to position [0, 0]
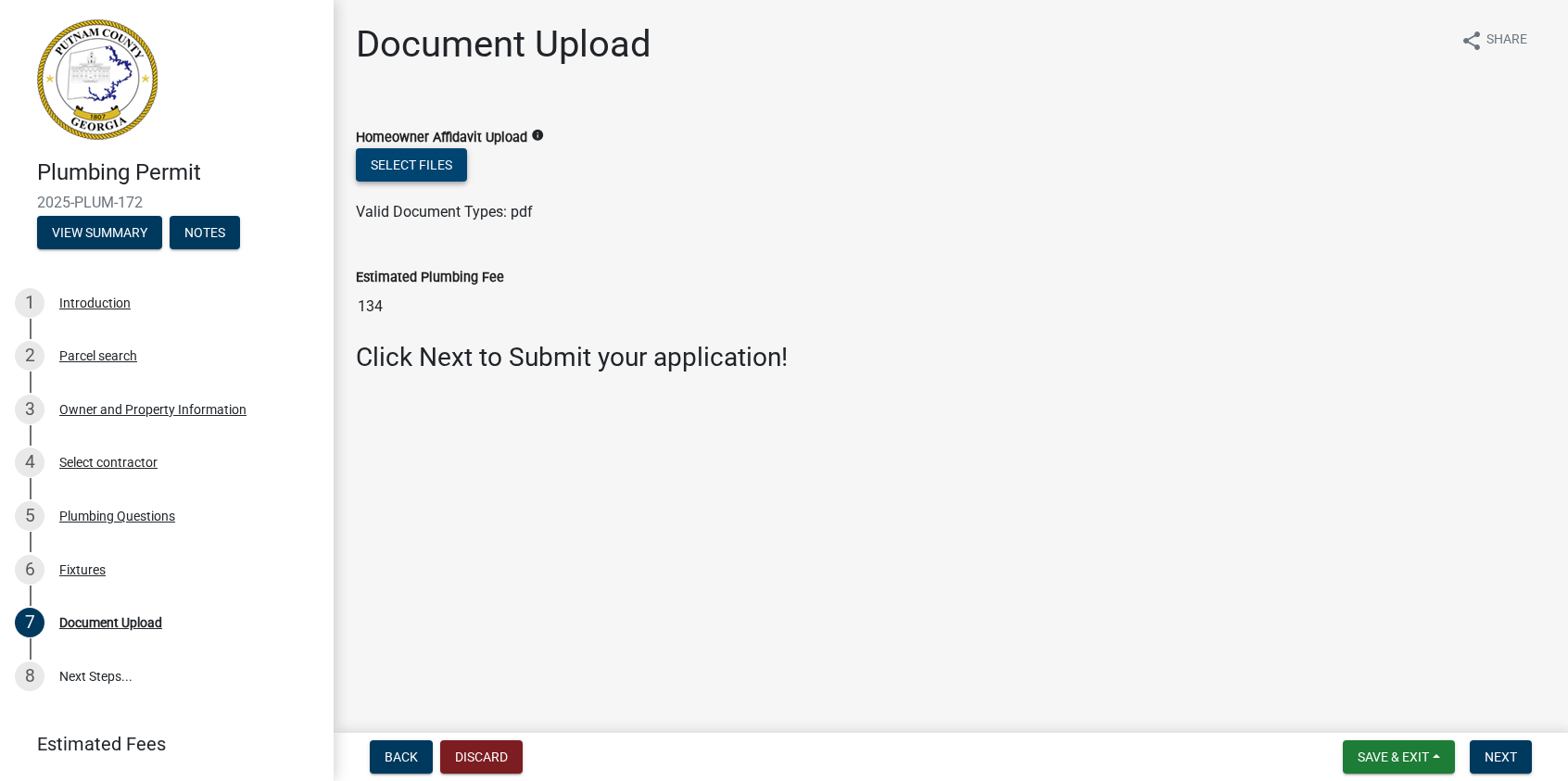
click at [405, 161] on button "Select files" at bounding box center [411, 164] width 111 height 34
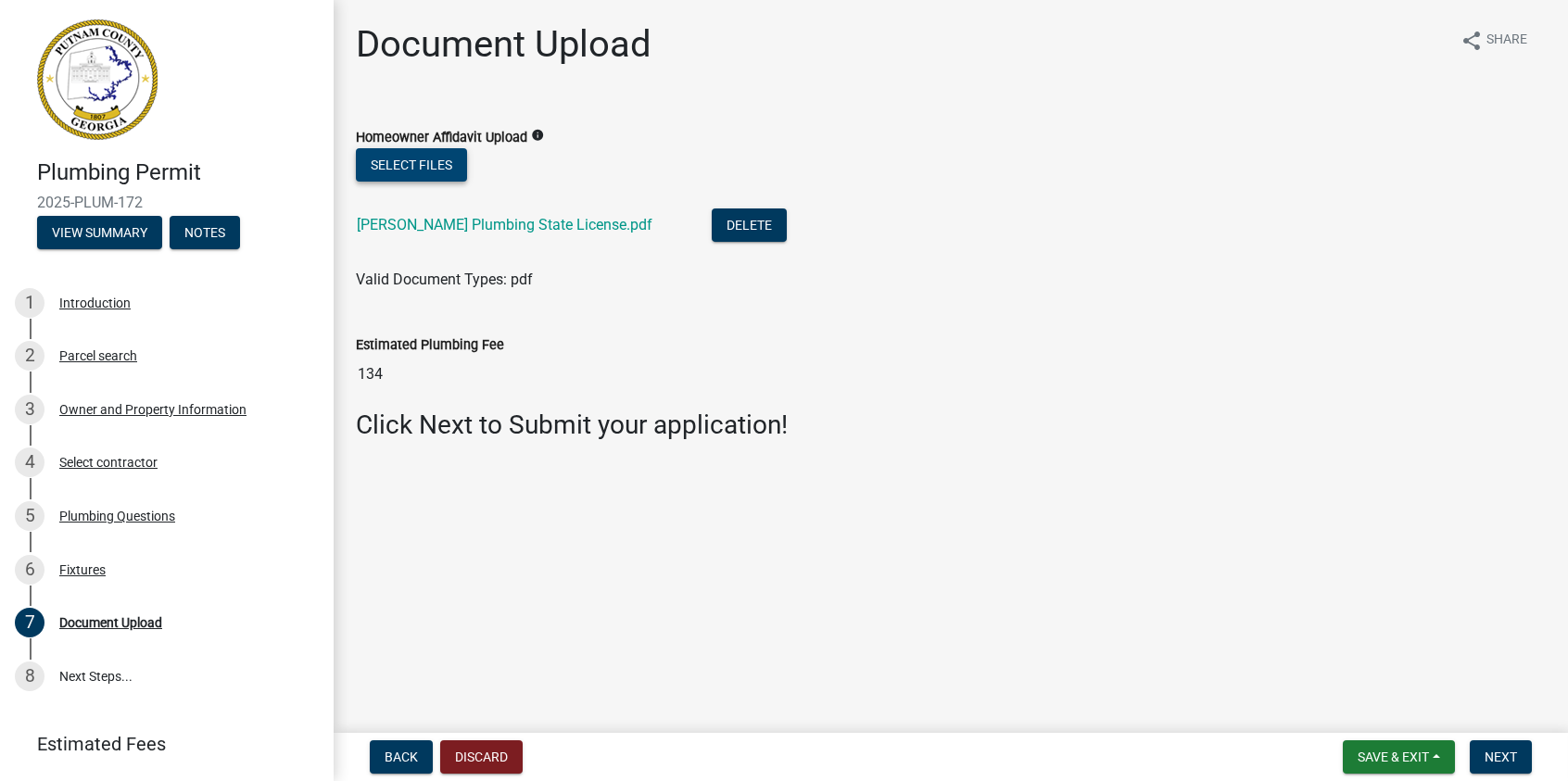
click at [394, 156] on button "Select files" at bounding box center [411, 164] width 111 height 34
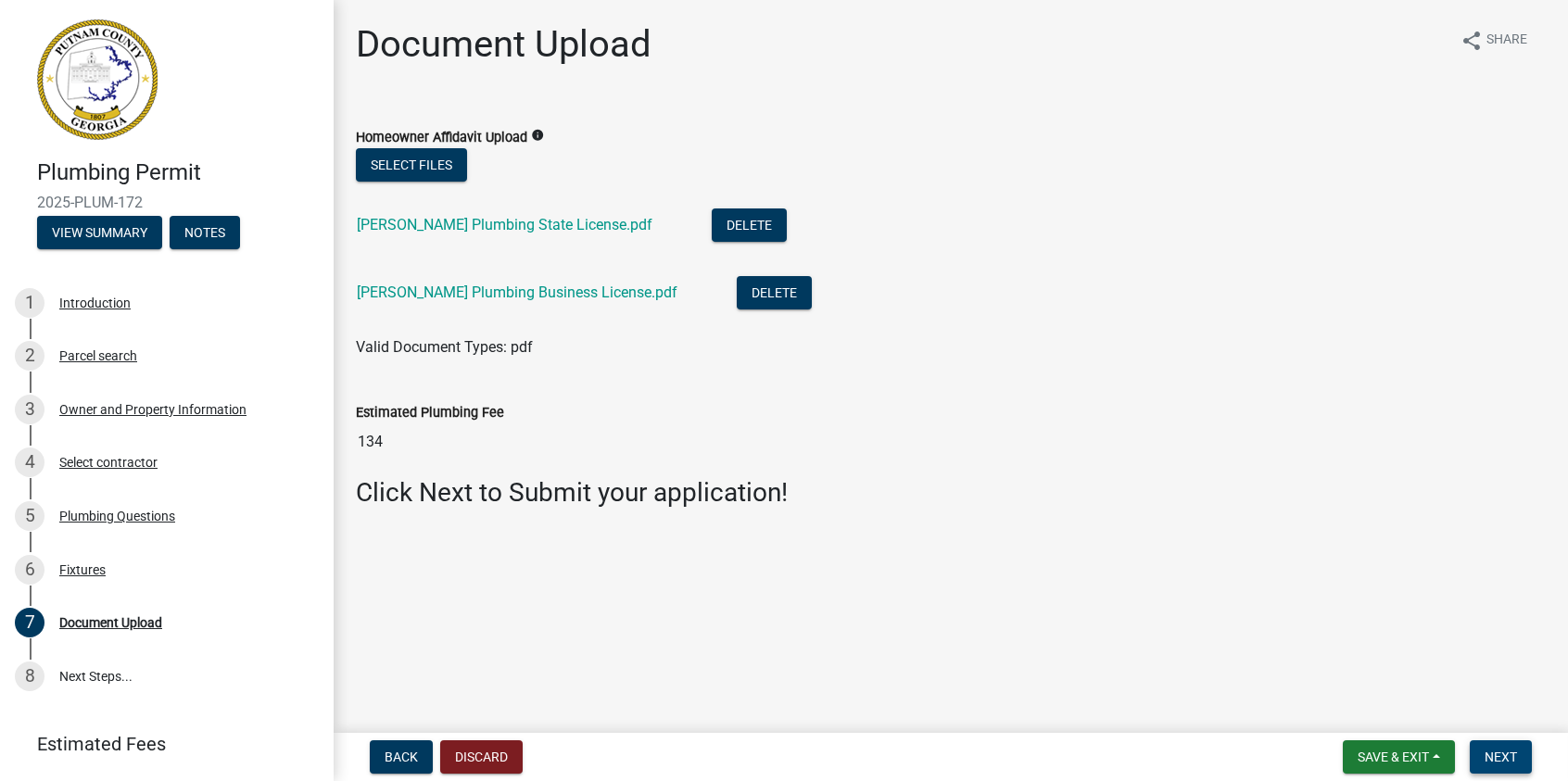
click at [1495, 753] on span "Next" at bounding box center [1501, 757] width 33 height 14
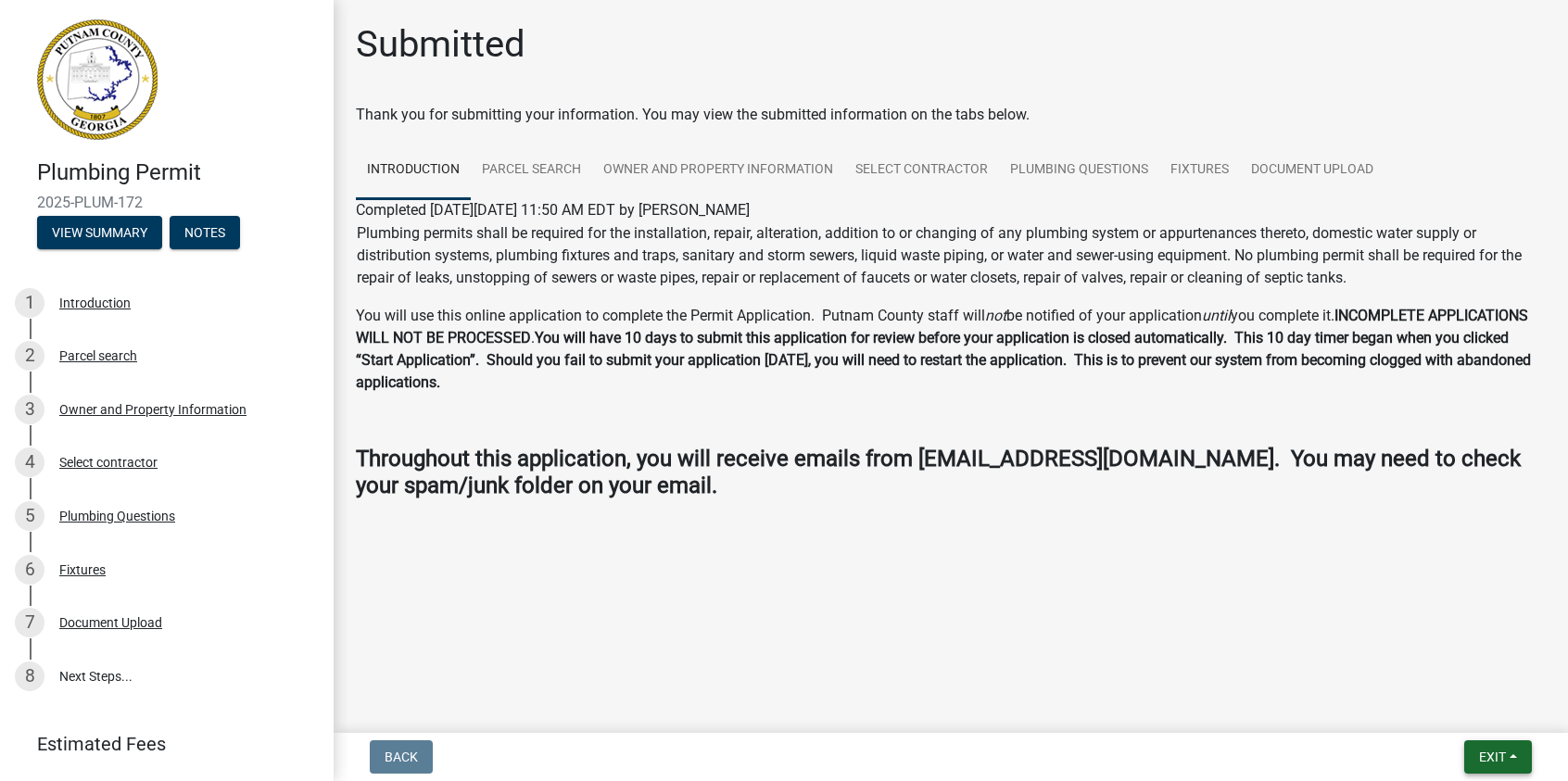
click at [1490, 765] on span "Exit" at bounding box center [1493, 757] width 27 height 14
click at [1438, 709] on button "Save & Exit" at bounding box center [1457, 709] width 148 height 44
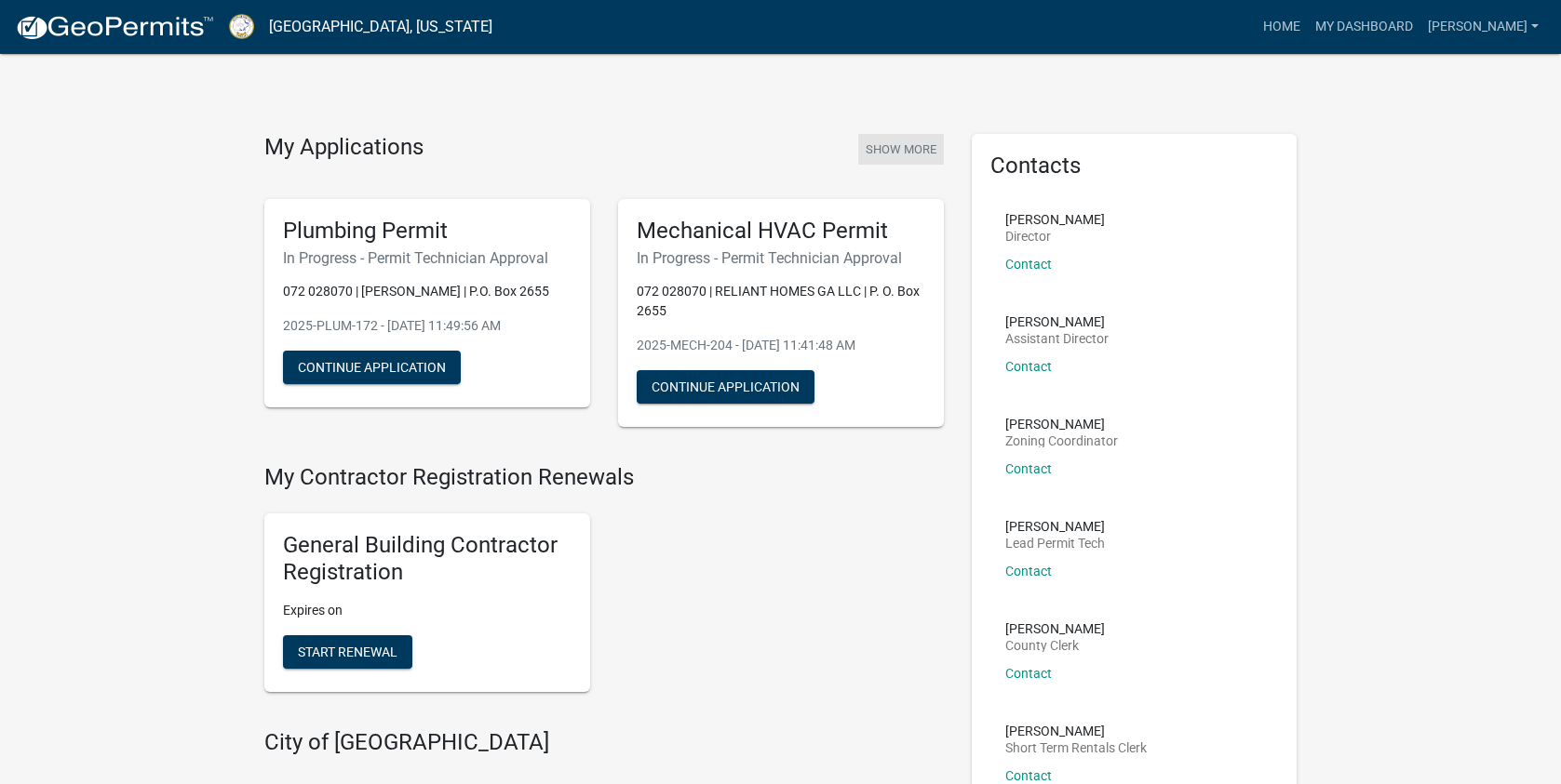
click at [875, 150] on button "Show More" at bounding box center [901, 149] width 85 height 31
